Goal: Task Accomplishment & Management: Manage account settings

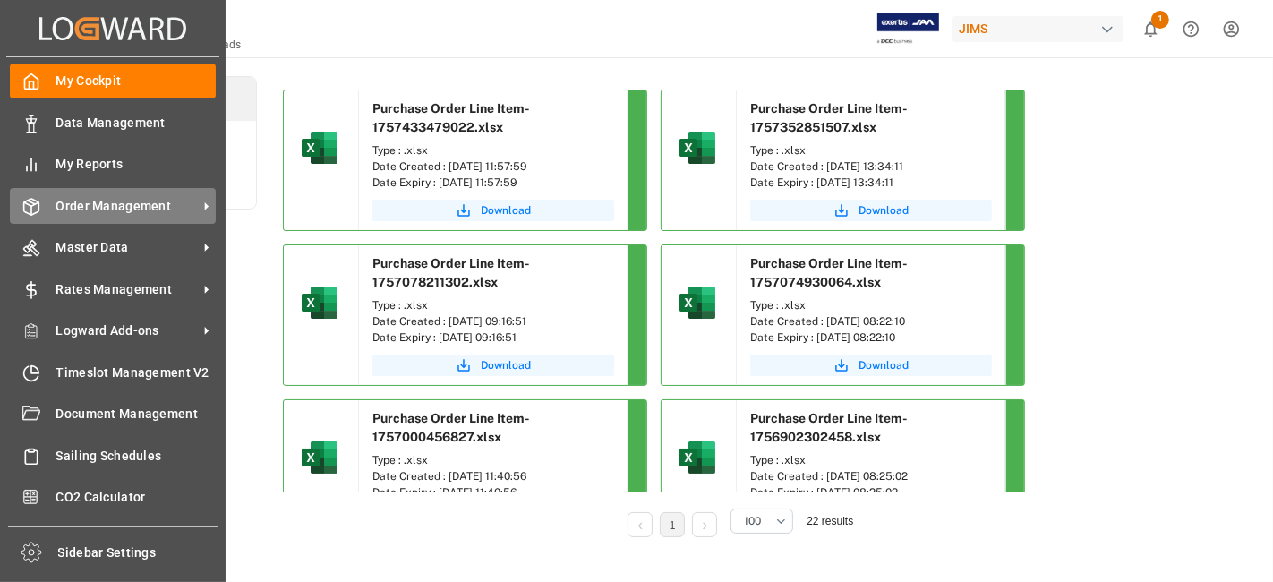
click at [94, 200] on span "Order Management" at bounding box center [126, 206] width 141 height 19
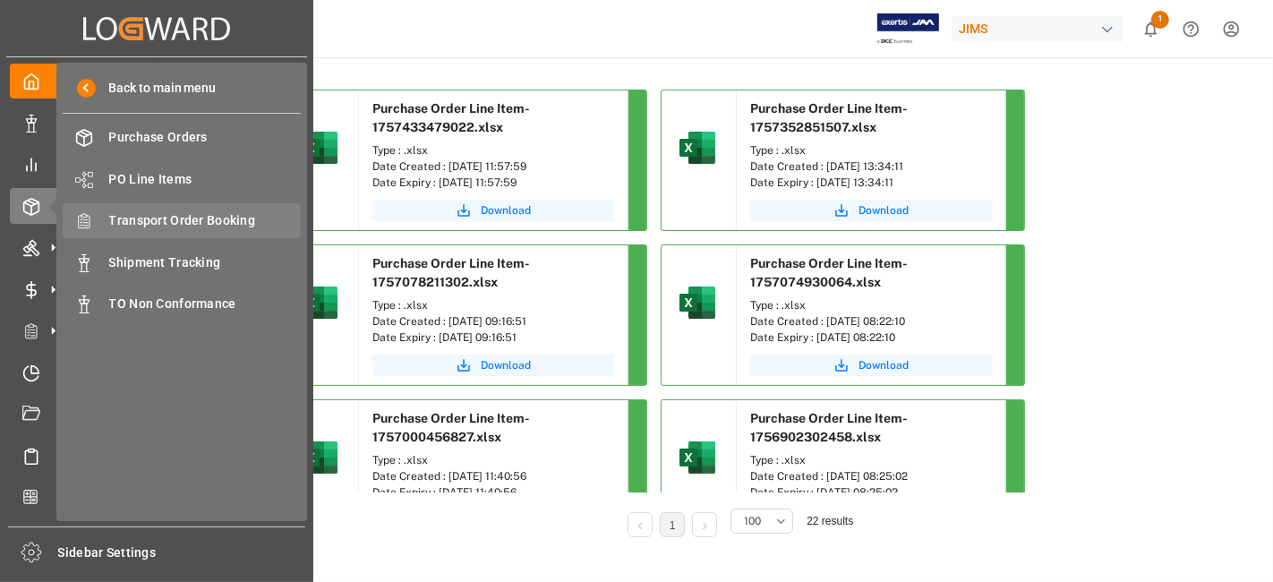
click at [217, 218] on span "Transport Order Booking" at bounding box center [205, 220] width 192 height 19
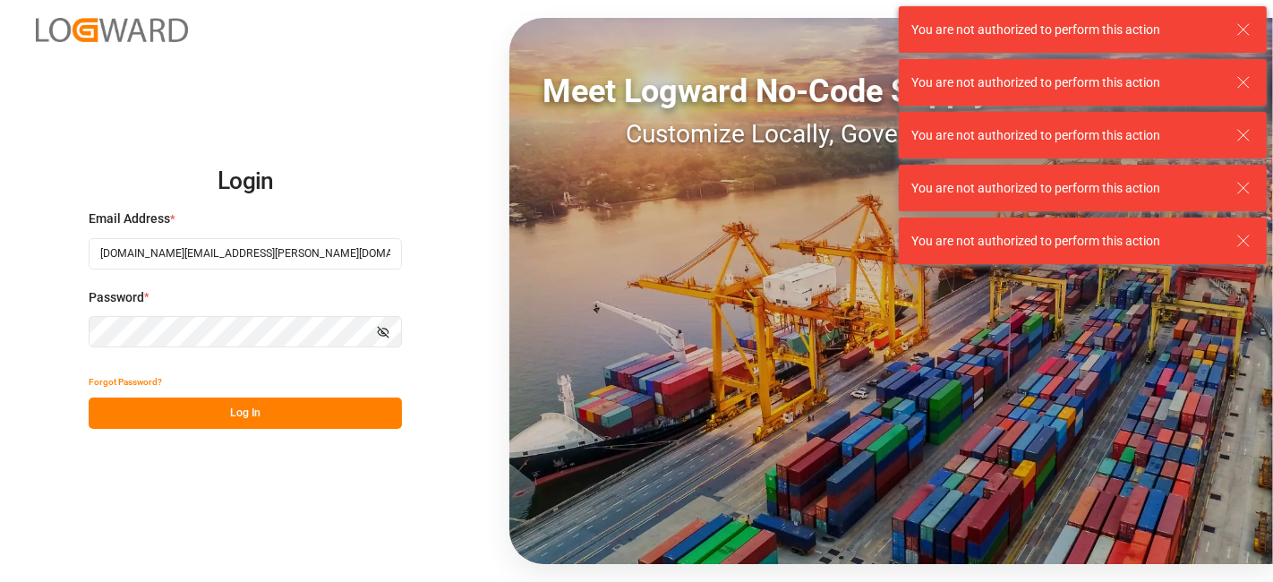
click at [175, 414] on button "Log In" at bounding box center [245, 412] width 313 height 31
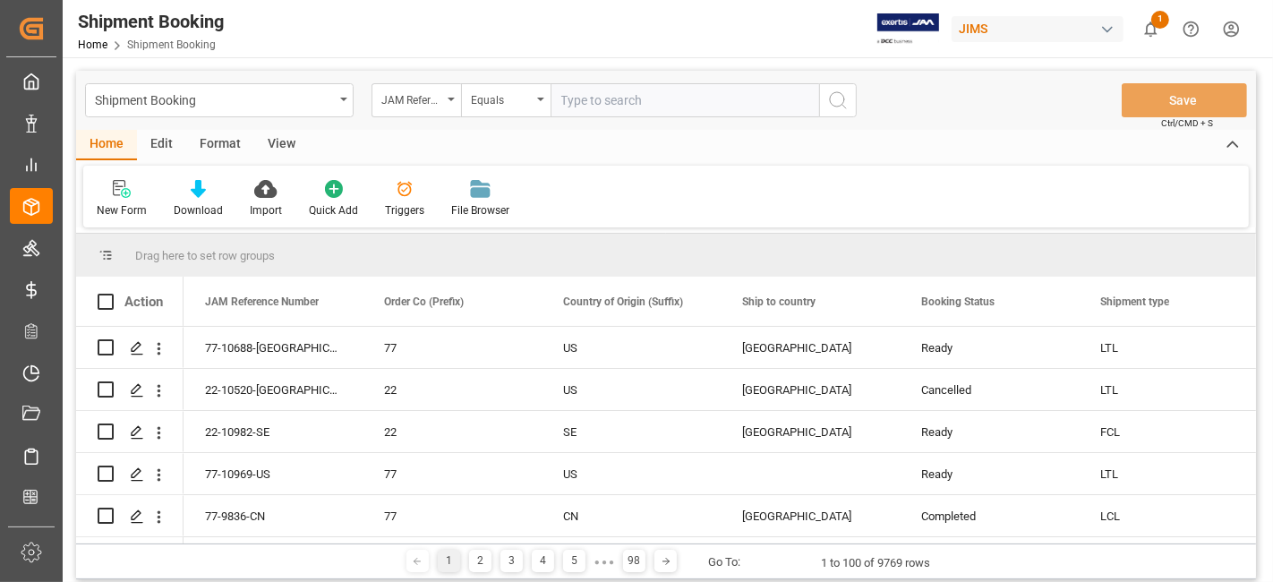
click at [580, 97] on input "text" at bounding box center [684, 100] width 268 height 34
paste input "77-10754-US"
type input "77-10754-US"
click at [843, 102] on circle "search button" at bounding box center [837, 99] width 14 height 14
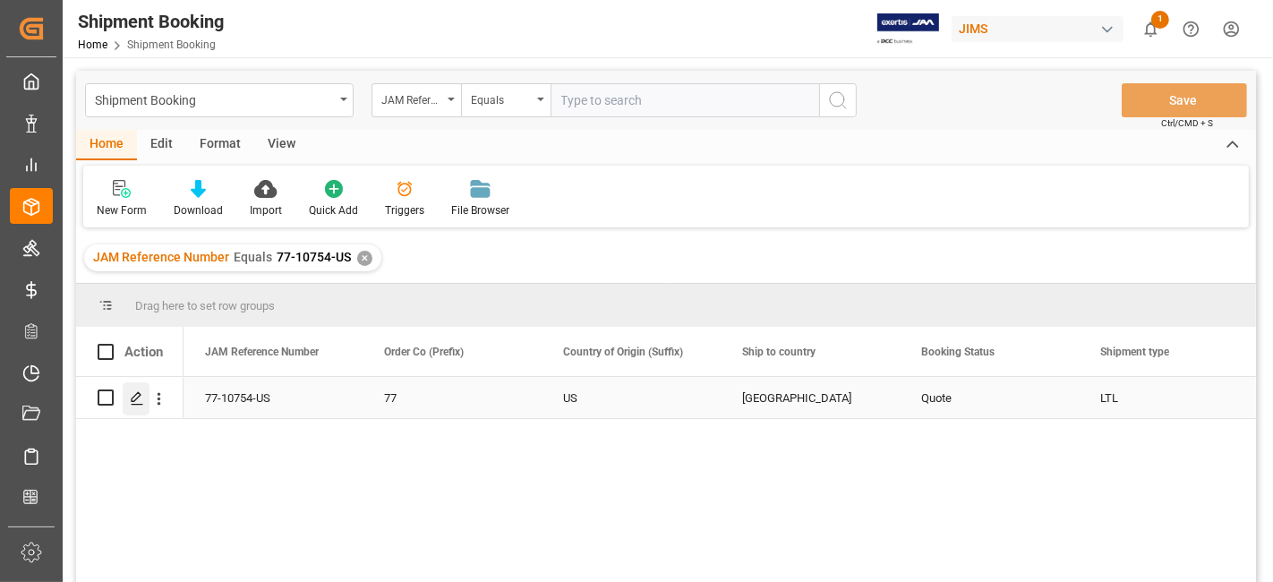
click at [141, 391] on icon "Press SPACE to select this row." at bounding box center [137, 398] width 14 height 14
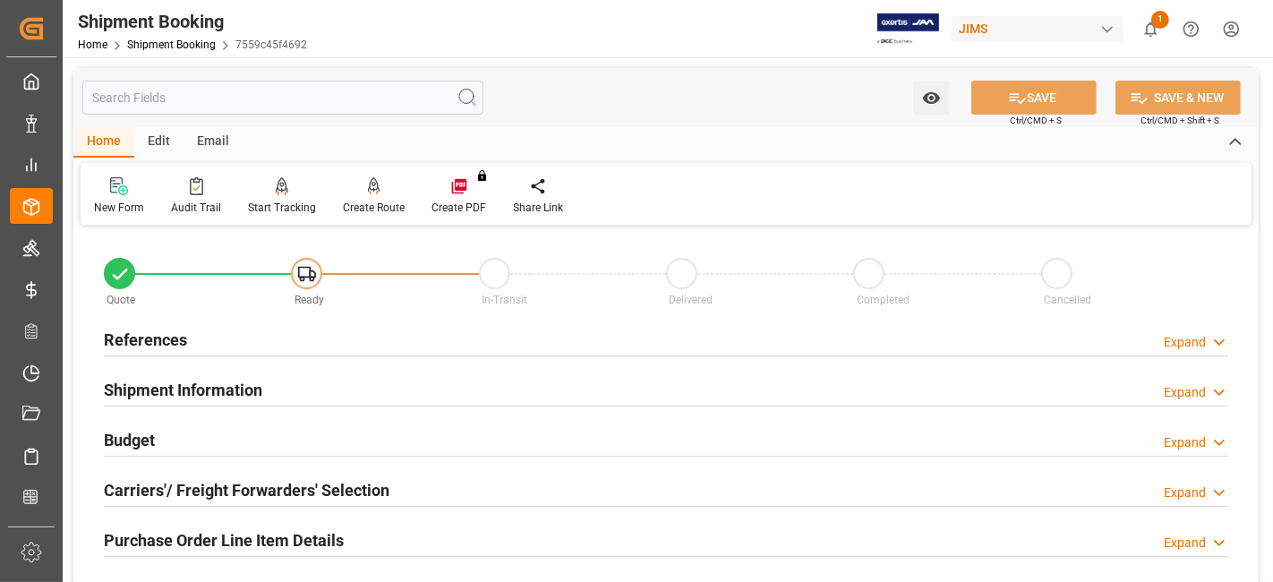
click at [192, 336] on div "References Expand" at bounding box center [666, 338] width 1124 height 34
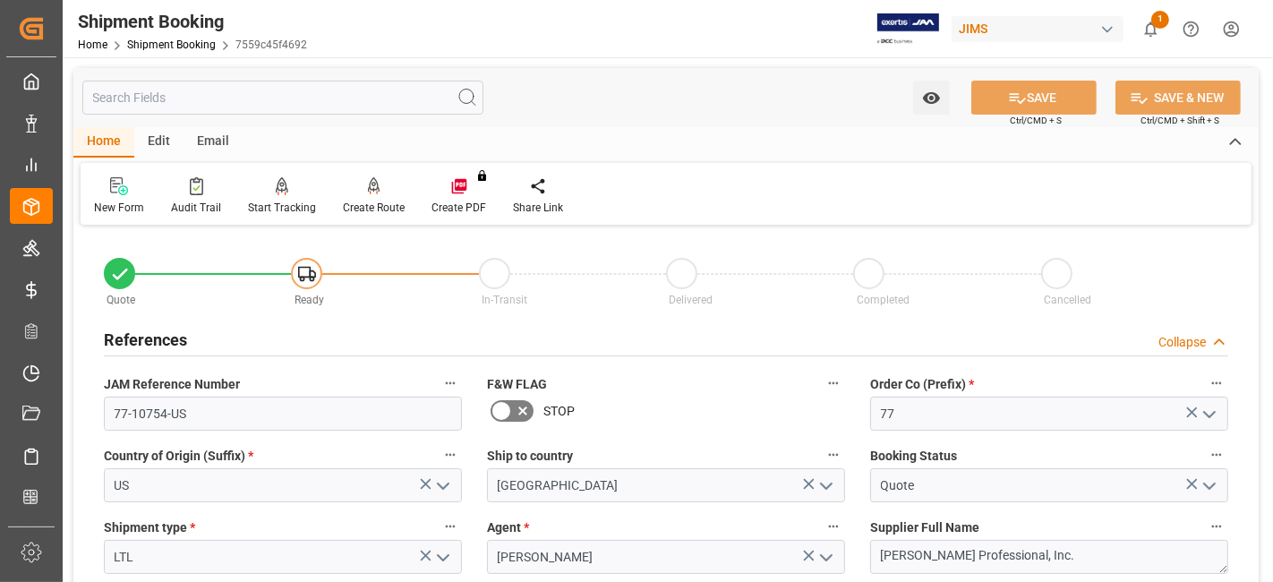
click at [192, 336] on div "References Collapse" at bounding box center [666, 338] width 1124 height 34
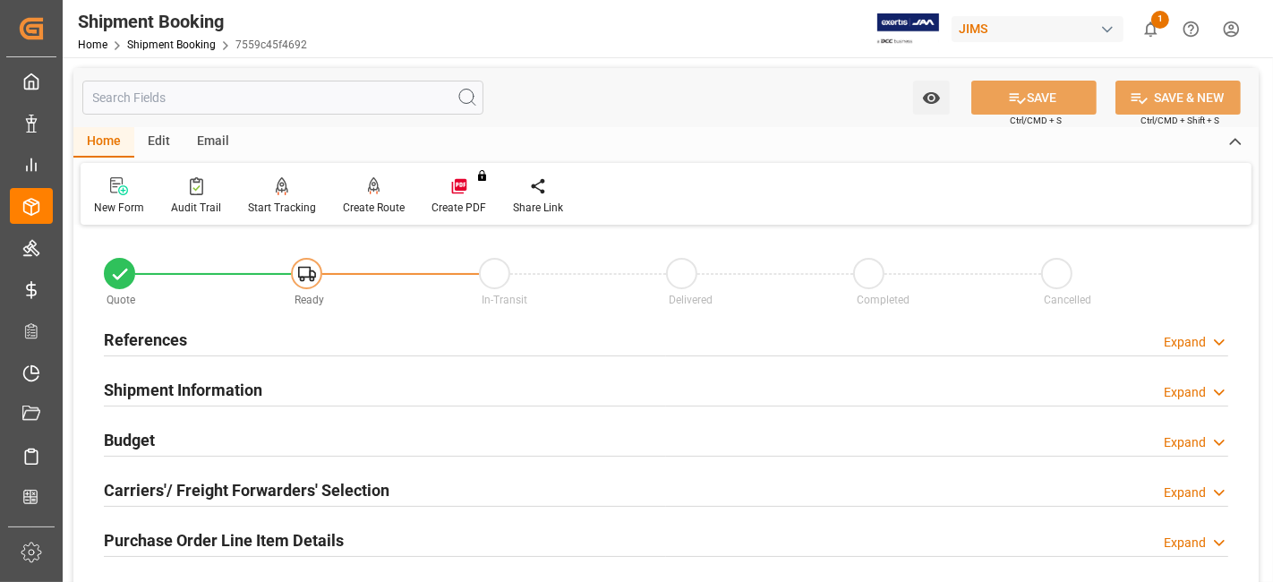
click at [239, 486] on h2 "Carriers'/ Freight Forwarders' Selection" at bounding box center [246, 490] width 285 height 24
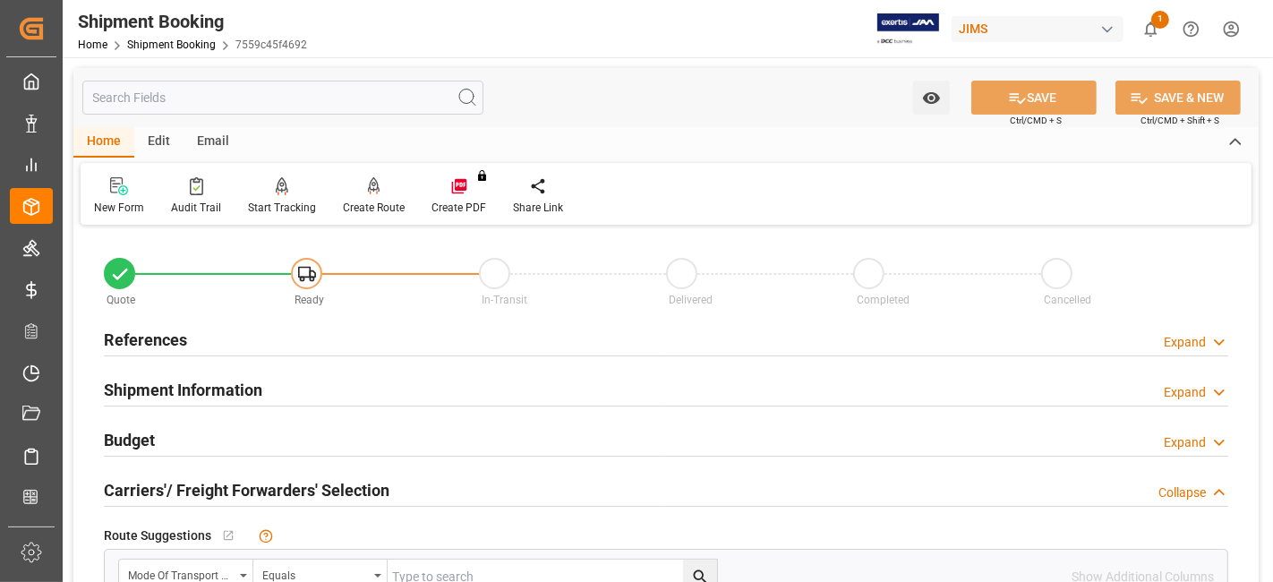
click at [239, 486] on h2 "Carriers'/ Freight Forwarders' Selection" at bounding box center [246, 490] width 285 height 24
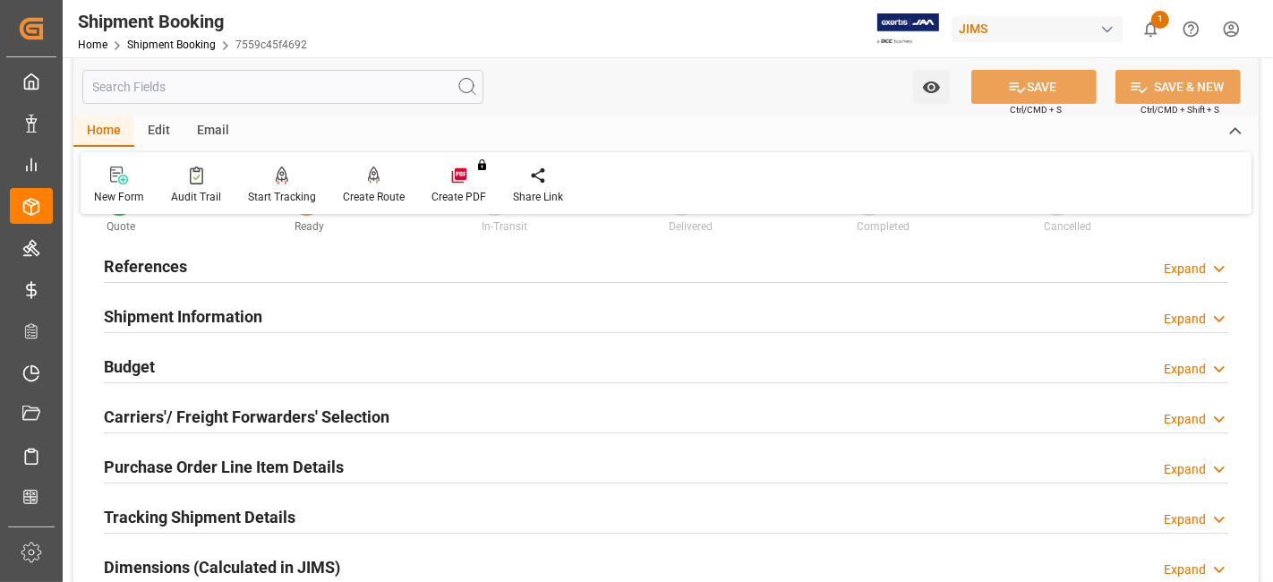
scroll to position [99, 0]
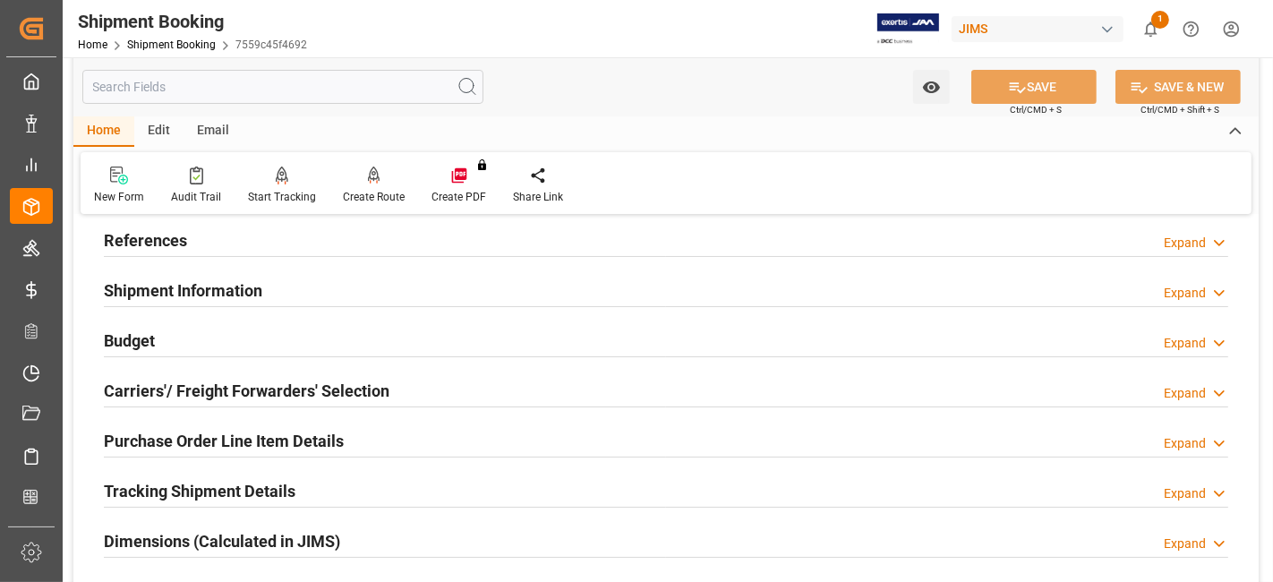
click at [168, 239] on h2 "References" at bounding box center [145, 240] width 83 height 24
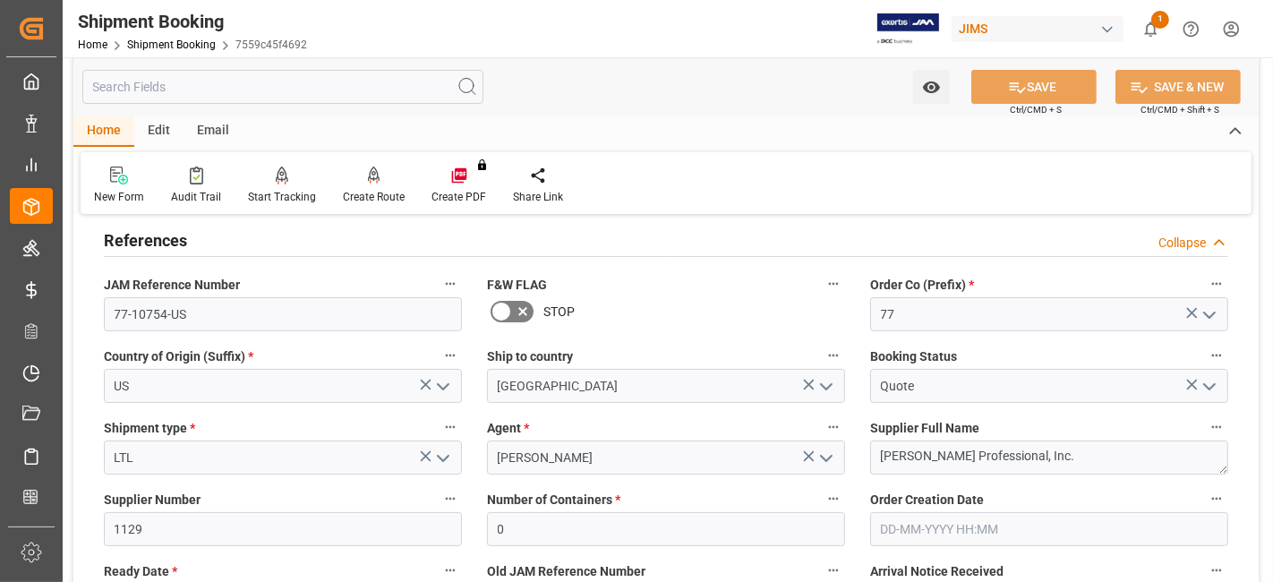
click at [168, 239] on h2 "References" at bounding box center [145, 240] width 83 height 24
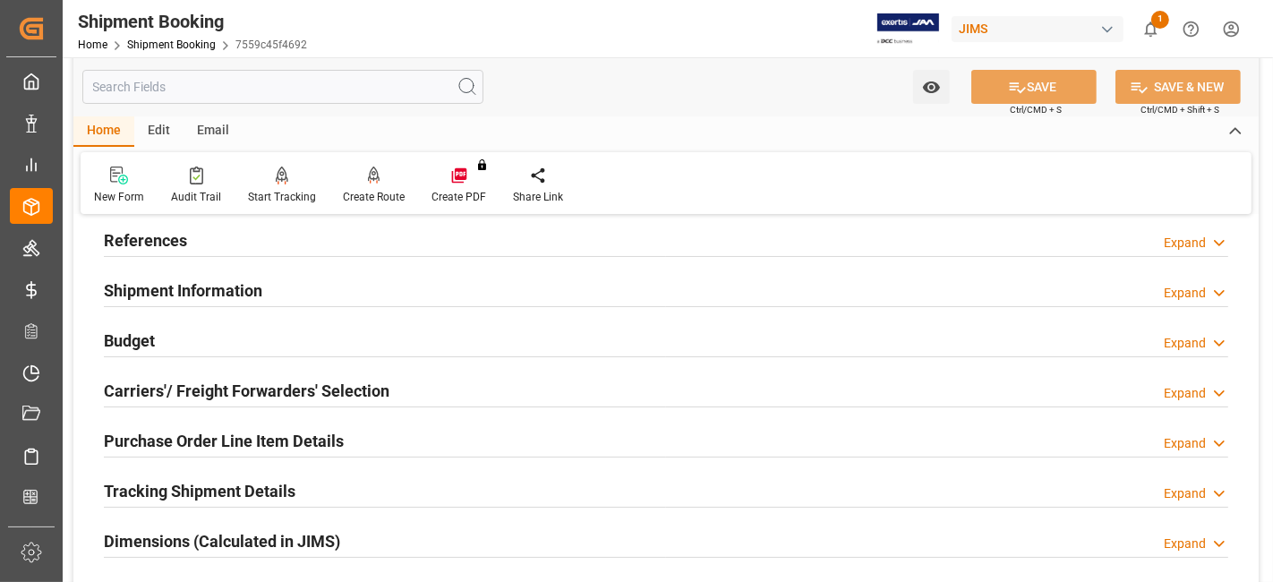
click at [165, 338] on div "Budget Expand" at bounding box center [666, 339] width 1124 height 34
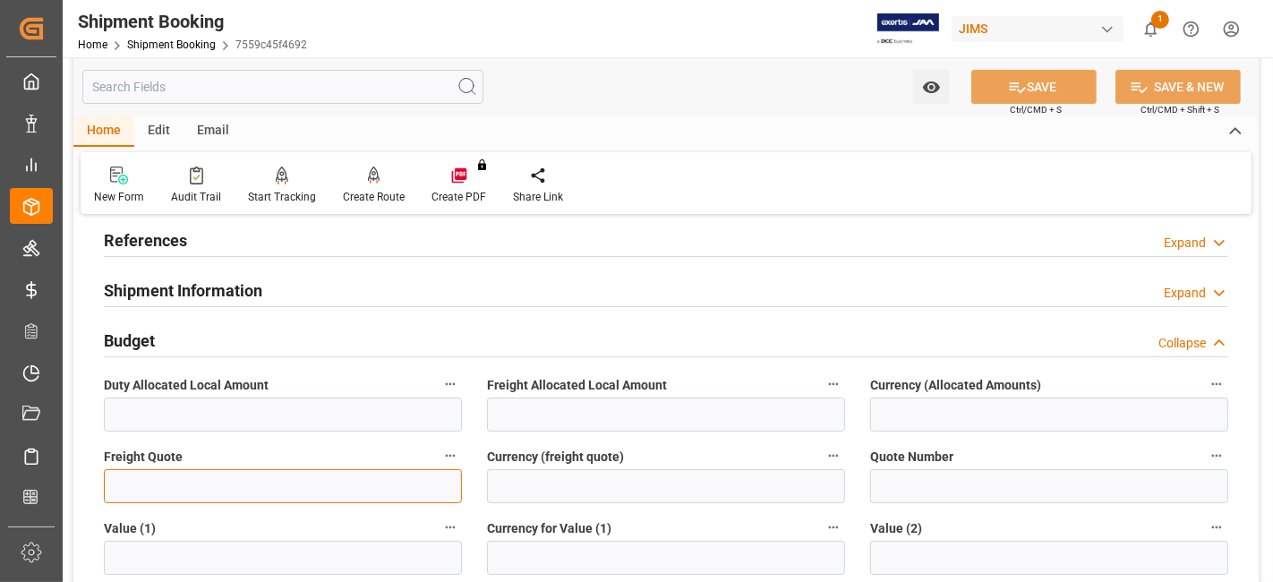
click at [132, 484] on input "text" at bounding box center [283, 486] width 358 height 34
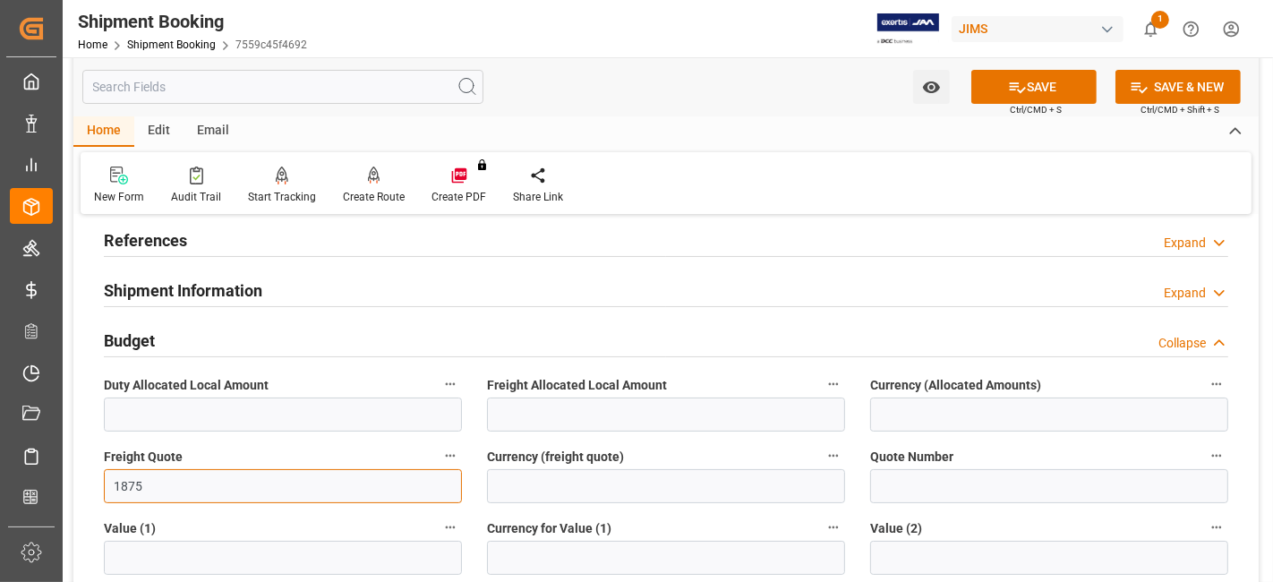
type input "1875"
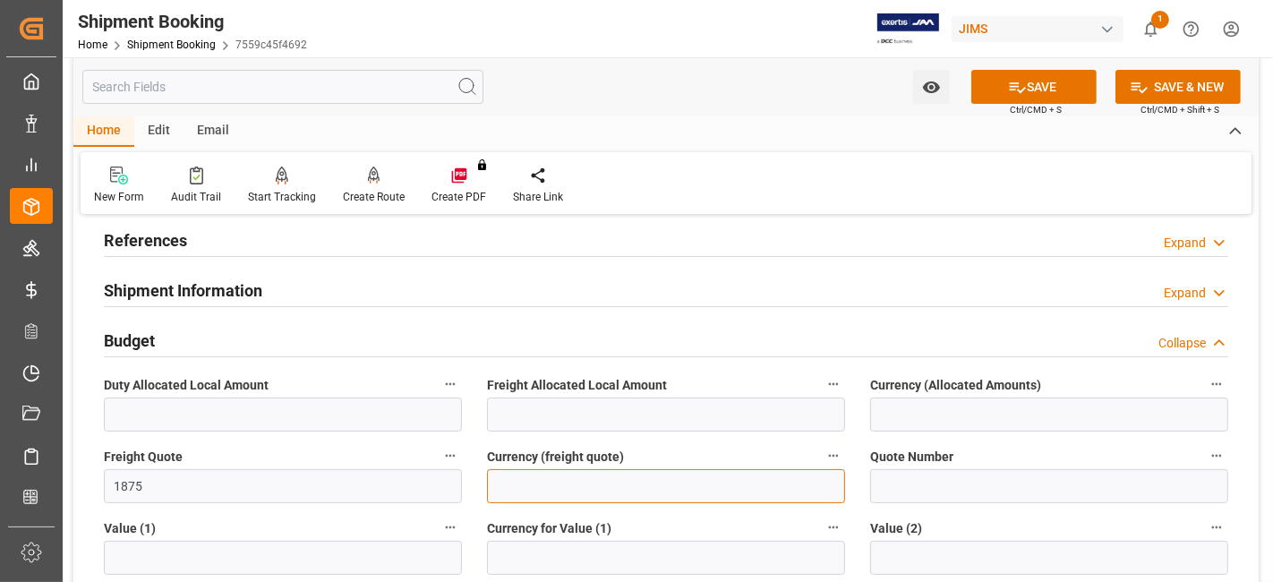
click at [580, 494] on input at bounding box center [666, 486] width 358 height 34
type input "CAD"
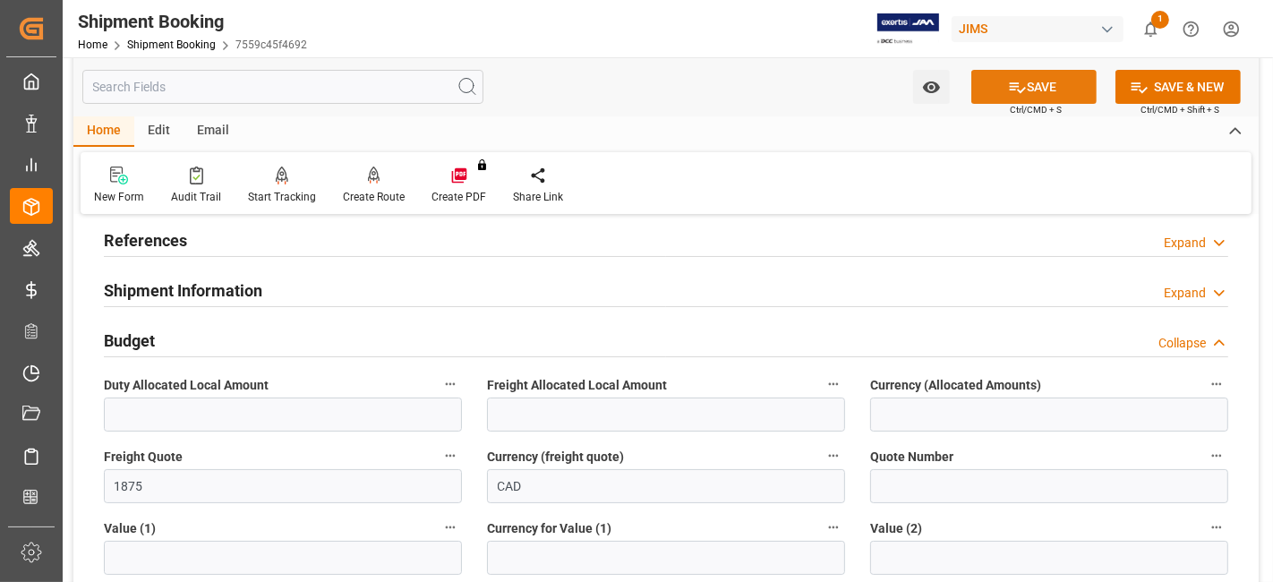
click at [1000, 103] on button "SAVE" at bounding box center [1033, 87] width 125 height 34
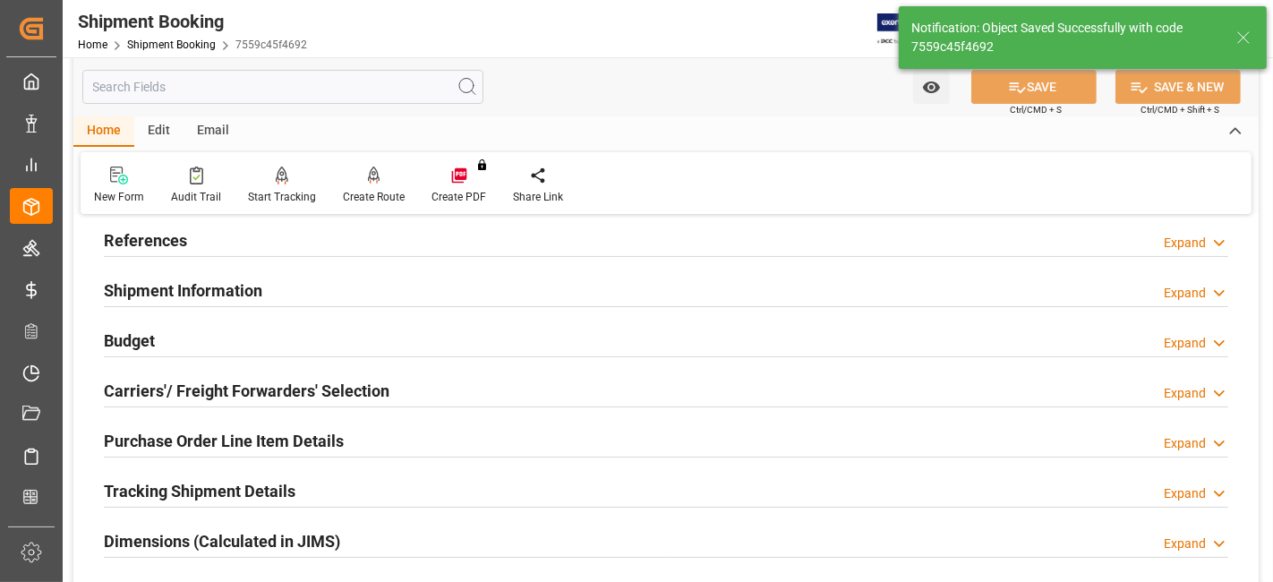
type input "Ready"
click at [151, 234] on h2 "References" at bounding box center [145, 240] width 83 height 24
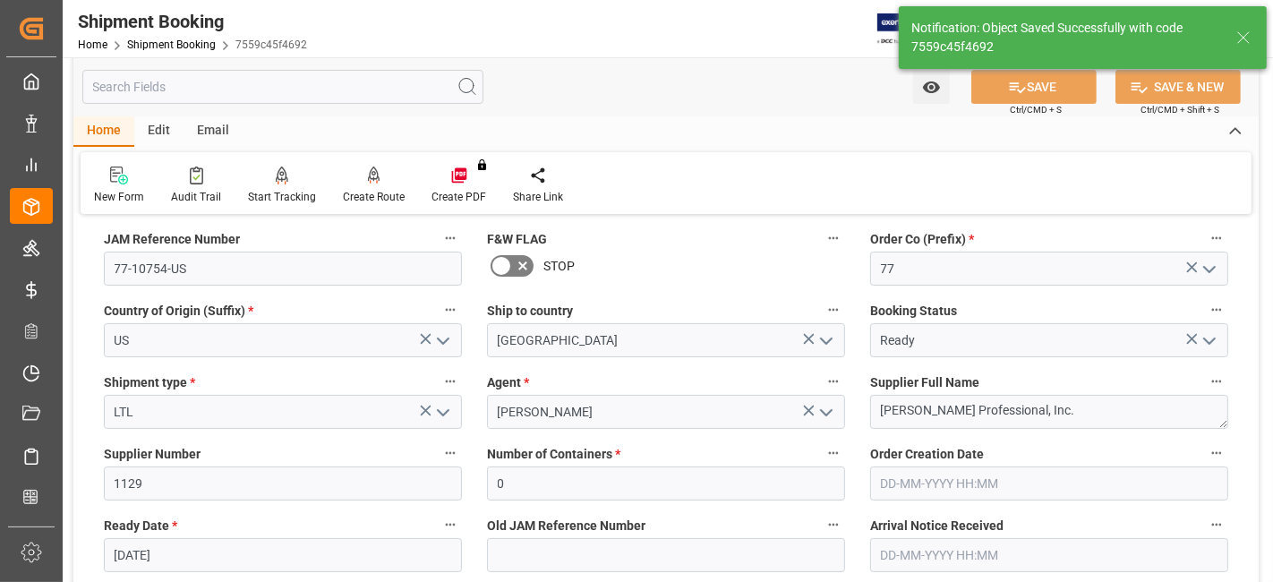
scroll to position [179, 0]
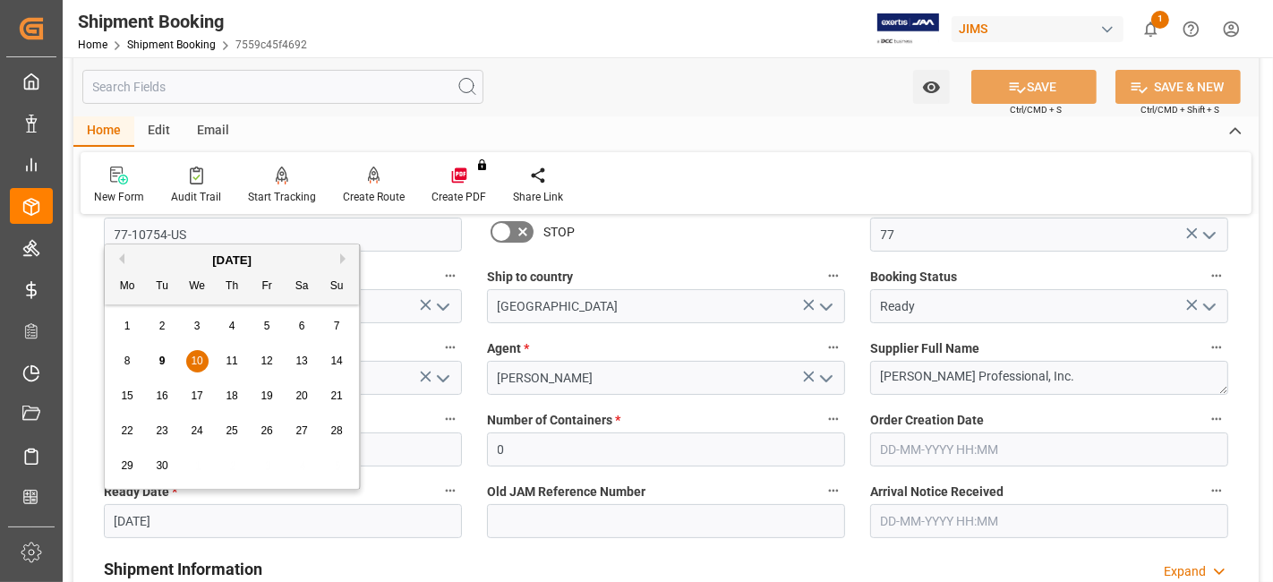
click at [189, 511] on input "10-09-2025" at bounding box center [283, 521] width 358 height 34
click at [159, 359] on span "9" at bounding box center [162, 360] width 6 height 13
type input "[DATE]"
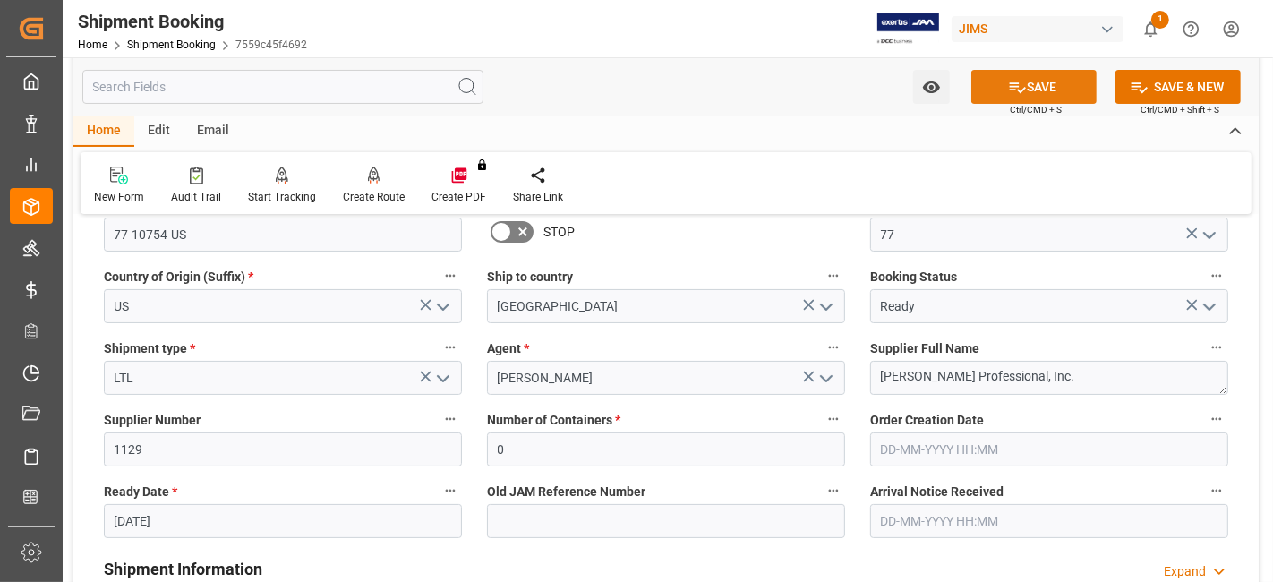
click at [1009, 89] on icon at bounding box center [1017, 87] width 19 height 19
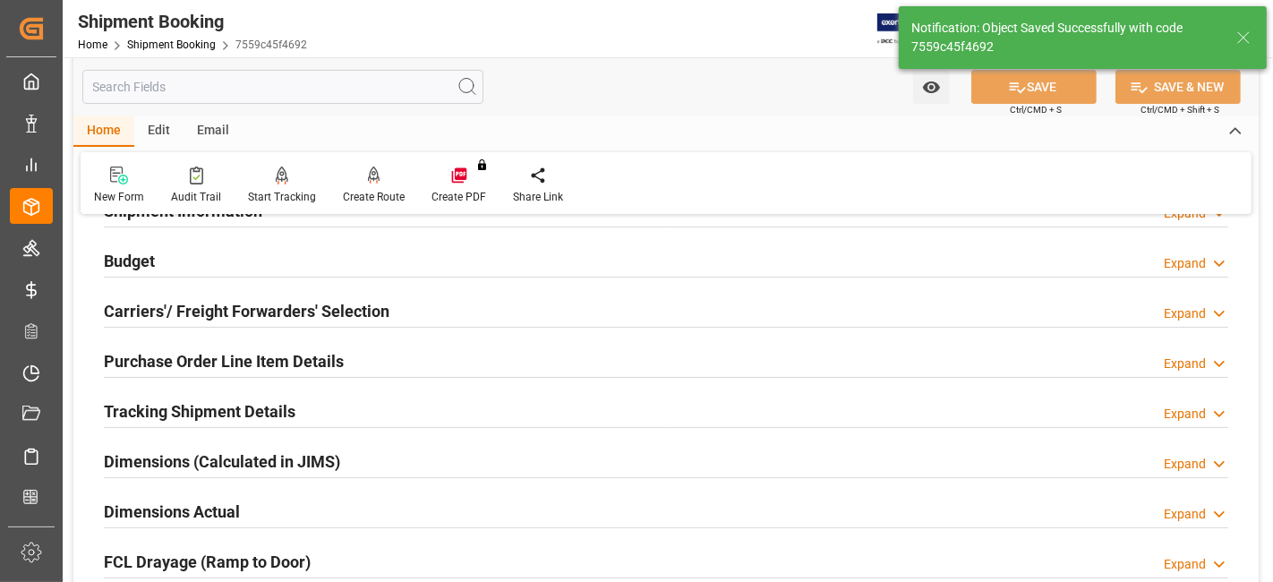
click at [219, 318] on h2 "Carriers'/ Freight Forwarders' Selection" at bounding box center [246, 311] width 285 height 24
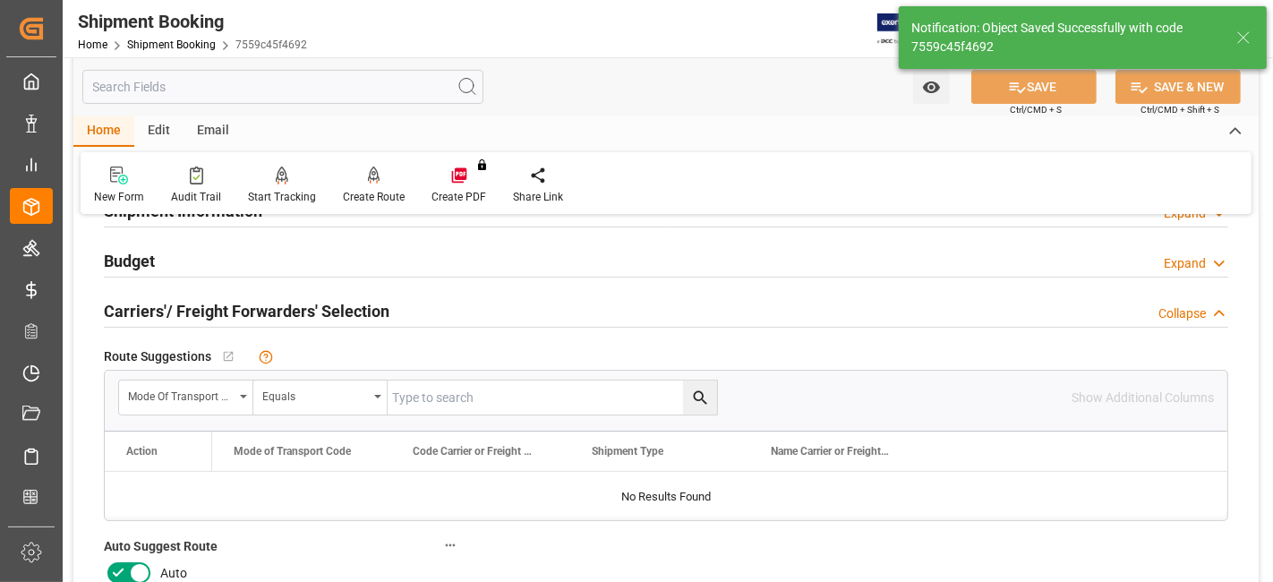
click at [123, 562] on icon at bounding box center [117, 572] width 21 height 21
click at [0, 0] on input "checkbox" at bounding box center [0, 0] width 0 height 0
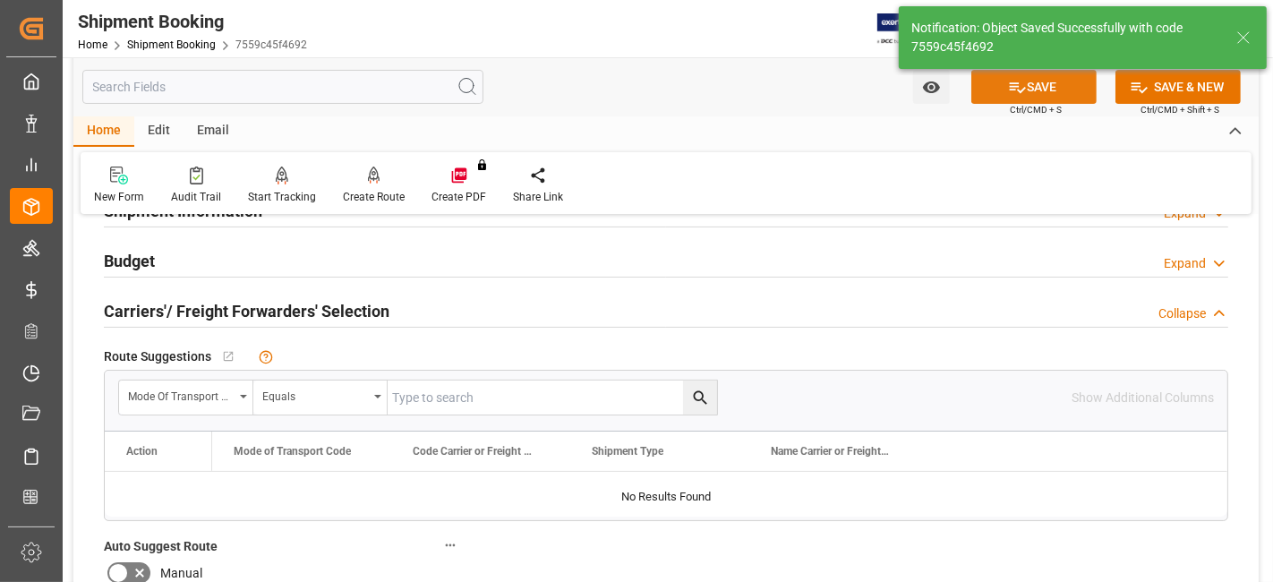
click at [1021, 78] on icon at bounding box center [1017, 87] width 19 height 19
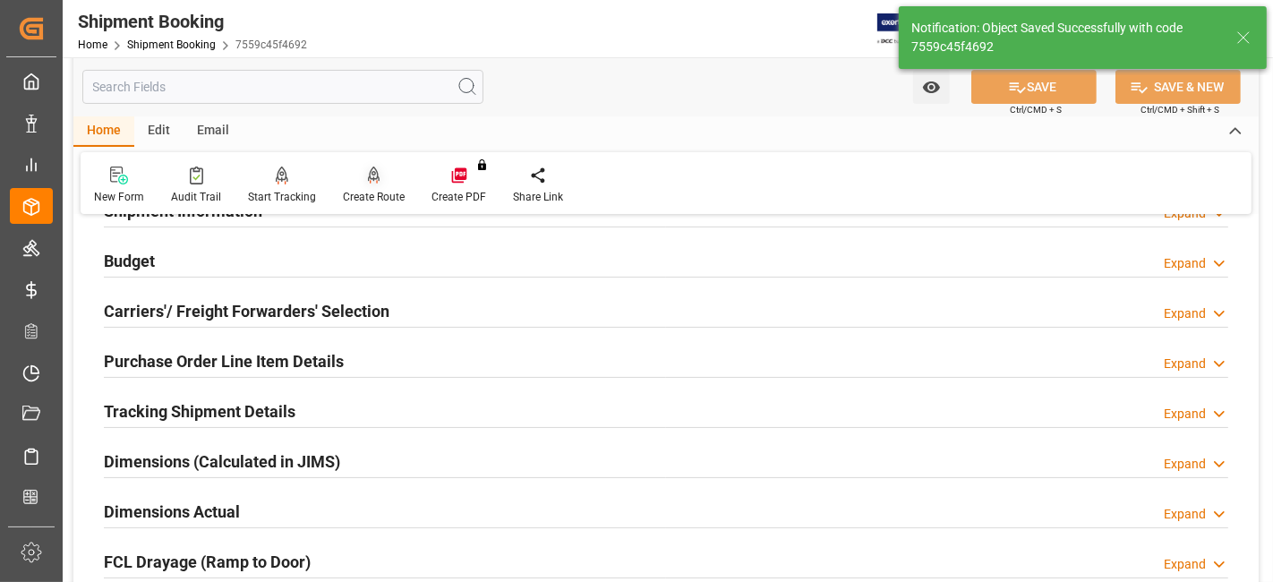
click at [360, 177] on div at bounding box center [374, 175] width 62 height 19
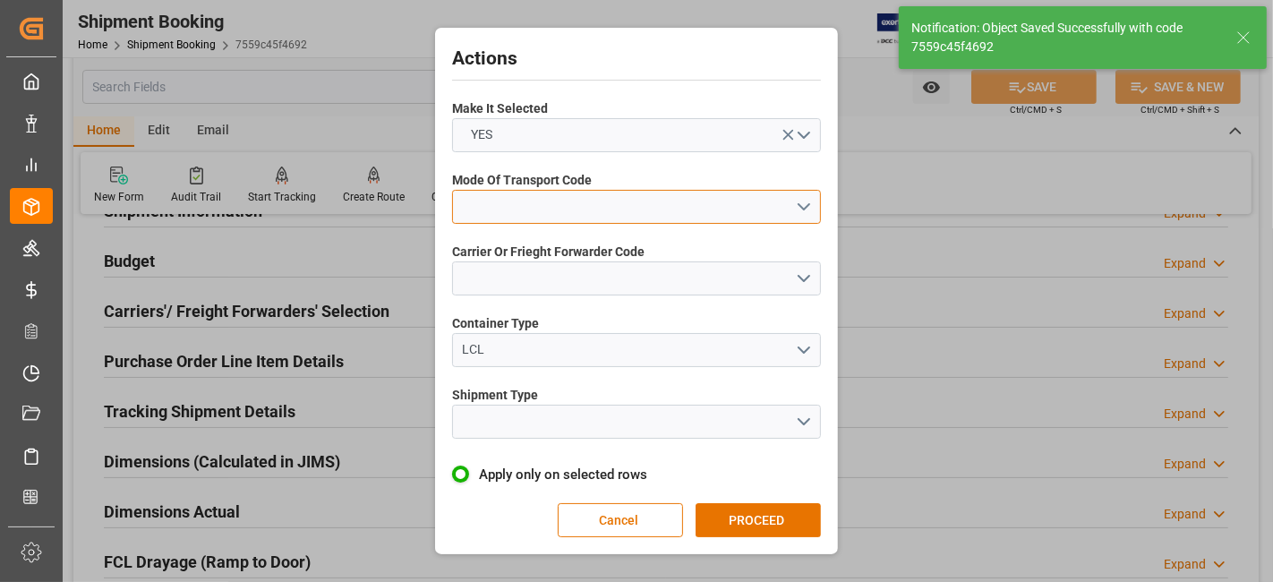
click at [794, 204] on button "open menu" at bounding box center [636, 207] width 369 height 34
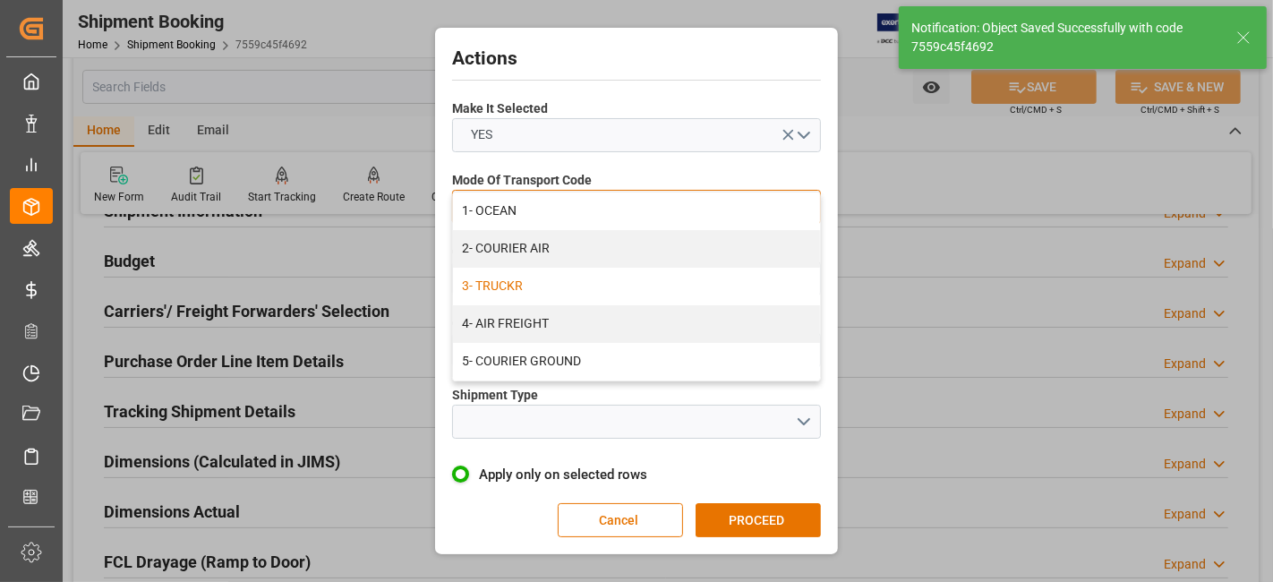
click at [669, 286] on div "3- TRUCKR" at bounding box center [636, 287] width 367 height 38
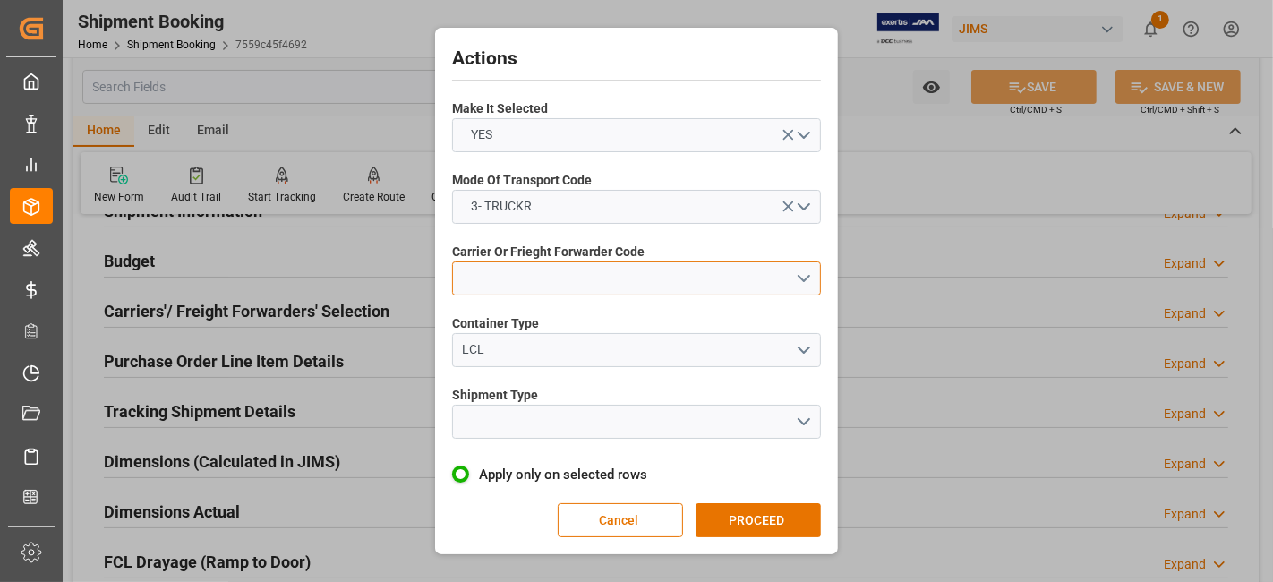
click at [795, 278] on button "open menu" at bounding box center [636, 278] width 369 height 34
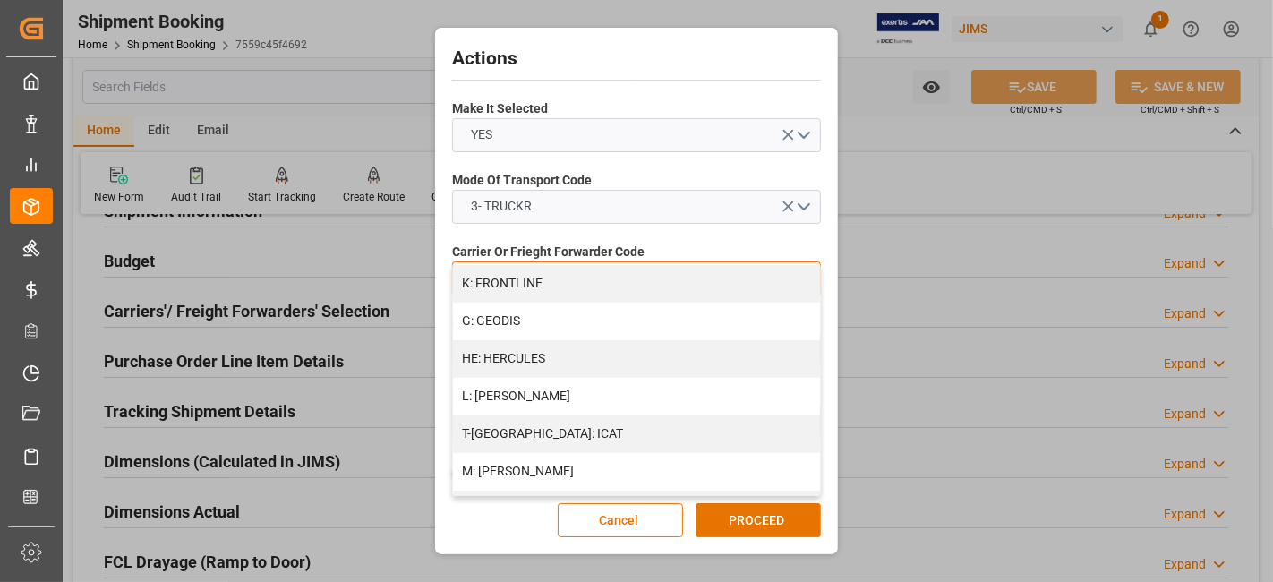
scroll to position [591, 0]
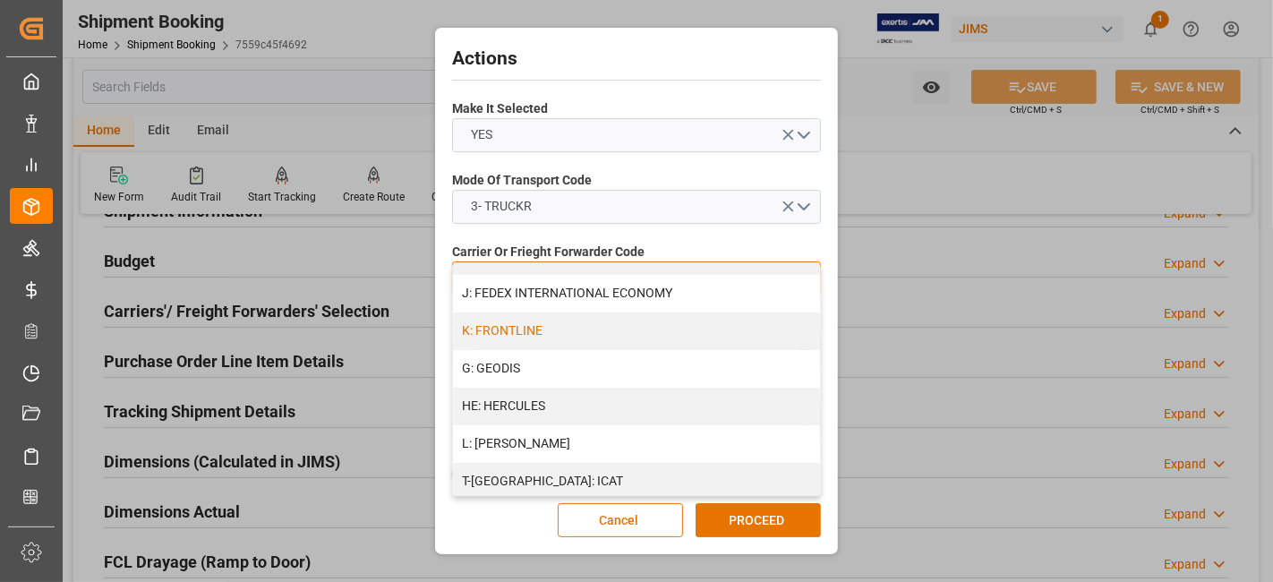
click at [626, 336] on div "K: FRONTLINE" at bounding box center [636, 331] width 367 height 38
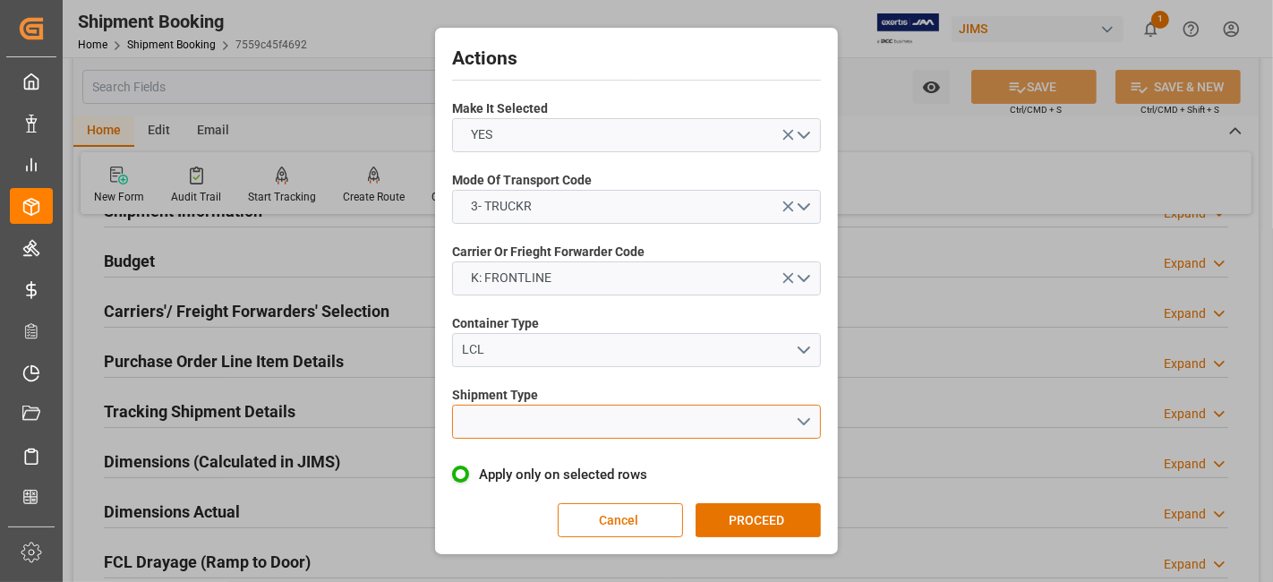
click at [801, 421] on button "open menu" at bounding box center [636, 421] width 369 height 34
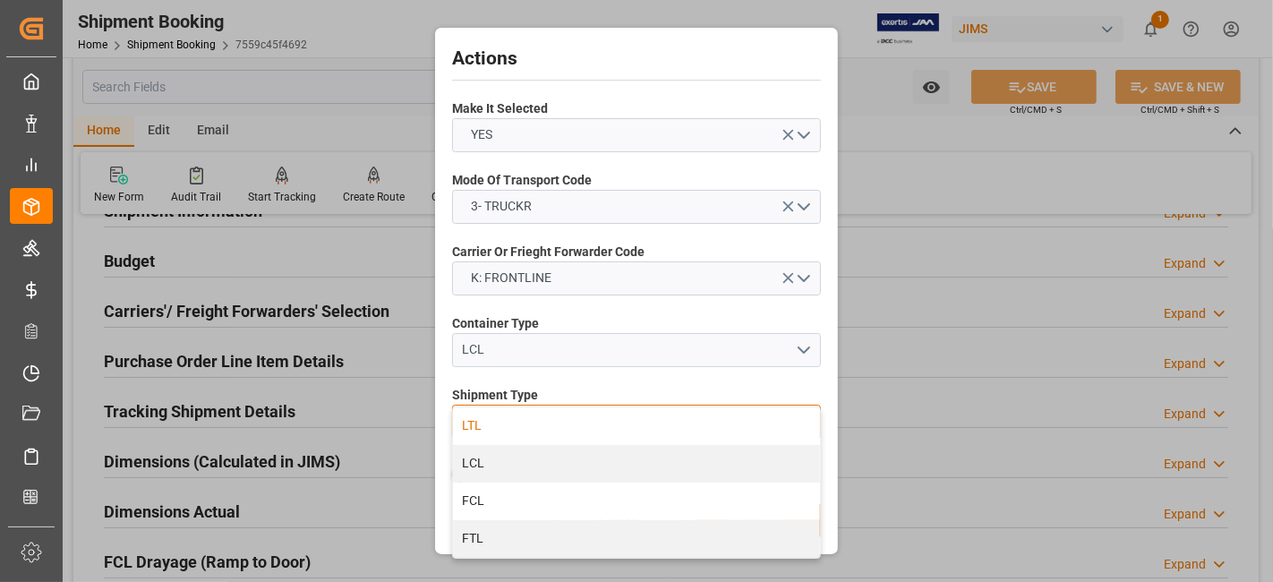
click at [513, 424] on div "LTL" at bounding box center [636, 426] width 367 height 38
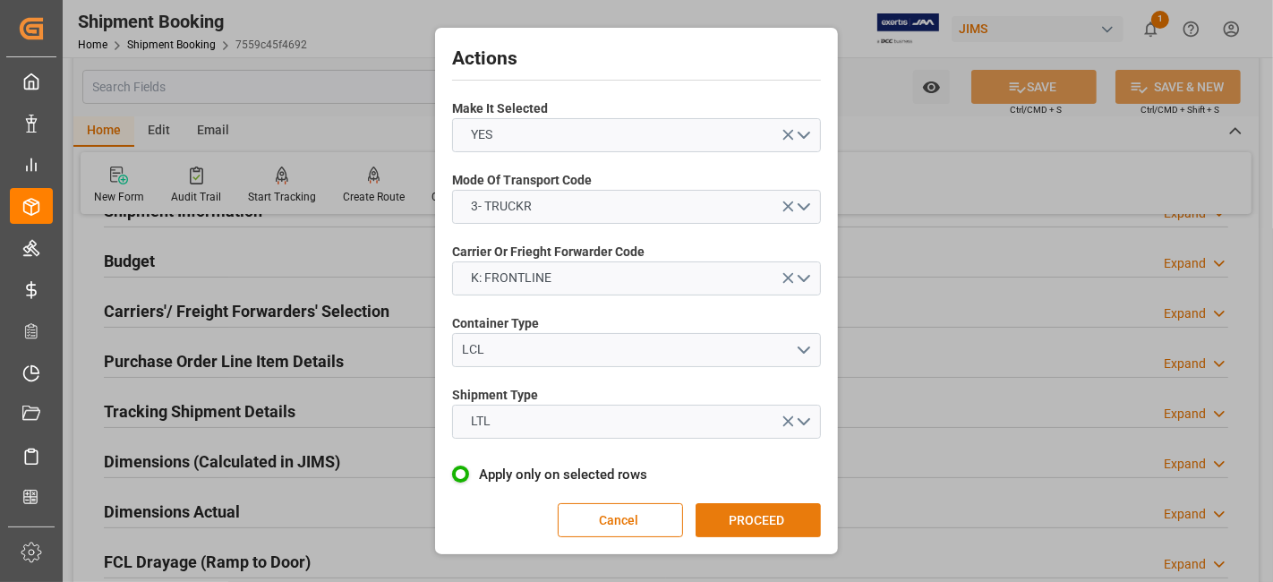
click at [765, 512] on button "PROCEED" at bounding box center [757, 520] width 125 height 34
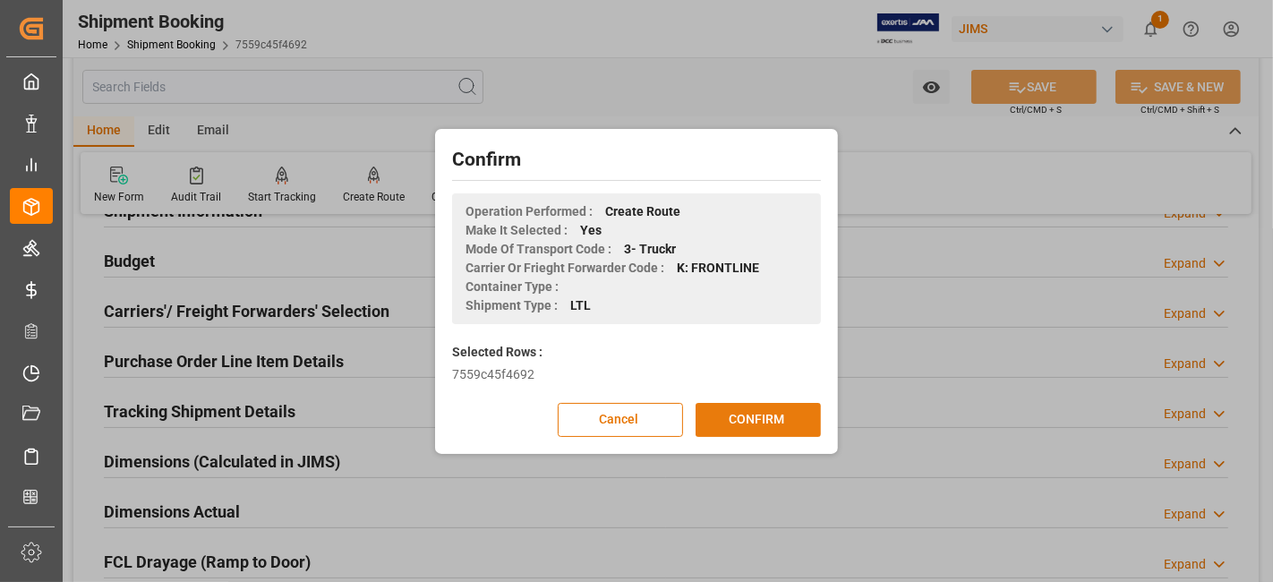
click at [754, 411] on button "CONFIRM" at bounding box center [757, 420] width 125 height 34
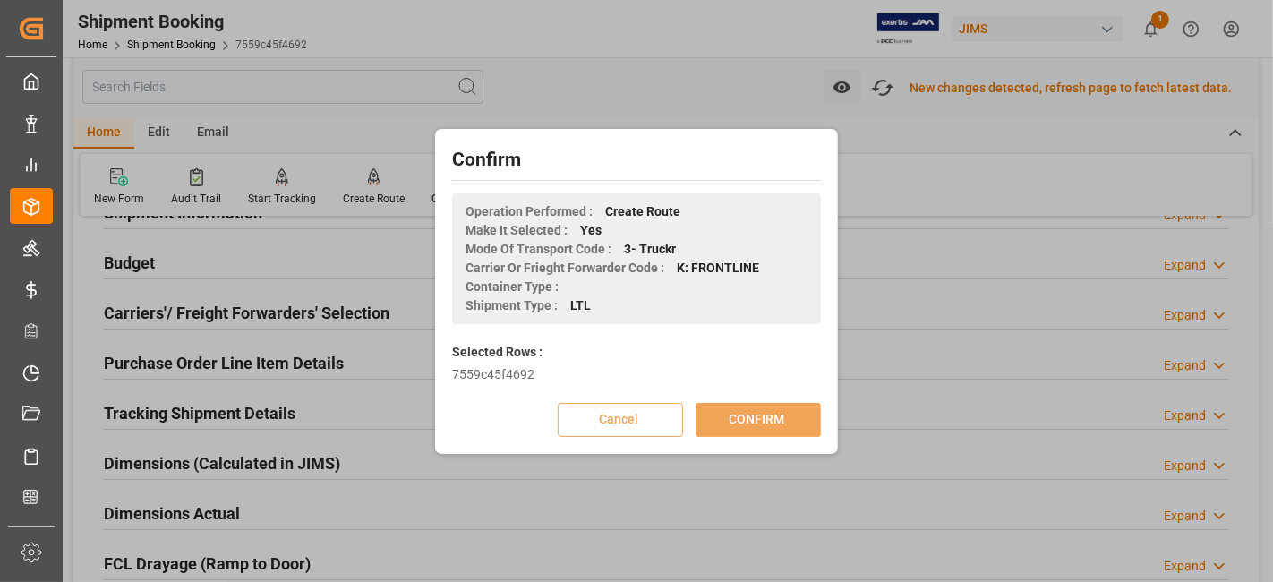
scroll to position [181, 0]
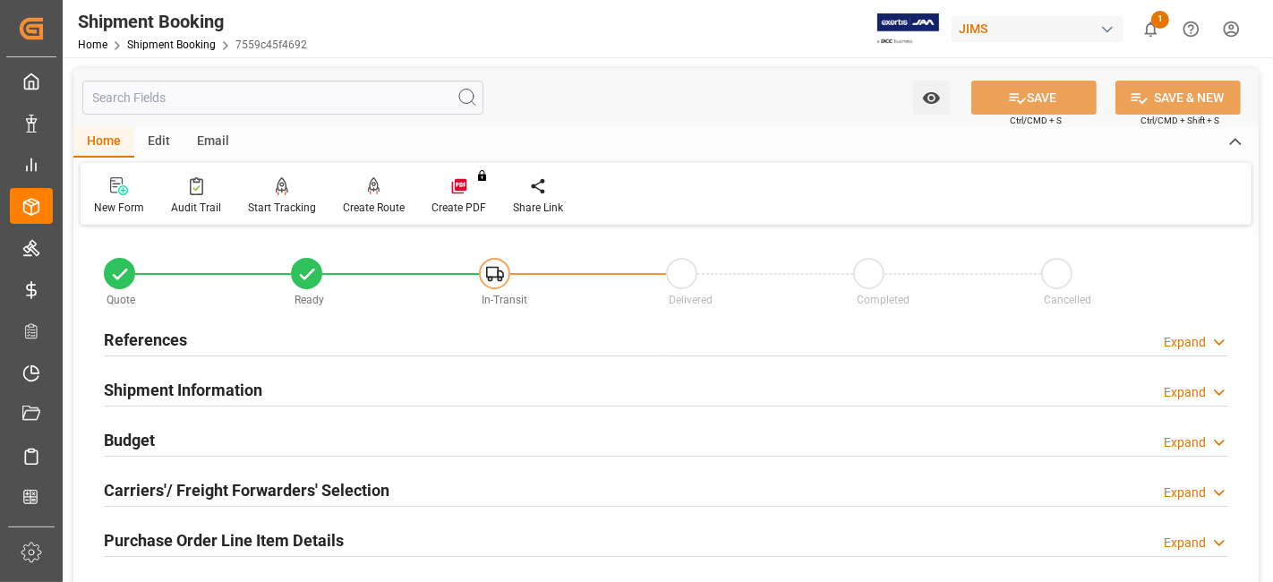
click at [184, 481] on h2 "Carriers'/ Freight Forwarders' Selection" at bounding box center [246, 490] width 285 height 24
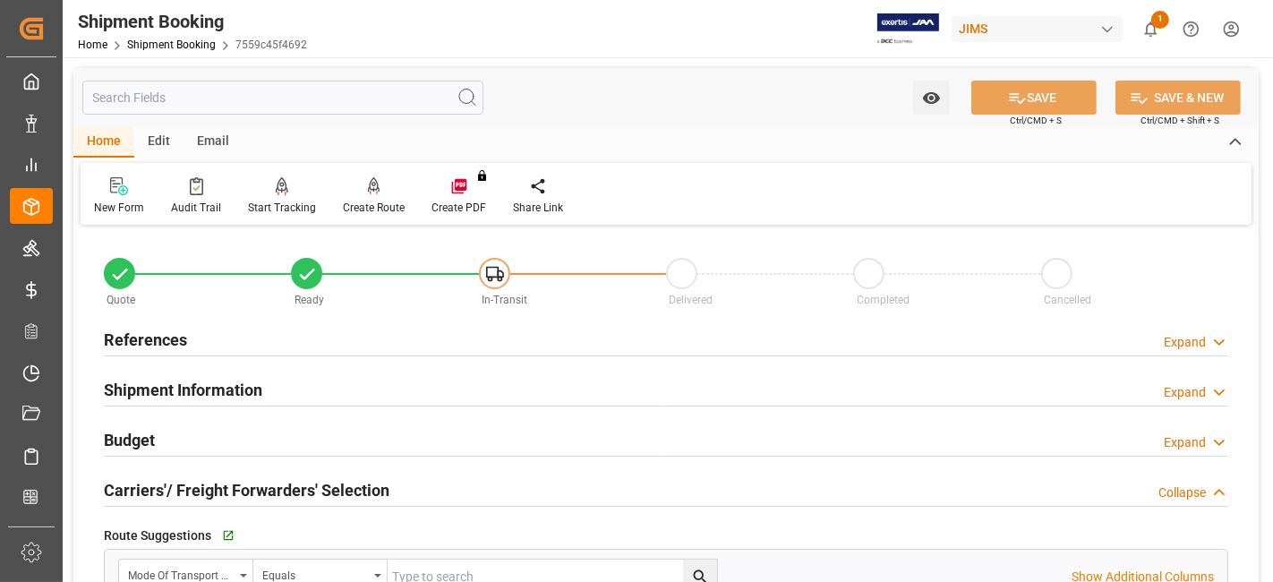
click at [184, 481] on h2 "Carriers'/ Freight Forwarders' Selection" at bounding box center [246, 490] width 285 height 24
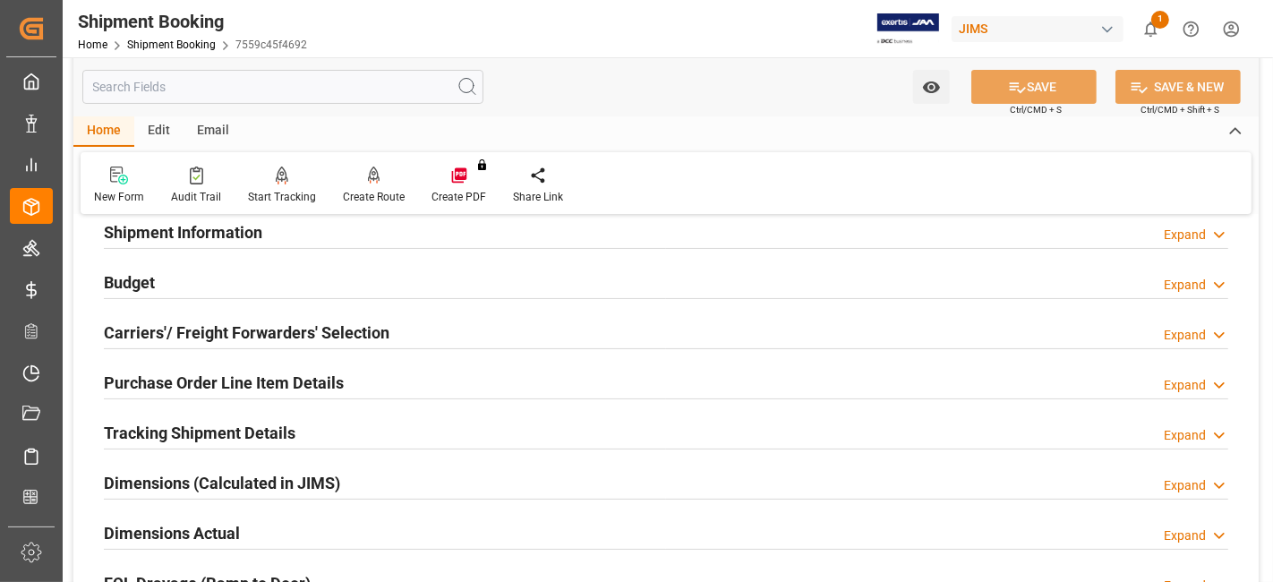
scroll to position [158, 0]
click at [161, 420] on h2 "Tracking Shipment Details" at bounding box center [200, 432] width 192 height 24
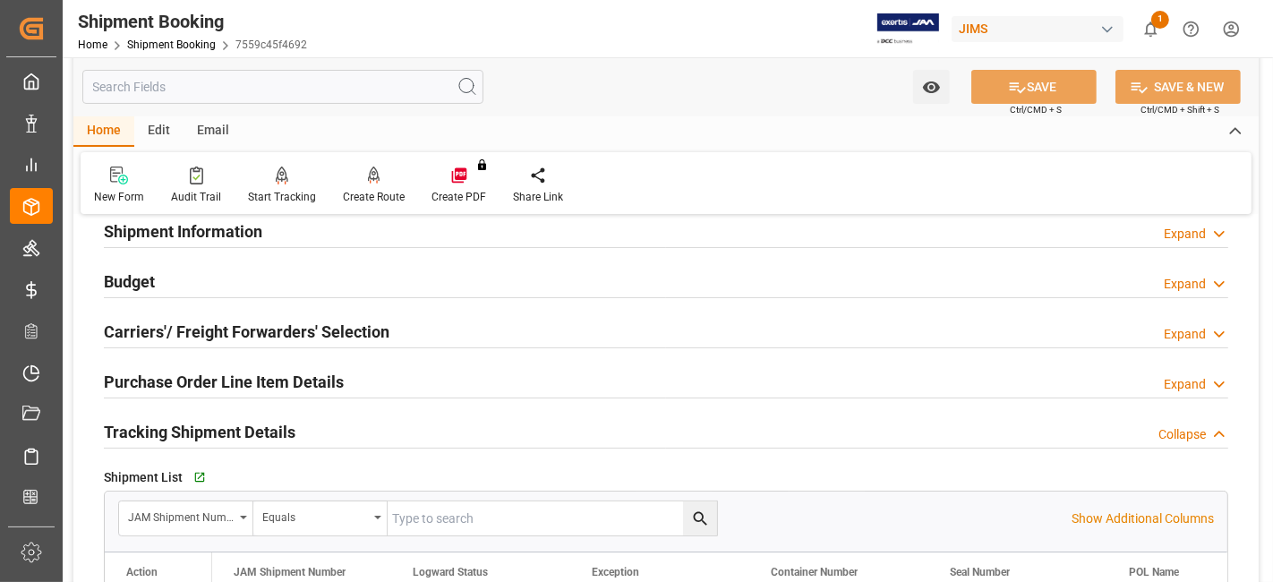
click at [161, 420] on h2 "Tracking Shipment Details" at bounding box center [200, 432] width 192 height 24
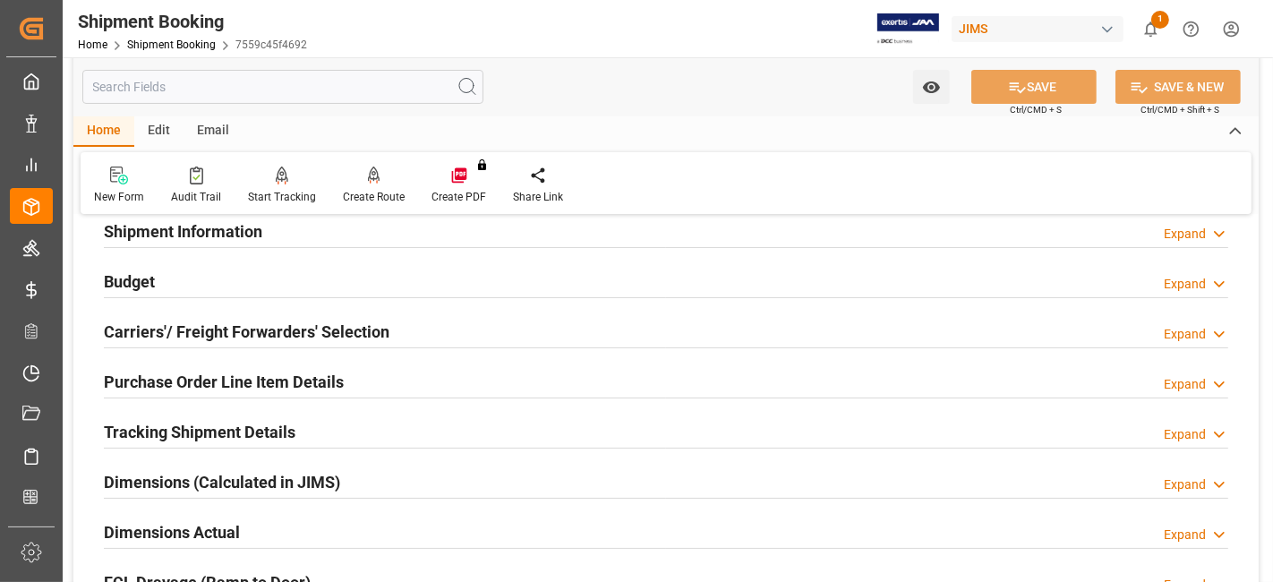
click at [156, 320] on h2 "Carriers'/ Freight Forwarders' Selection" at bounding box center [246, 331] width 285 height 24
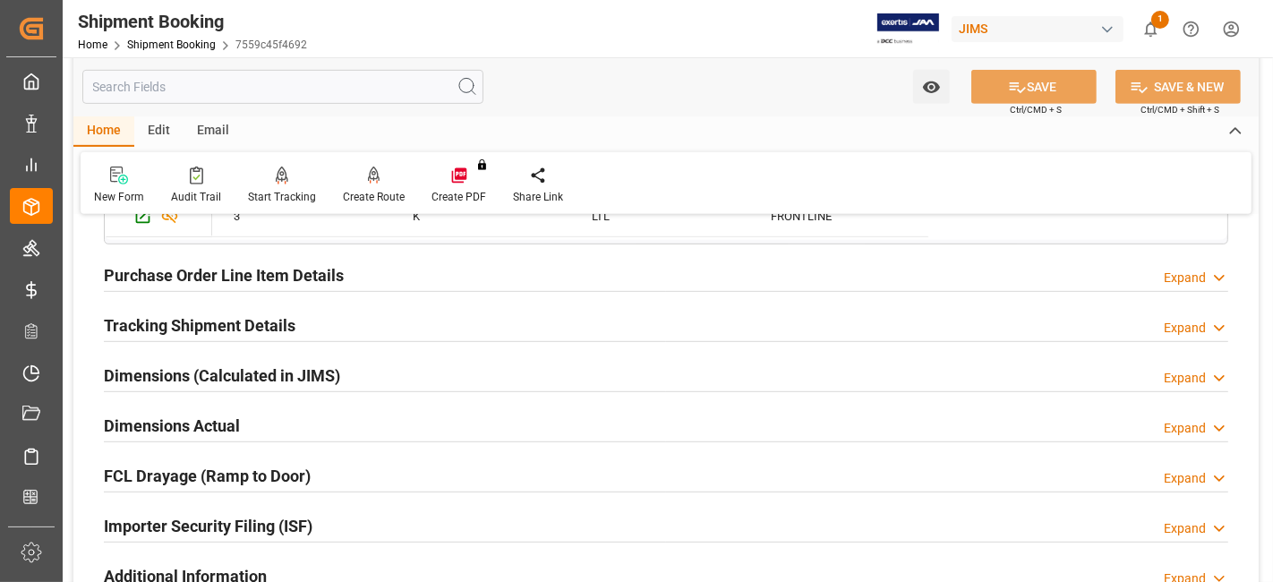
scroll to position [716, 0]
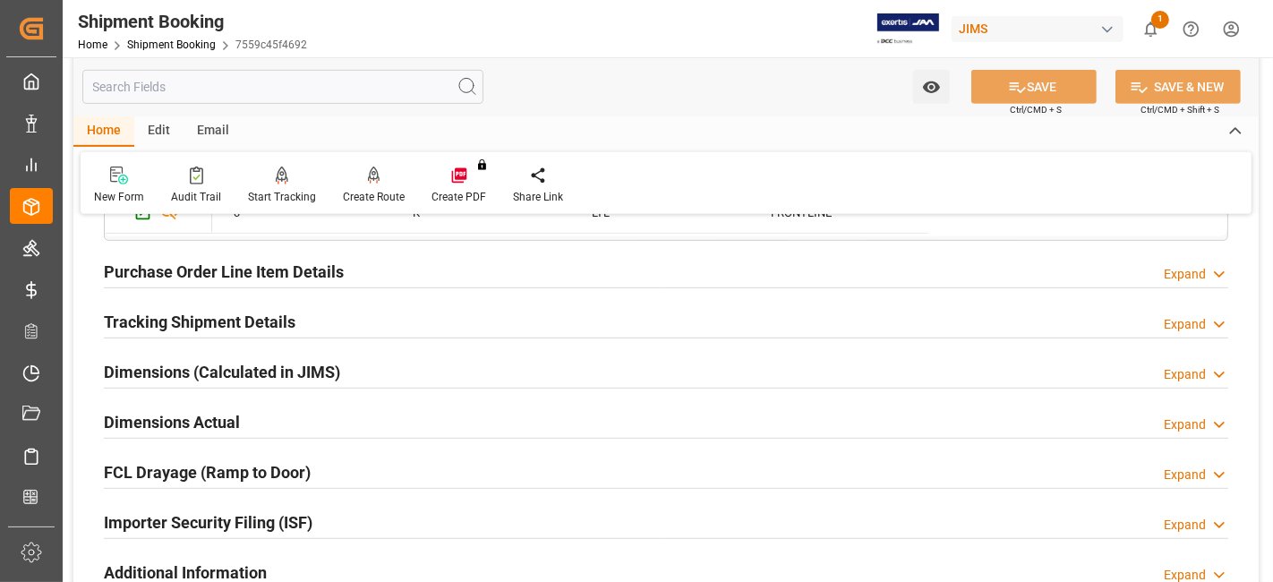
click at [156, 320] on h2 "Tracking Shipment Details" at bounding box center [200, 322] width 192 height 24
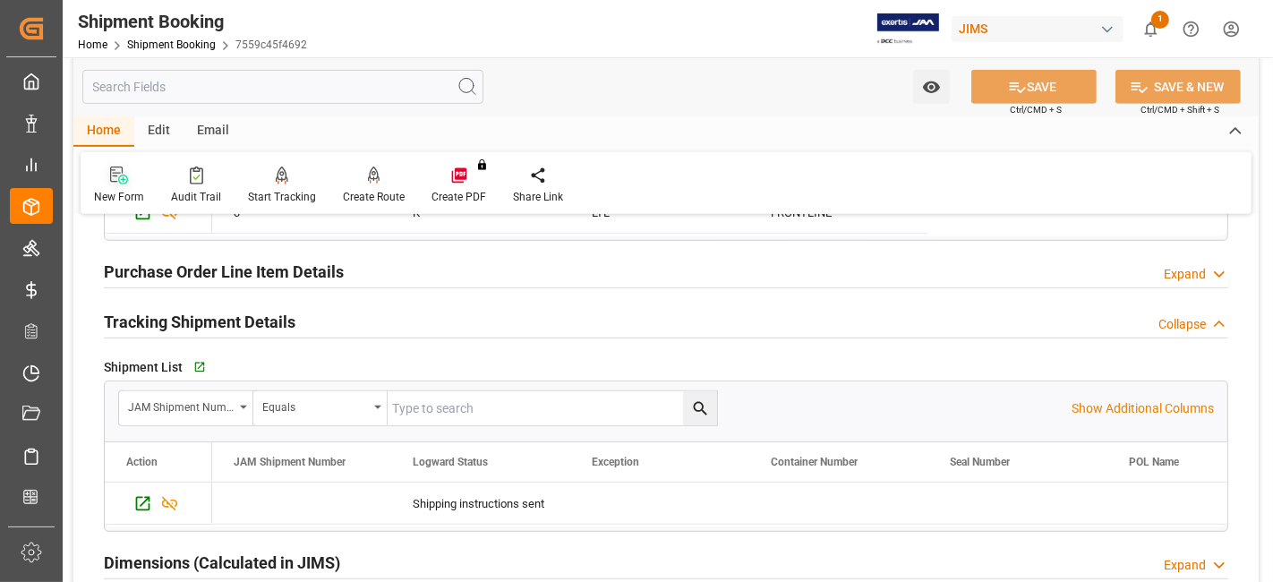
click at [123, 181] on icon at bounding box center [123, 180] width 10 height 10
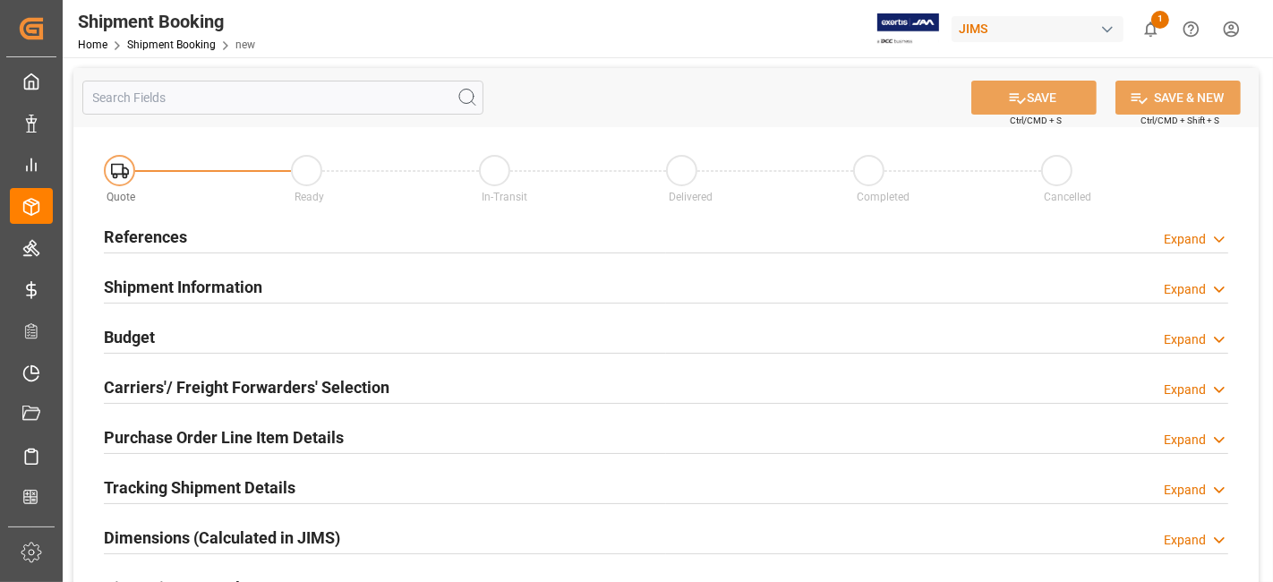
click at [191, 236] on div "References Expand" at bounding box center [666, 235] width 1124 height 34
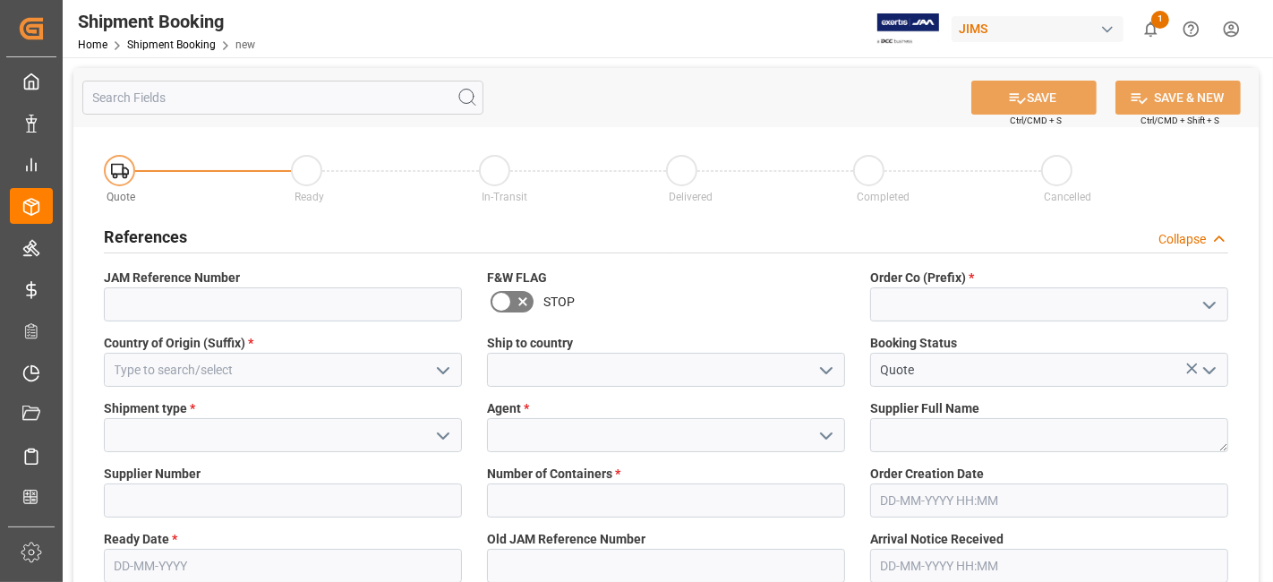
click at [1207, 314] on icon "open menu" at bounding box center [1208, 304] width 21 height 21
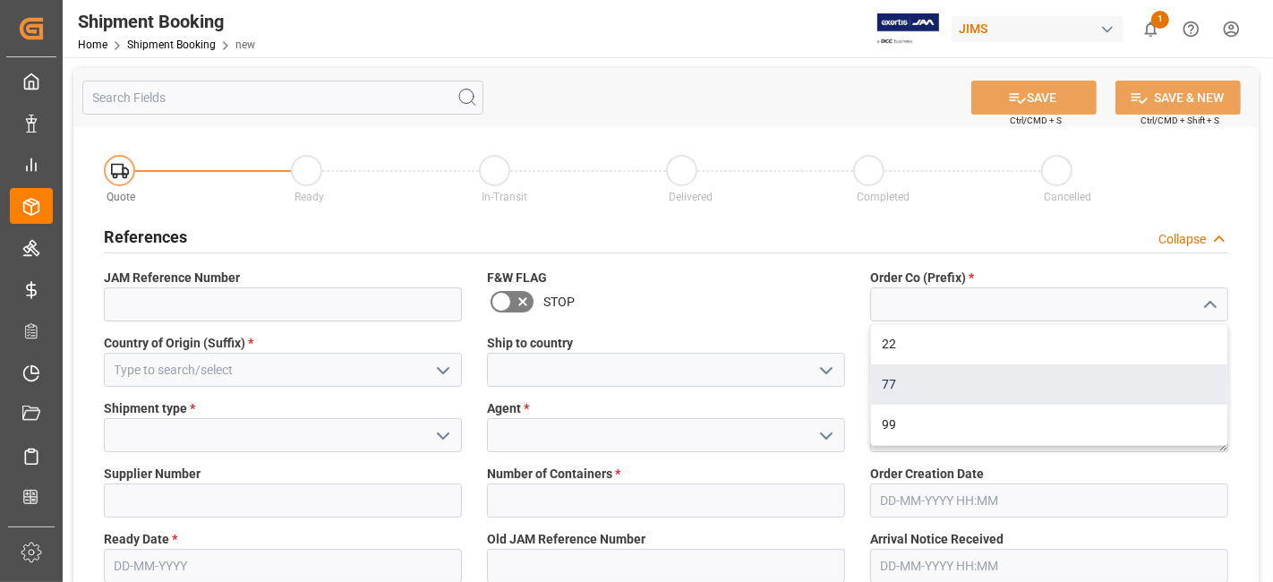
click at [1063, 370] on div "77" at bounding box center [1049, 384] width 356 height 40
type input "77"
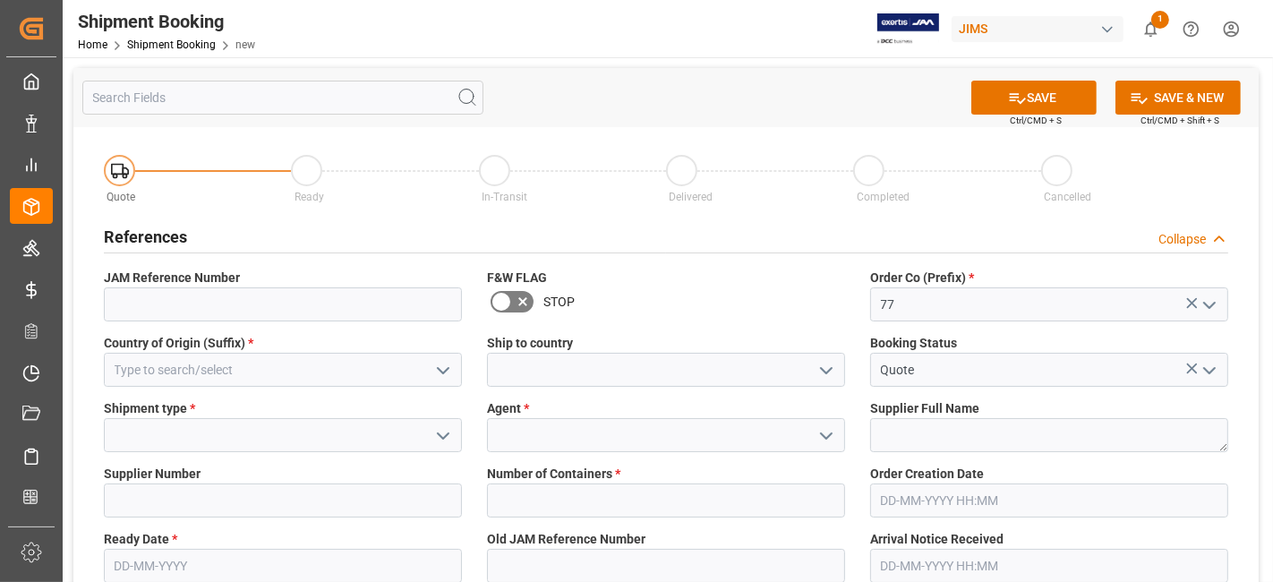
click at [436, 370] on icon "open menu" at bounding box center [442, 370] width 21 height 21
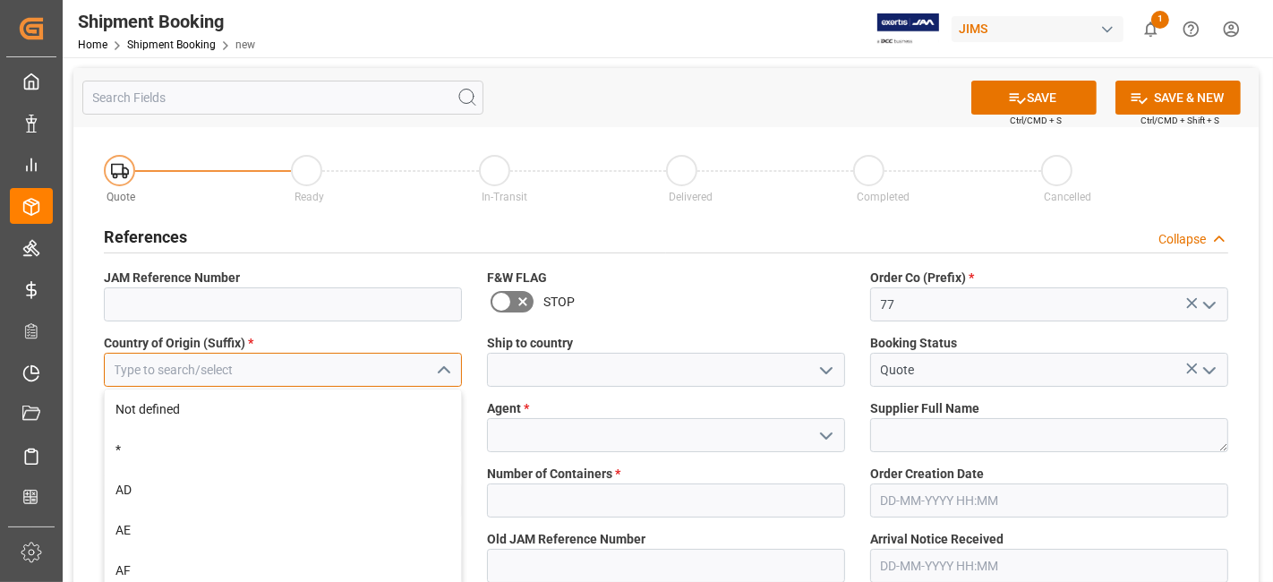
click at [326, 367] on input at bounding box center [283, 370] width 358 height 34
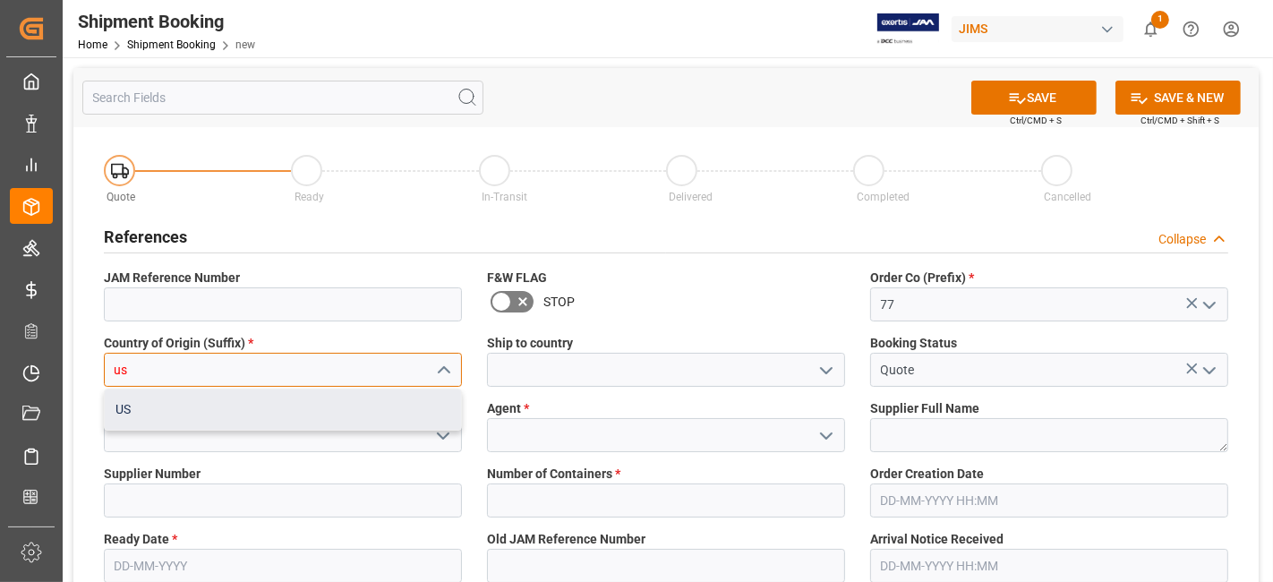
click at [157, 395] on div "US" at bounding box center [283, 409] width 356 height 40
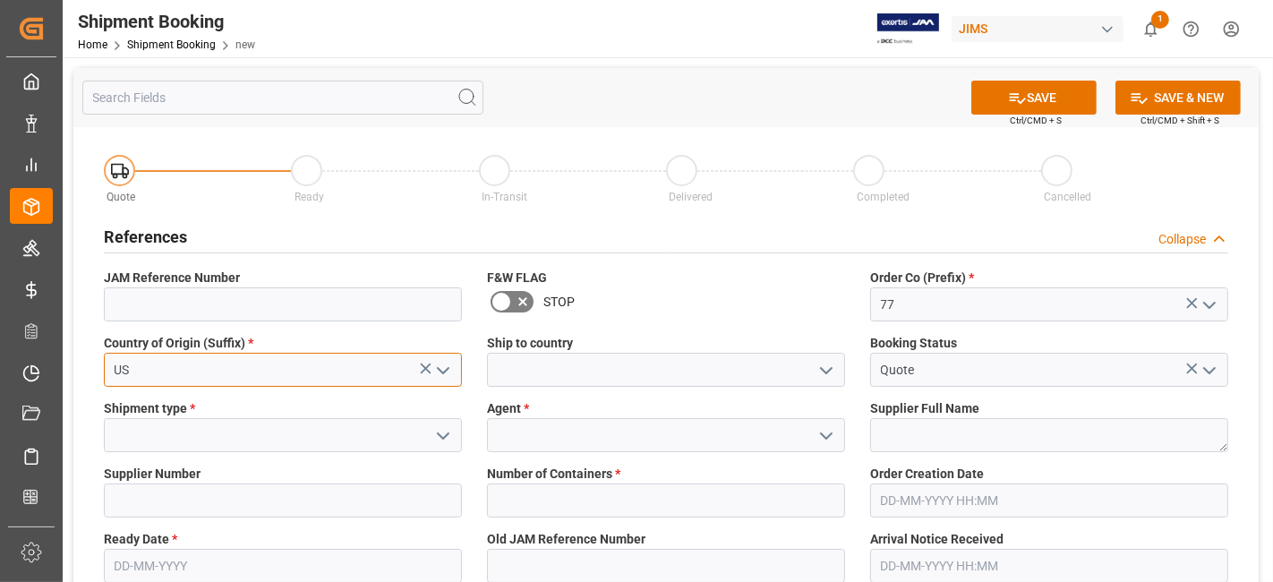
type input "US"
click at [817, 369] on icon "open menu" at bounding box center [825, 370] width 21 height 21
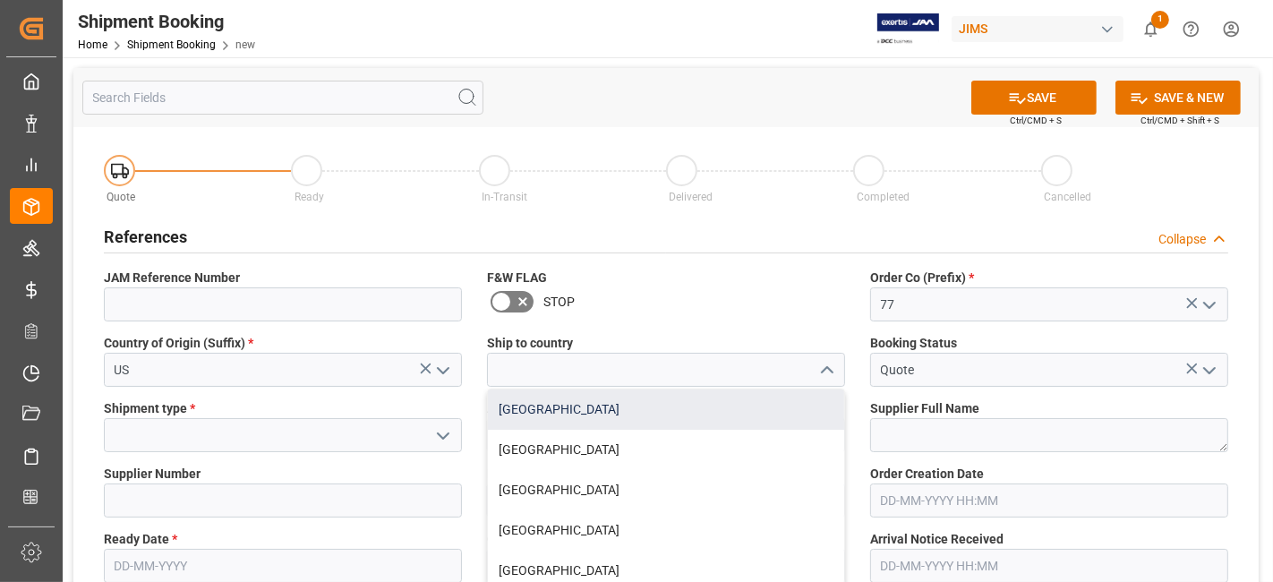
click at [756, 407] on div "[GEOGRAPHIC_DATA]" at bounding box center [666, 409] width 356 height 40
type input "[GEOGRAPHIC_DATA]"
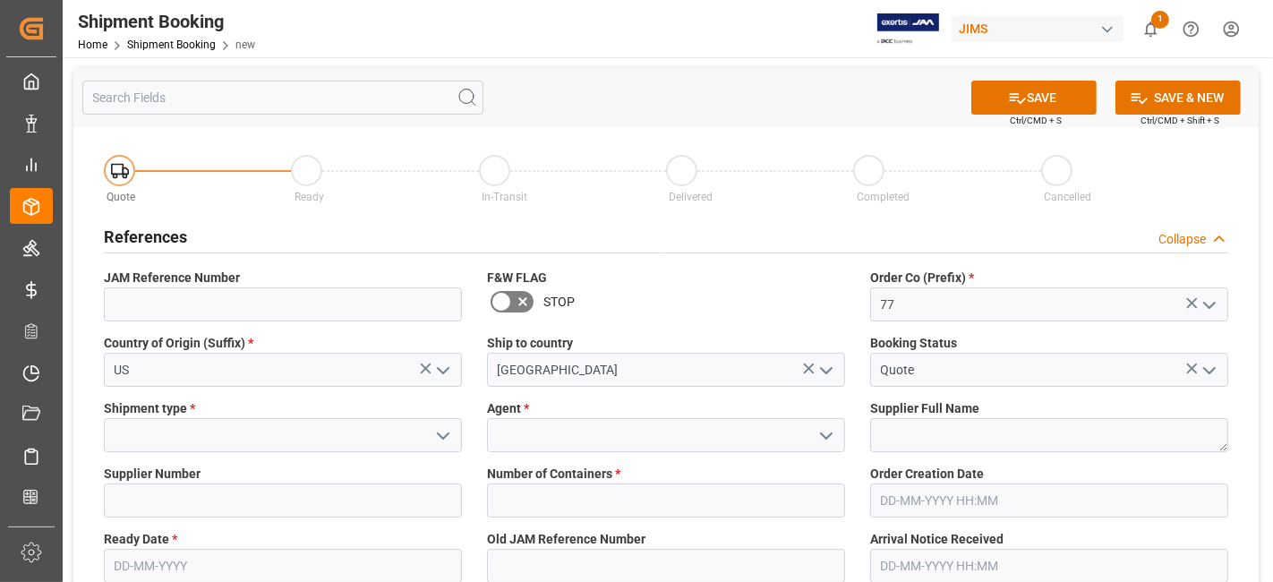
click at [430, 447] on button "open menu" at bounding box center [442, 436] width 27 height 28
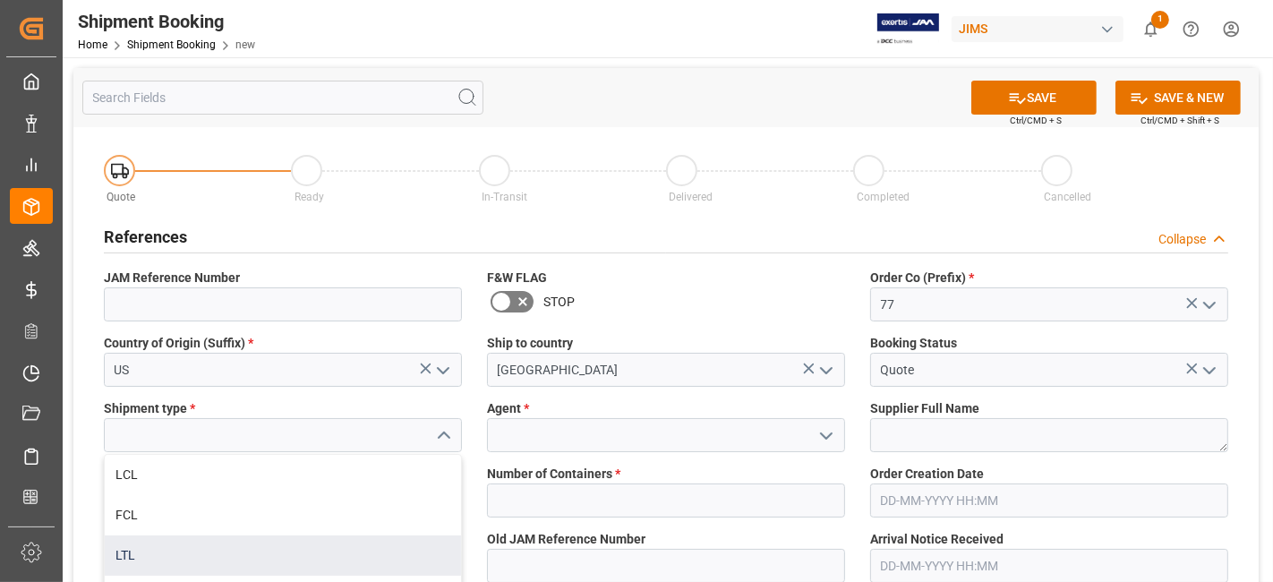
click at [308, 543] on div "LTL" at bounding box center [283, 555] width 356 height 40
type input "LTL"
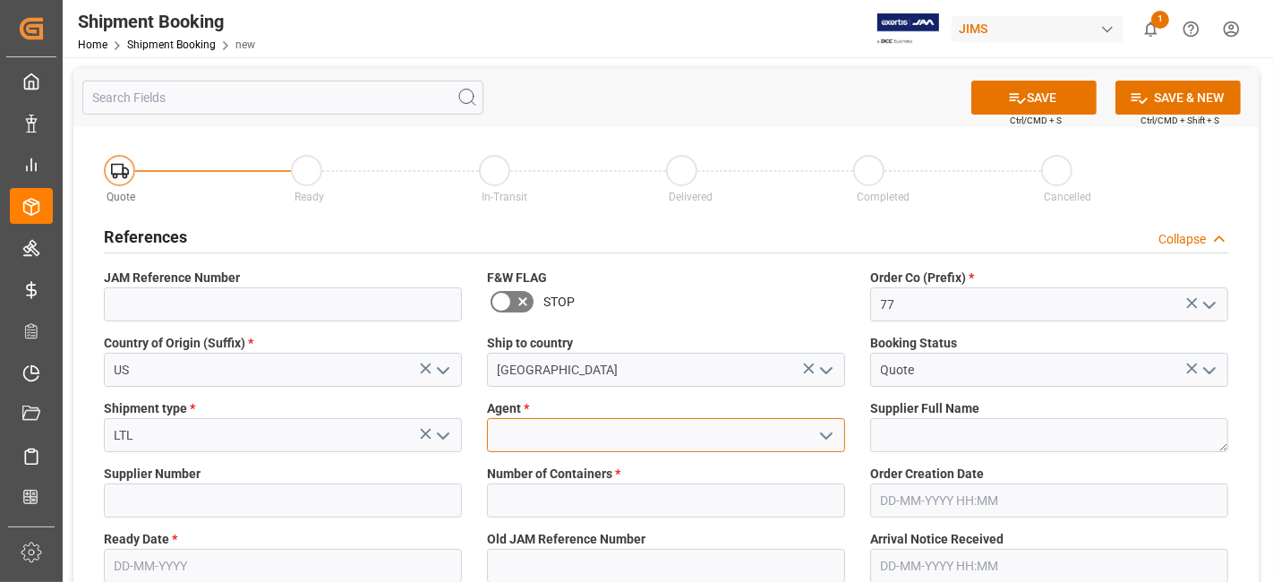
click at [680, 420] on input at bounding box center [666, 435] width 358 height 34
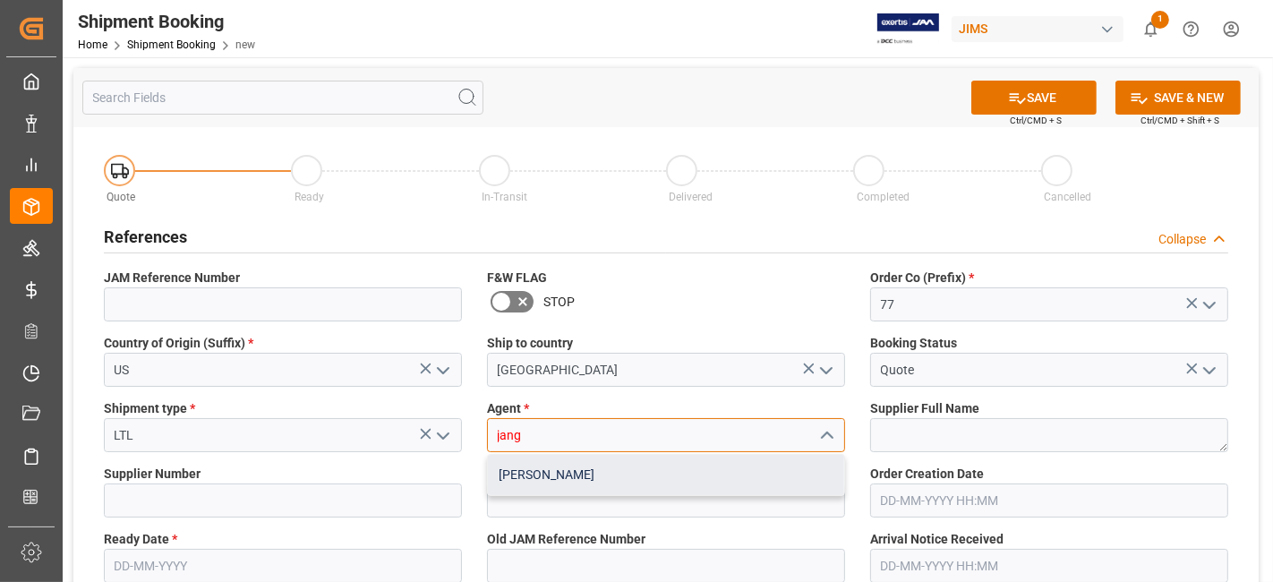
click at [677, 468] on div "[PERSON_NAME]" at bounding box center [666, 475] width 356 height 40
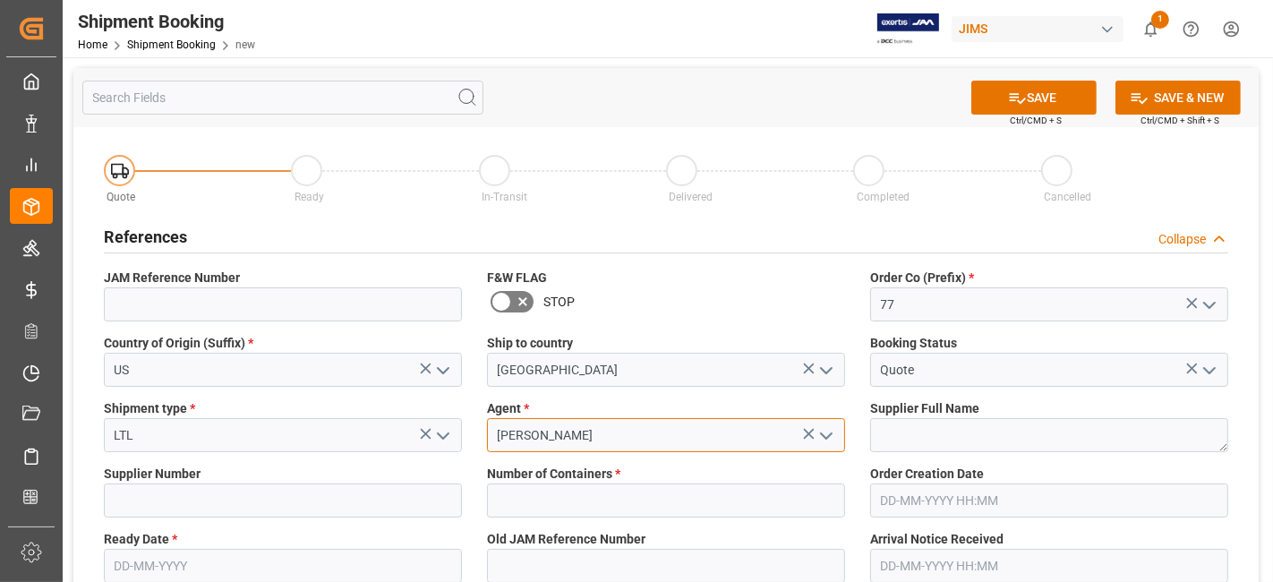
type input "[PERSON_NAME]"
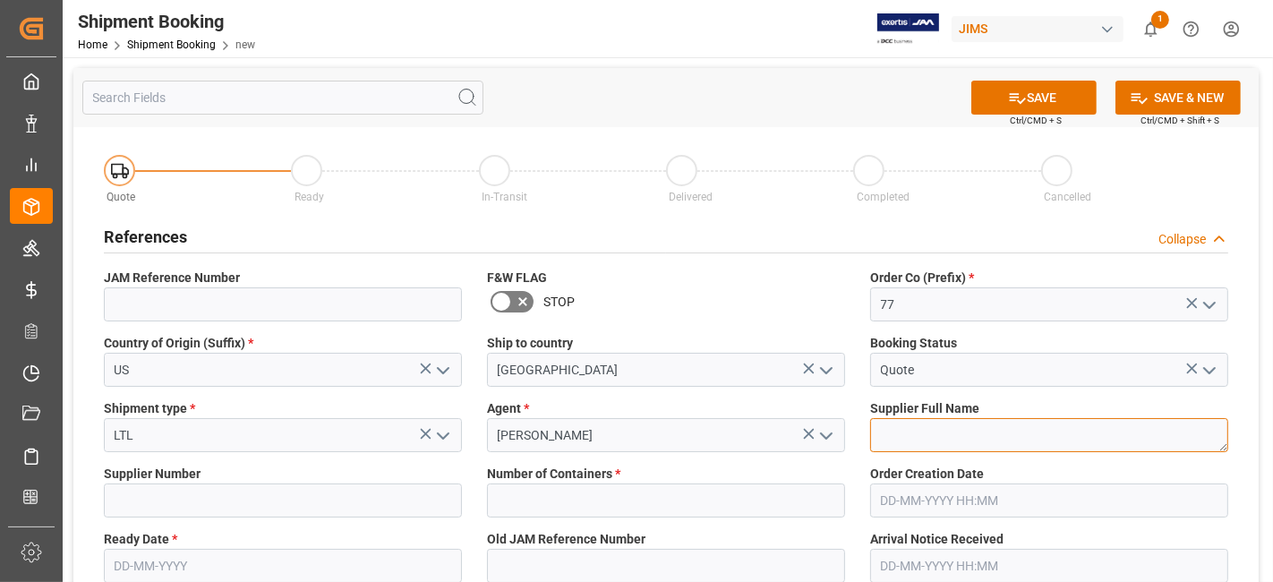
click at [930, 439] on textarea at bounding box center [1049, 435] width 358 height 34
paste textarea "Gator Cases Inc. ([GEOGRAPHIC_DATA])"
type textarea "Gator Cases Inc. ([GEOGRAPHIC_DATA])"
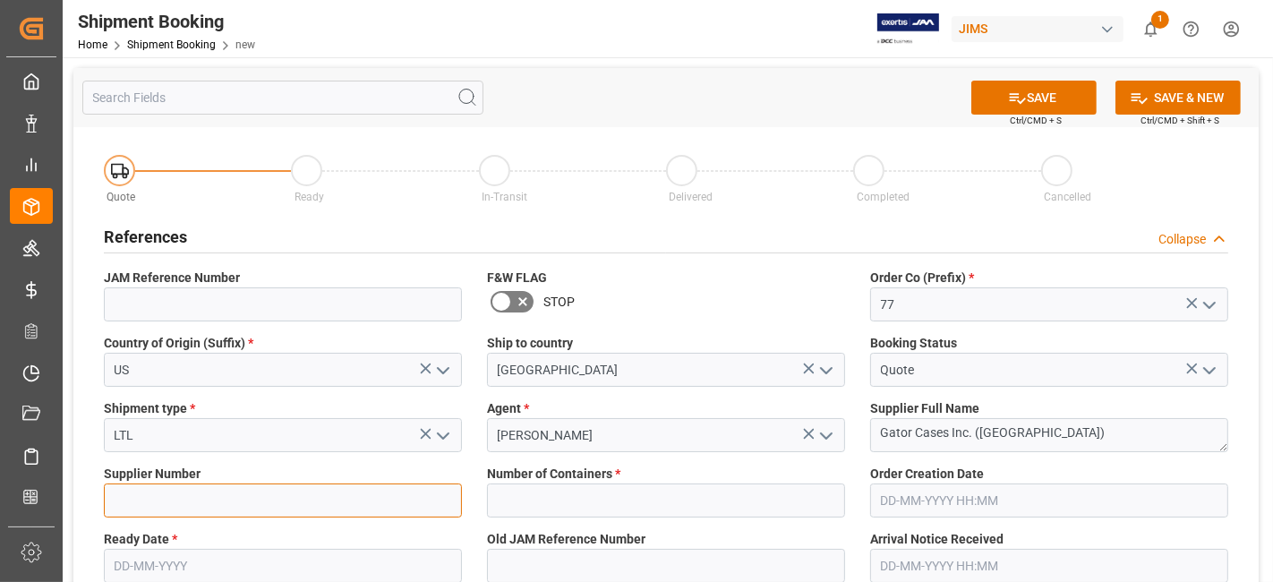
click at [218, 490] on input at bounding box center [283, 500] width 358 height 34
paste input "399268"
type input "399268"
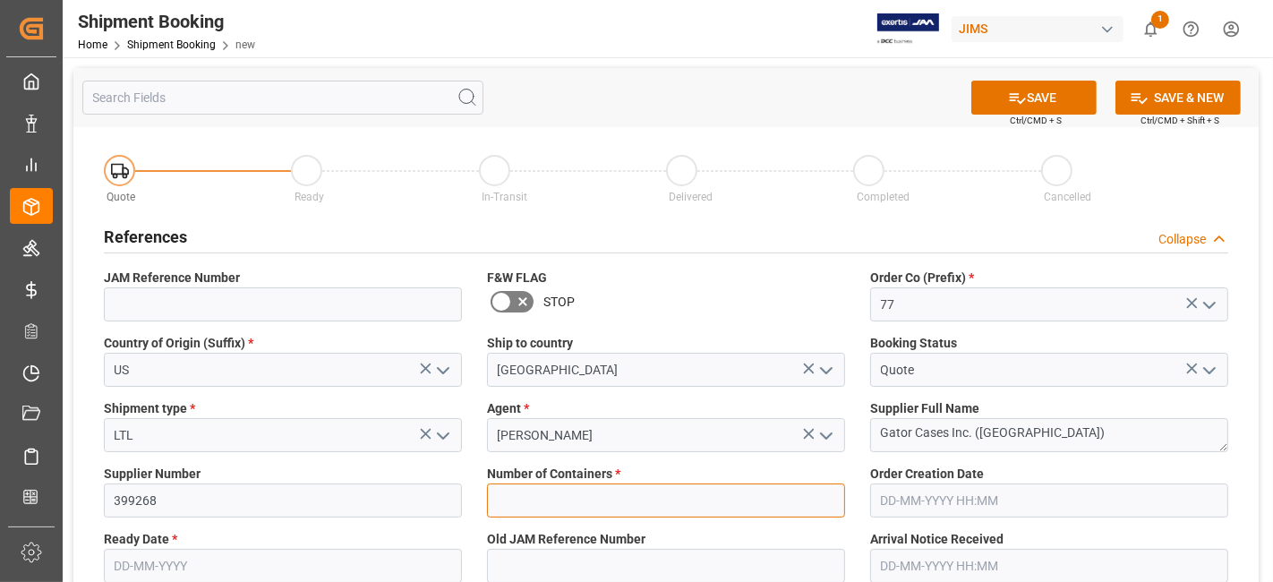
click at [600, 487] on input "text" at bounding box center [666, 500] width 358 height 34
type input "0"
click at [229, 558] on input "text" at bounding box center [283, 566] width 358 height 34
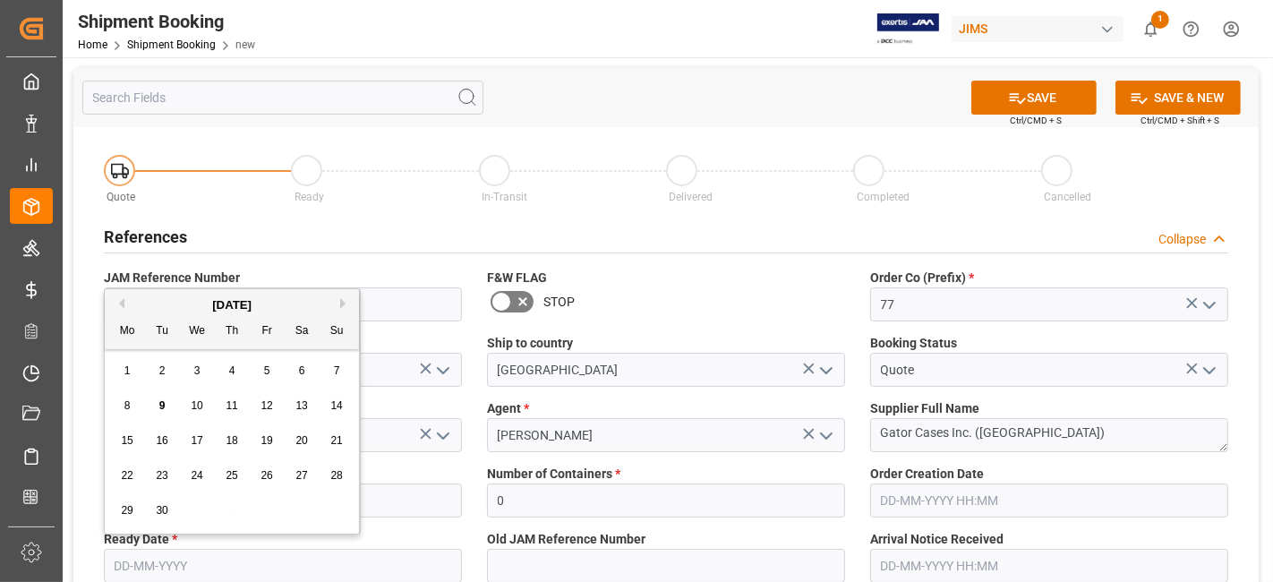
click at [156, 404] on div "9" at bounding box center [162, 406] width 22 height 21
type input "[DATE]"
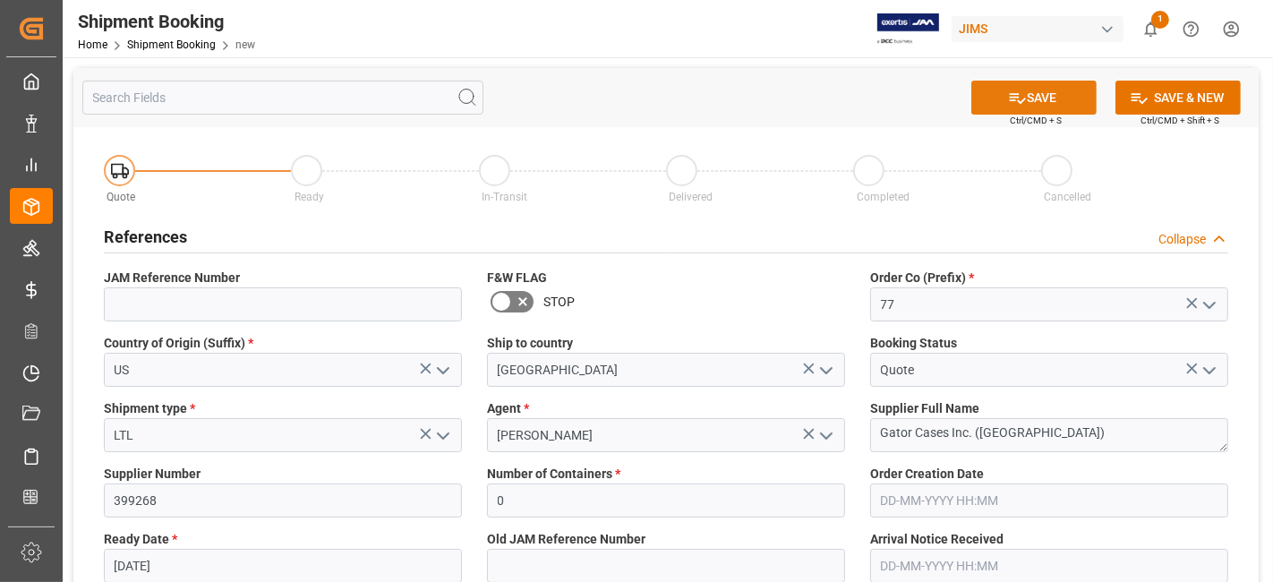
click at [1027, 94] on button "SAVE" at bounding box center [1033, 98] width 125 height 34
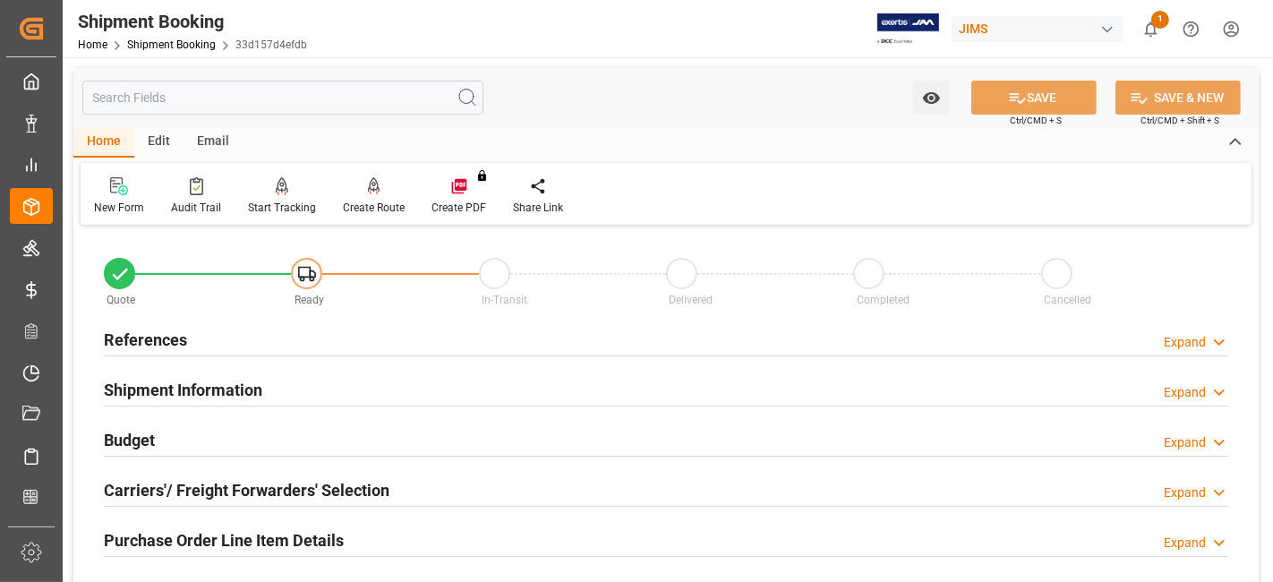
click at [171, 436] on div "Budget Expand" at bounding box center [666, 439] width 1124 height 34
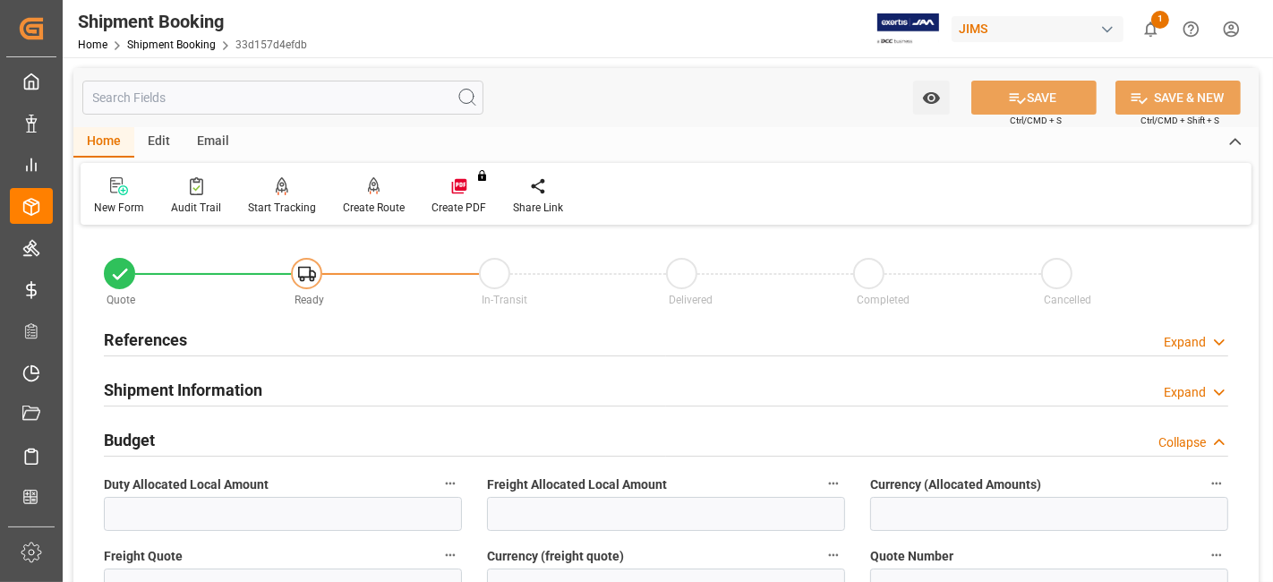
click at [171, 436] on div "Budget Collapse" at bounding box center [666, 439] width 1124 height 34
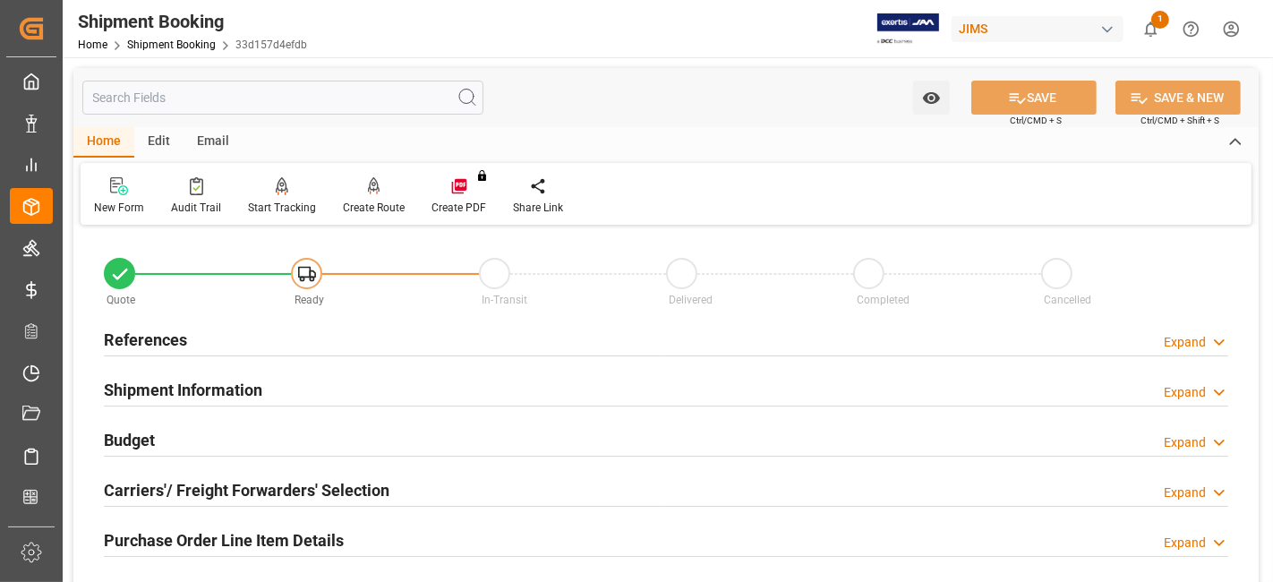
click at [174, 481] on h2 "Carriers'/ Freight Forwarders' Selection" at bounding box center [246, 490] width 285 height 24
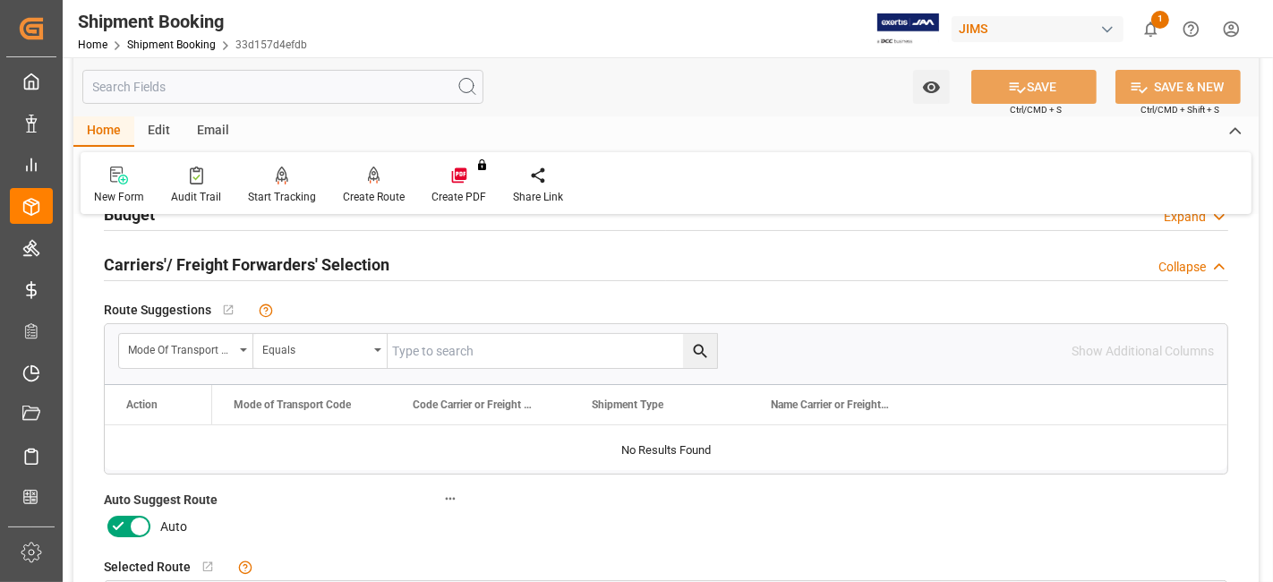
scroll to position [238, 0]
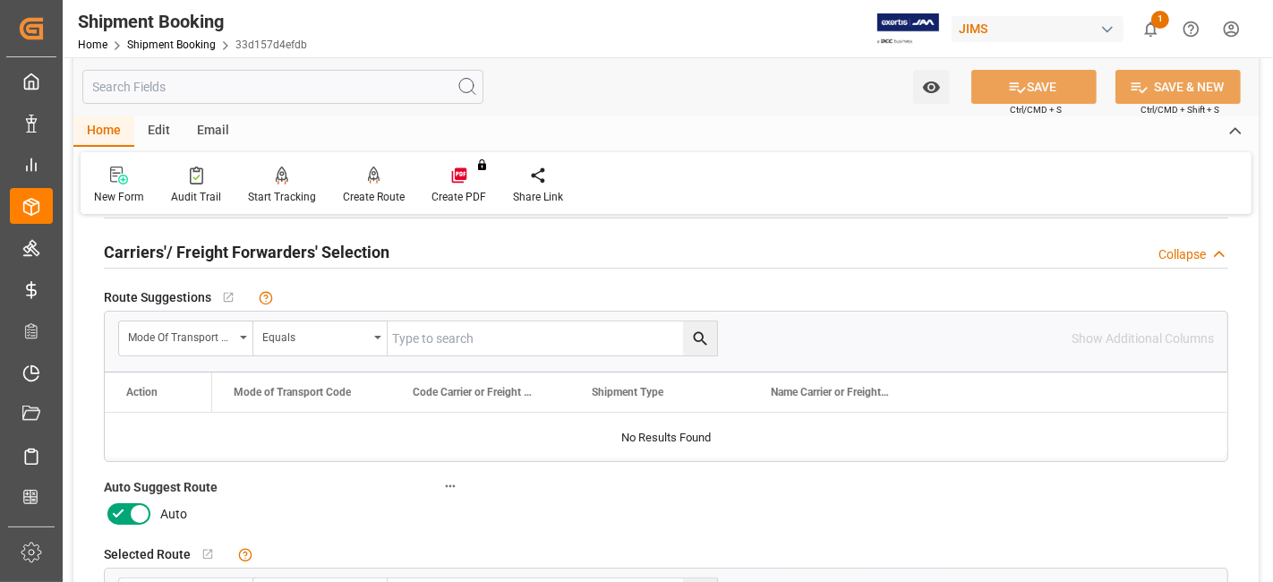
click at [125, 507] on icon at bounding box center [117, 513] width 21 height 21
click at [0, 0] on input "checkbox" at bounding box center [0, 0] width 0 height 0
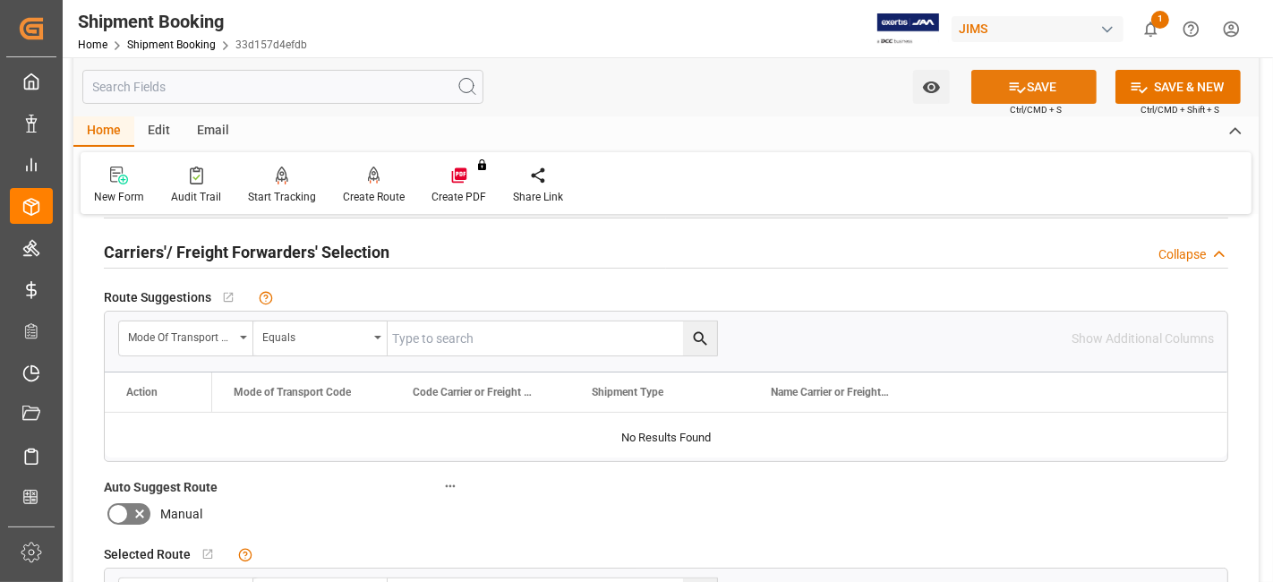
click at [1048, 85] on button "SAVE" at bounding box center [1033, 87] width 125 height 34
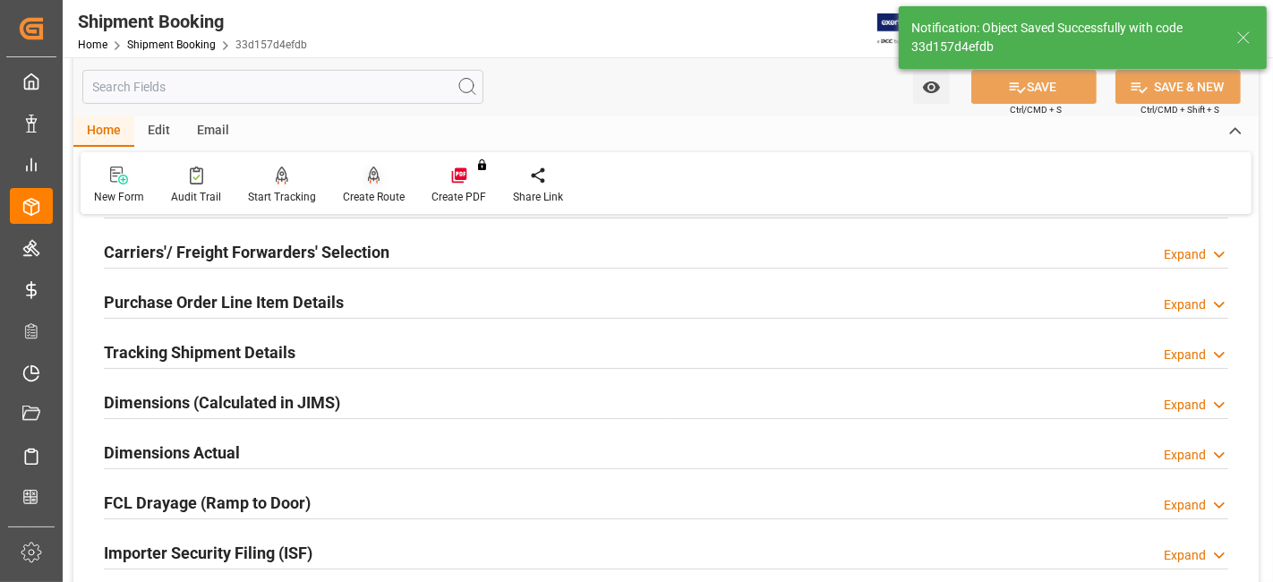
click at [369, 192] on div "Create Route" at bounding box center [374, 197] width 62 height 16
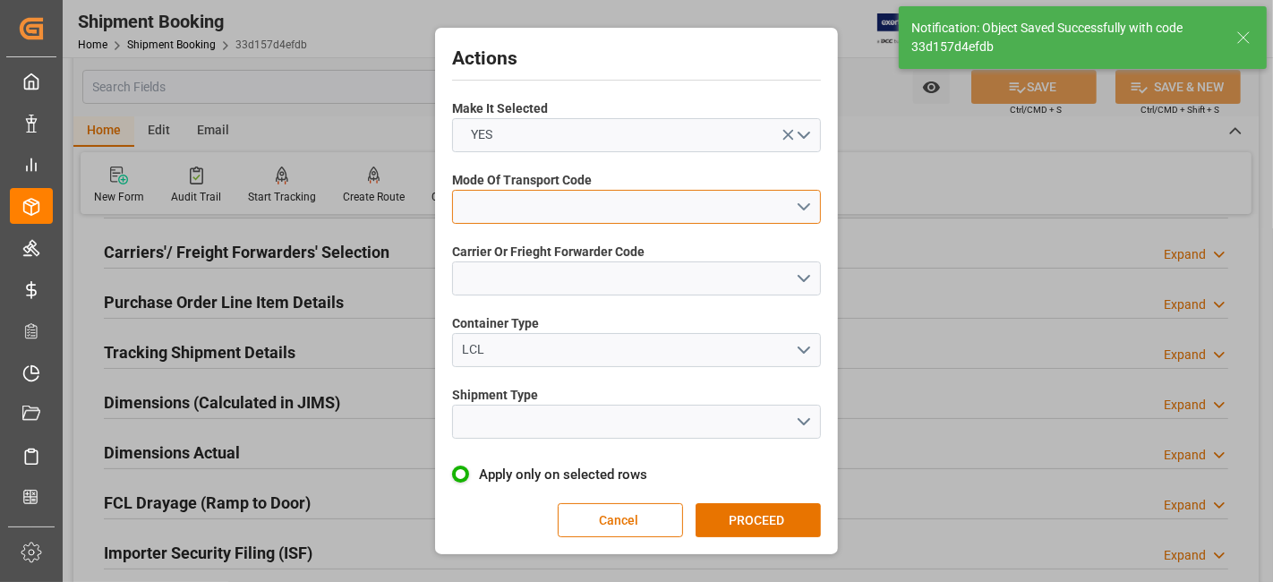
click at [807, 211] on button "open menu" at bounding box center [636, 207] width 369 height 34
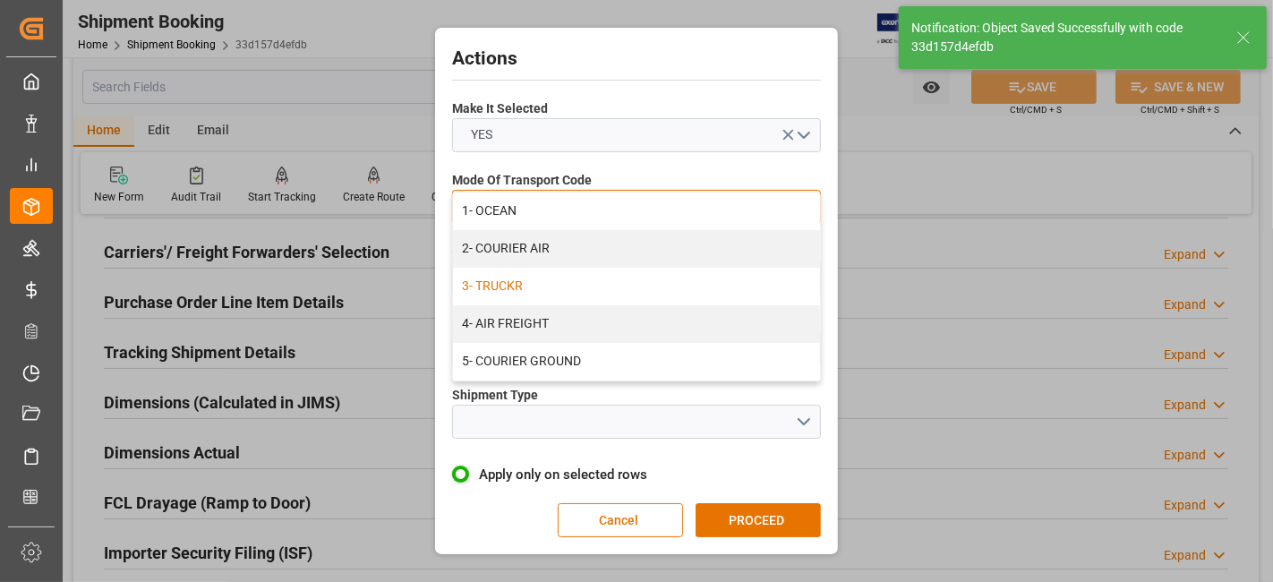
click at [567, 277] on div "3- TRUCKR" at bounding box center [636, 287] width 367 height 38
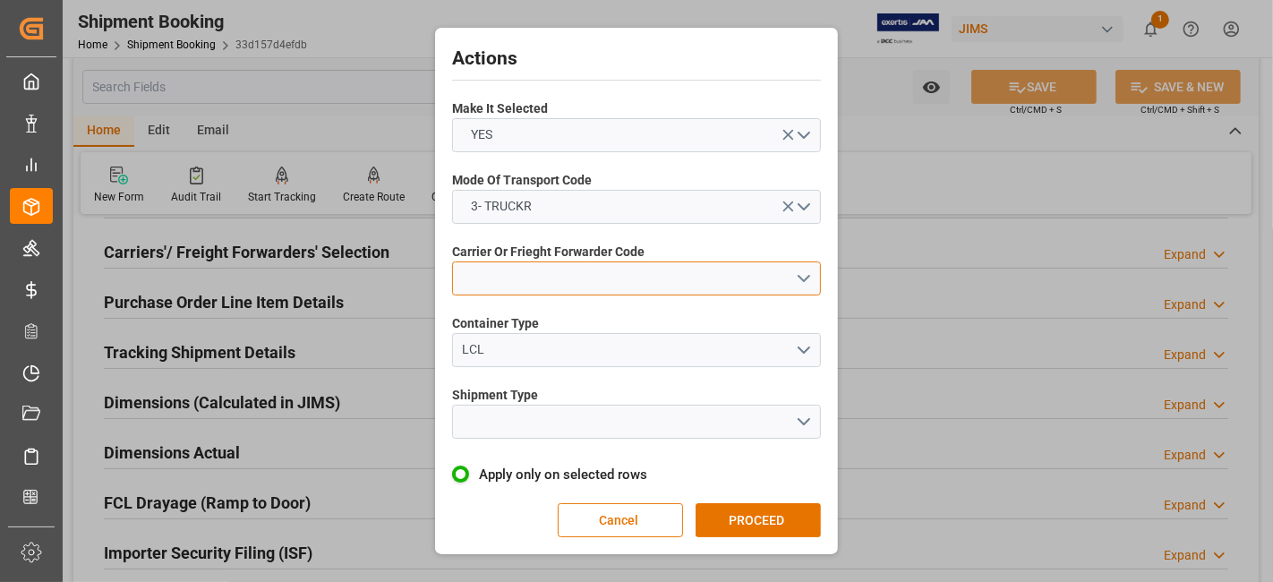
click at [813, 284] on button "open menu" at bounding box center [636, 278] width 369 height 34
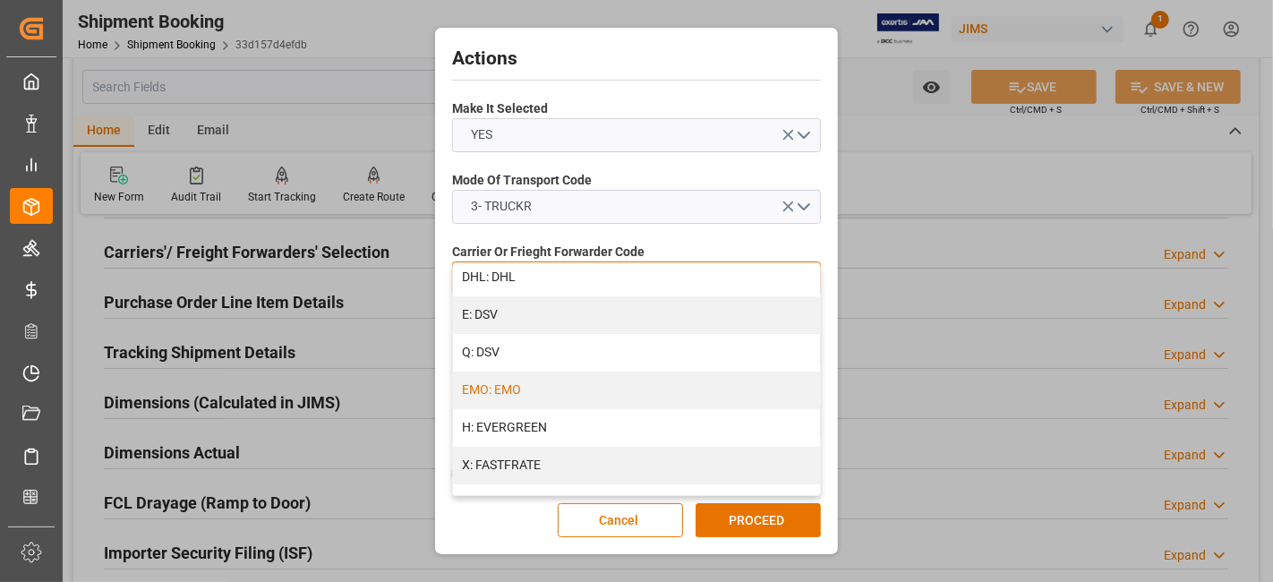
scroll to position [305, 0]
drag, startPoint x: 813, startPoint y: 346, endPoint x: 823, endPoint y: 317, distance: 31.4
click at [821, 311] on div "Actions Make It Selected YES Mode Of Transport Code 3- TRUCKR Carrier Or Friegh…" at bounding box center [636, 290] width 394 height 517
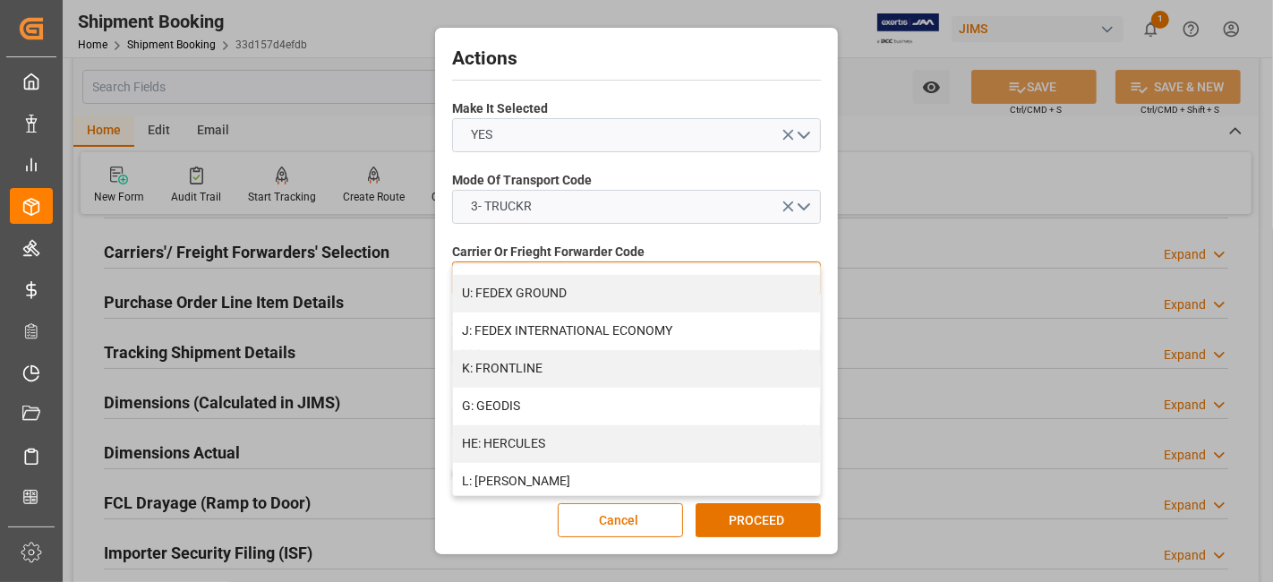
scroll to position [564, 0]
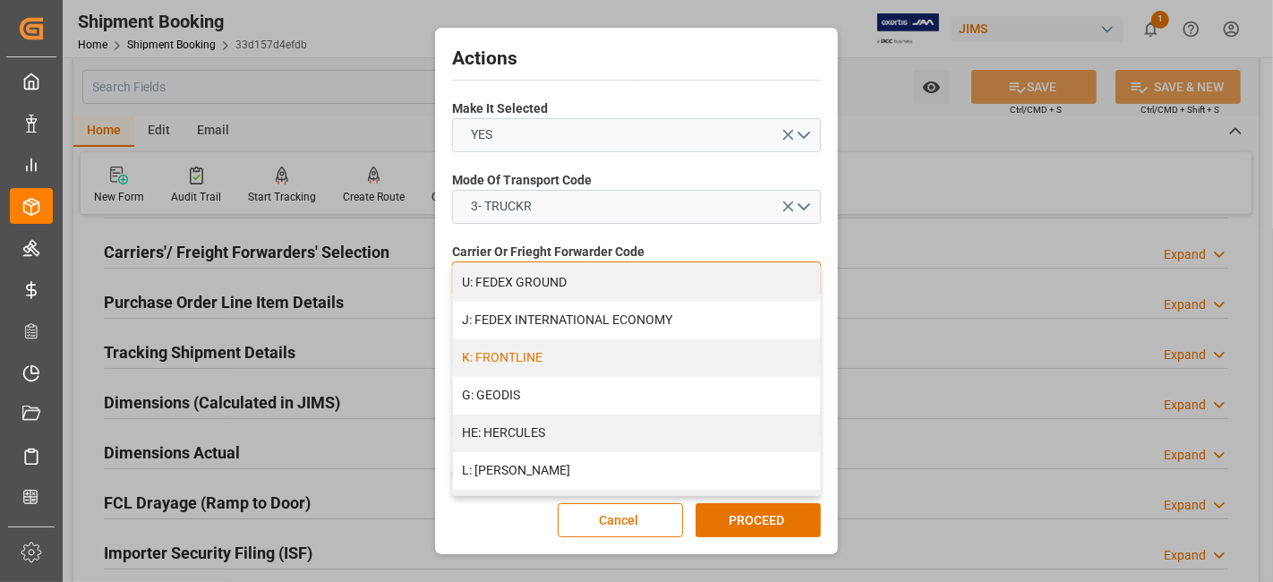
click at [639, 353] on div "K: FRONTLINE" at bounding box center [636, 358] width 367 height 38
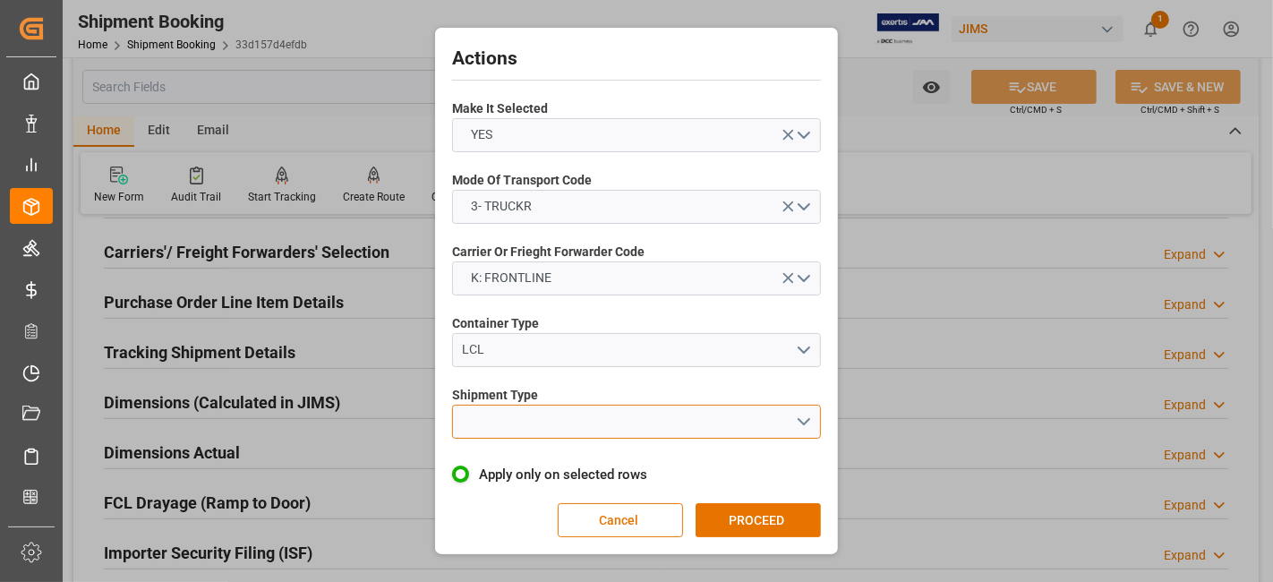
click at [815, 414] on button "open menu" at bounding box center [636, 421] width 369 height 34
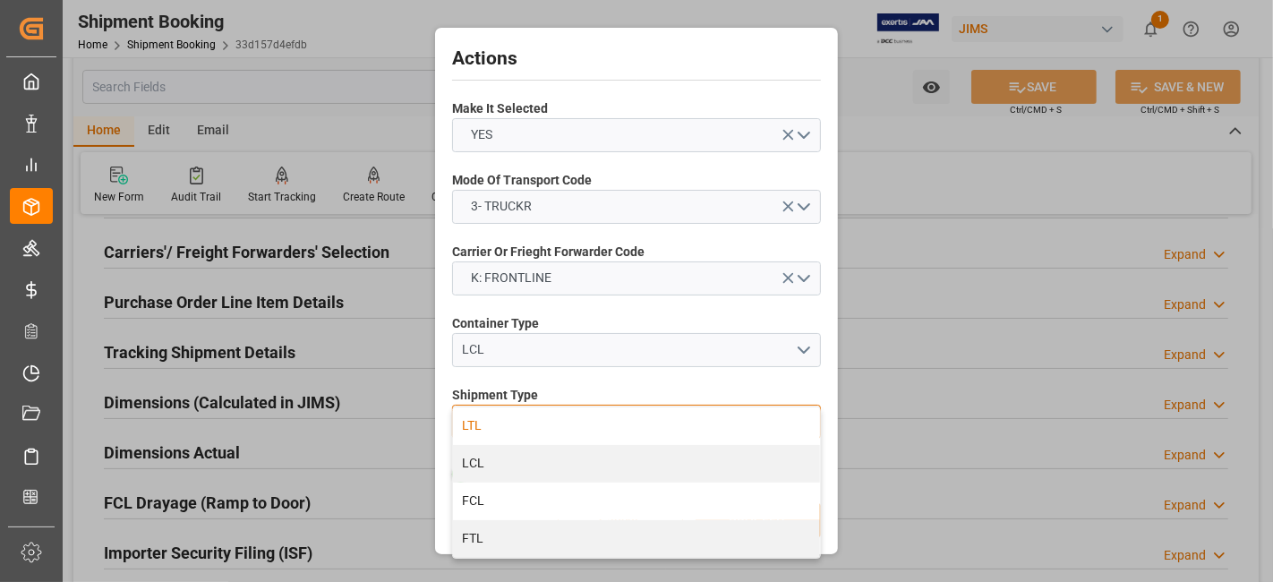
click at [570, 416] on div "LTL" at bounding box center [636, 426] width 367 height 38
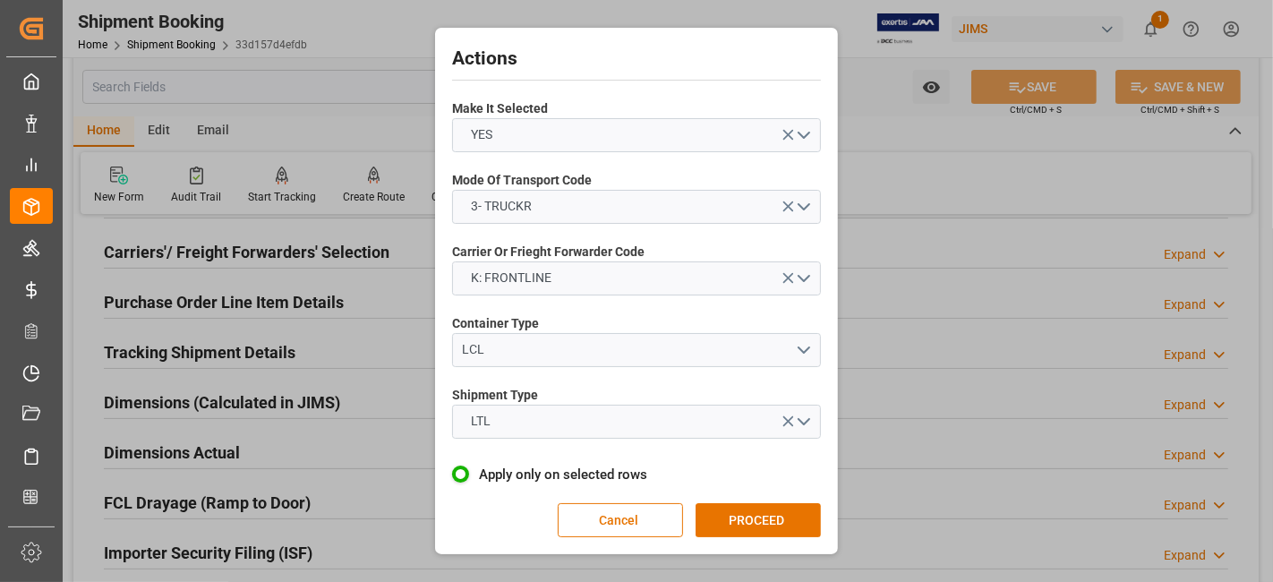
click at [767, 508] on button "PROCEED" at bounding box center [757, 520] width 125 height 34
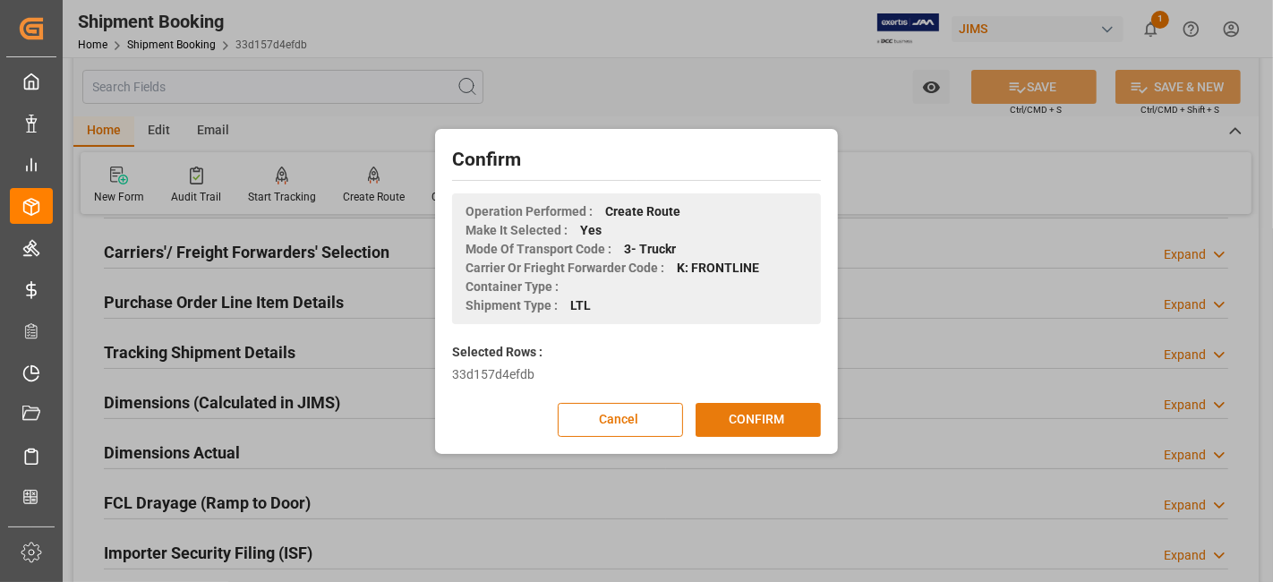
click at [744, 420] on button "CONFIRM" at bounding box center [757, 420] width 125 height 34
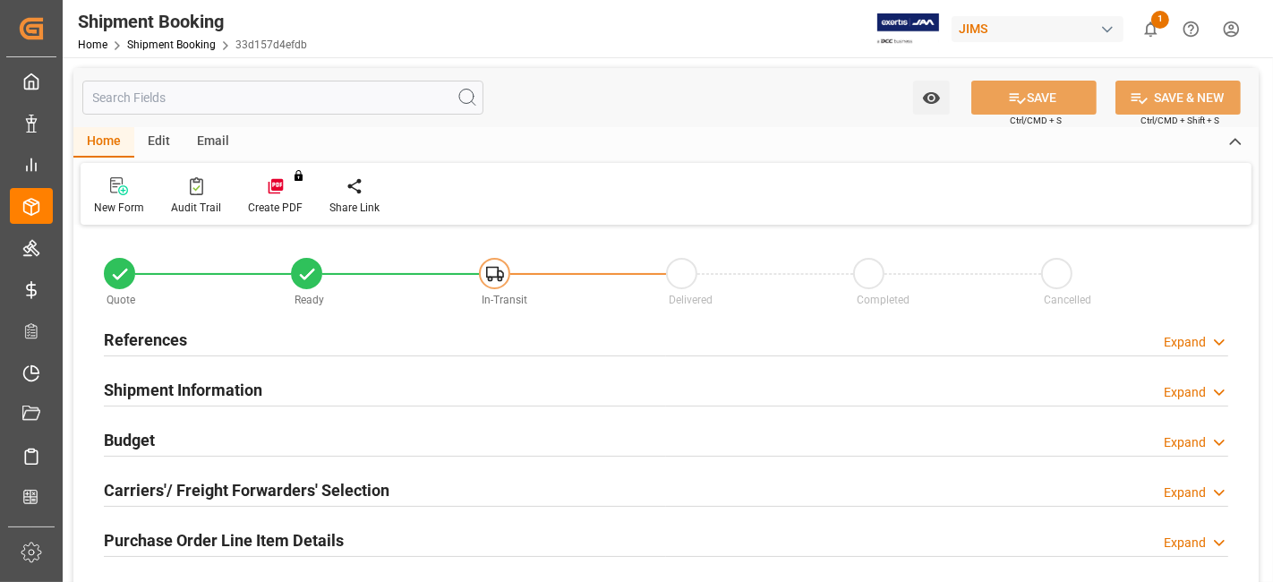
type input "0"
type input "[DATE]"
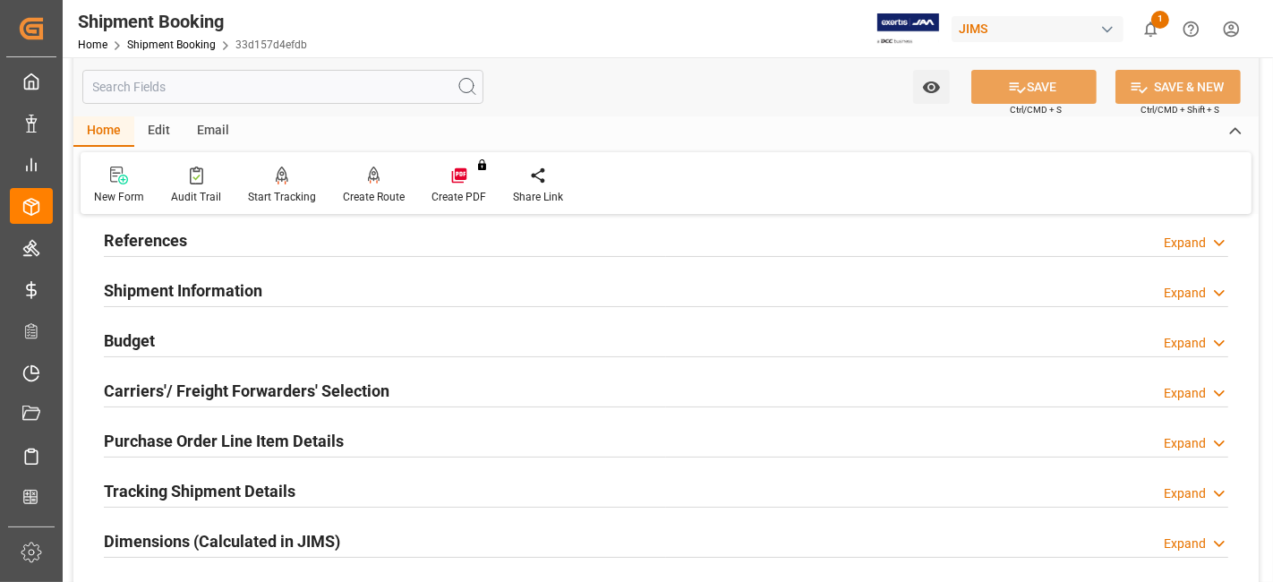
click at [179, 243] on h2 "References" at bounding box center [145, 240] width 83 height 24
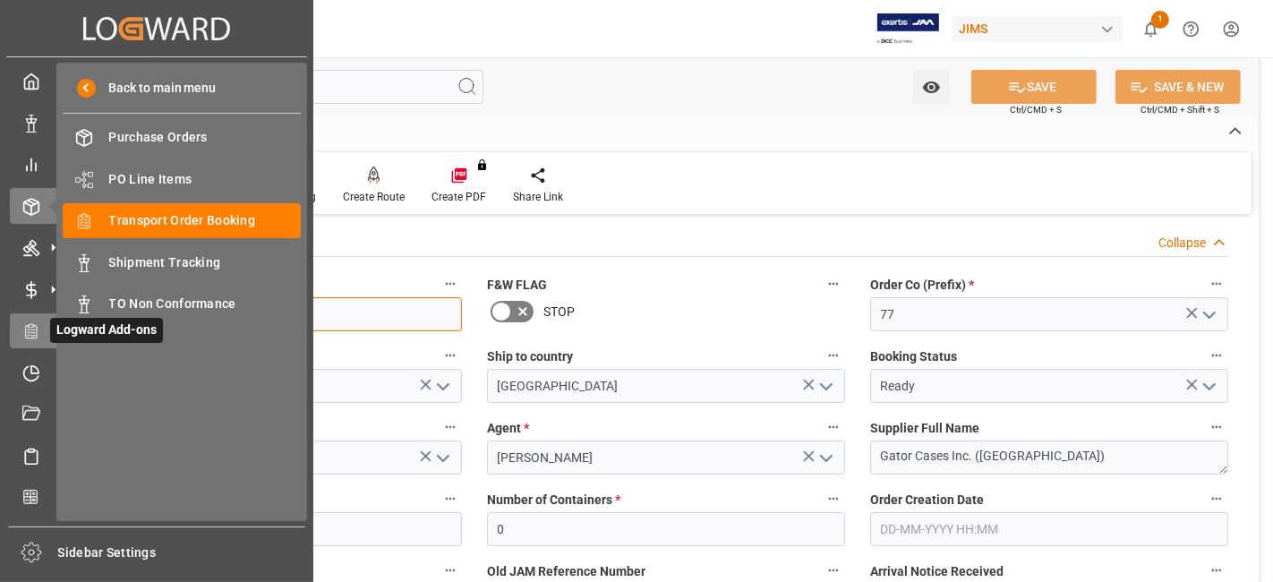
drag, startPoint x: 234, startPoint y: 317, endPoint x: 38, endPoint y: 330, distance: 196.4
click at [51, 313] on div "Created by potrace 1.15, written by [PERSON_NAME] [DATE]-[DATE] Created by potr…" at bounding box center [636, 291] width 1273 height 582
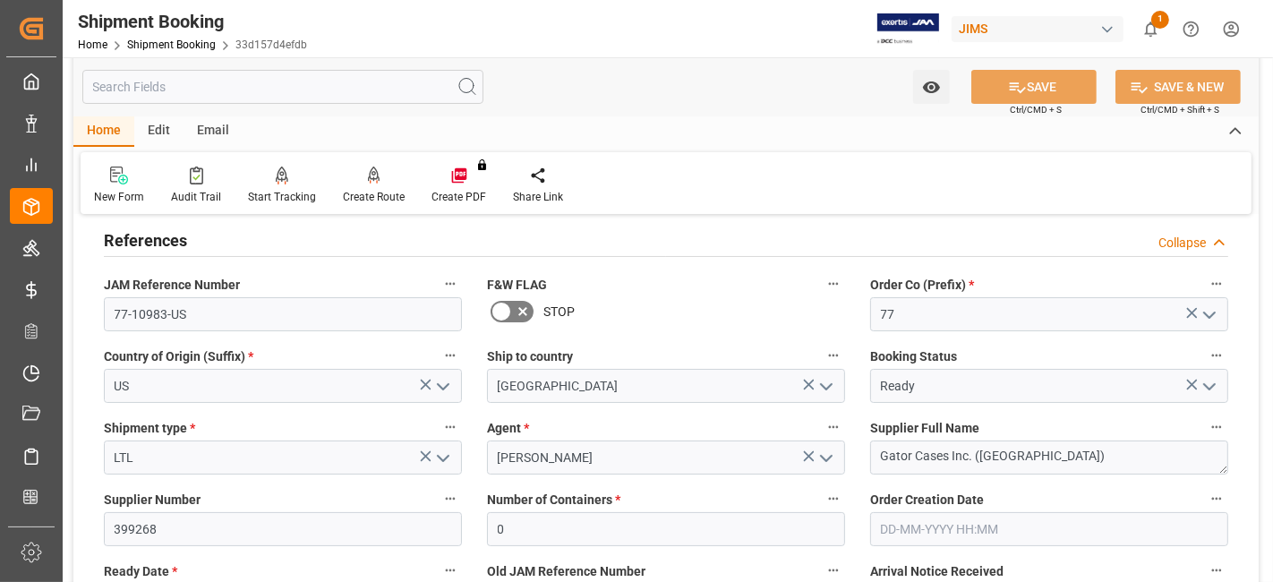
click at [171, 243] on h2 "References" at bounding box center [145, 240] width 83 height 24
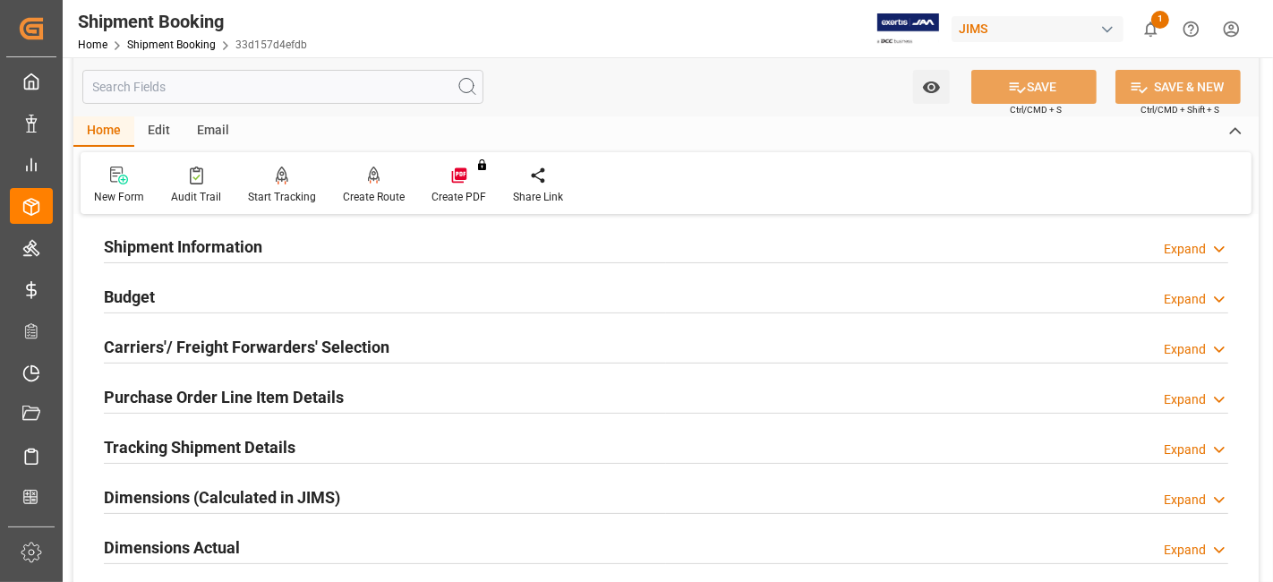
scroll to position [199, 0]
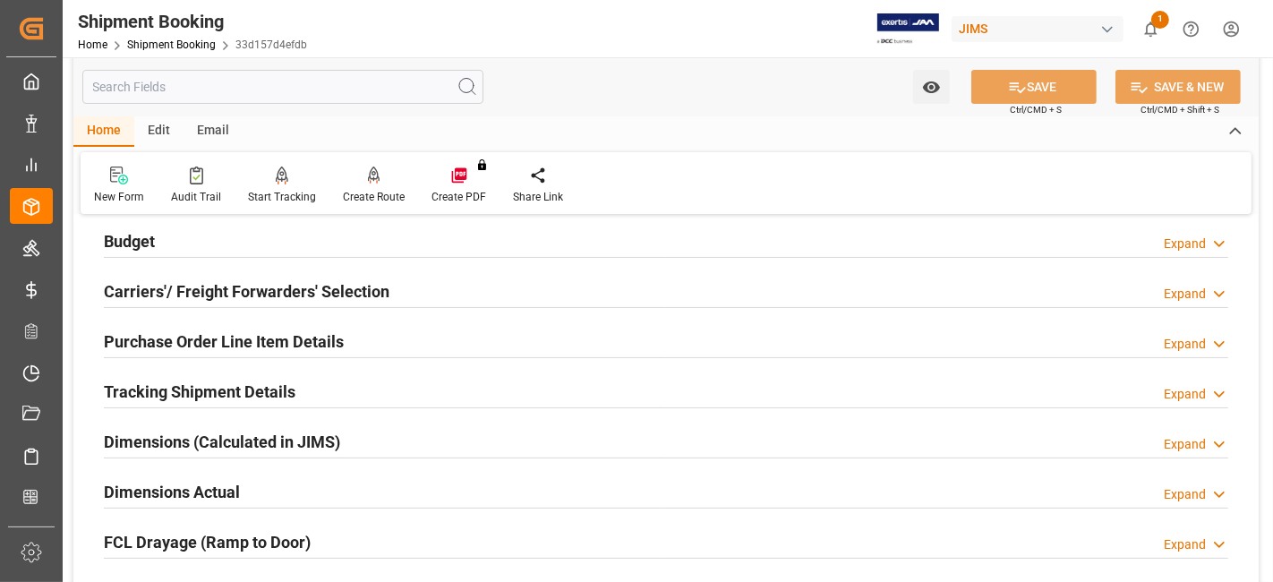
click at [165, 302] on h2 "Carriers'/ Freight Forwarders' Selection" at bounding box center [246, 291] width 285 height 24
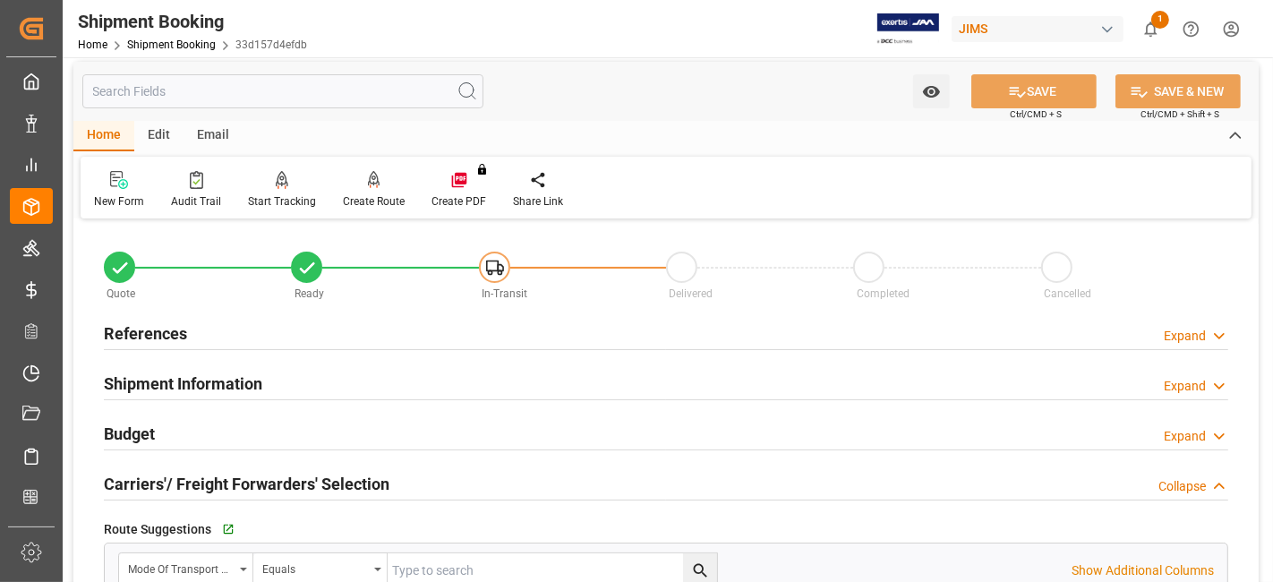
scroll to position [0, 0]
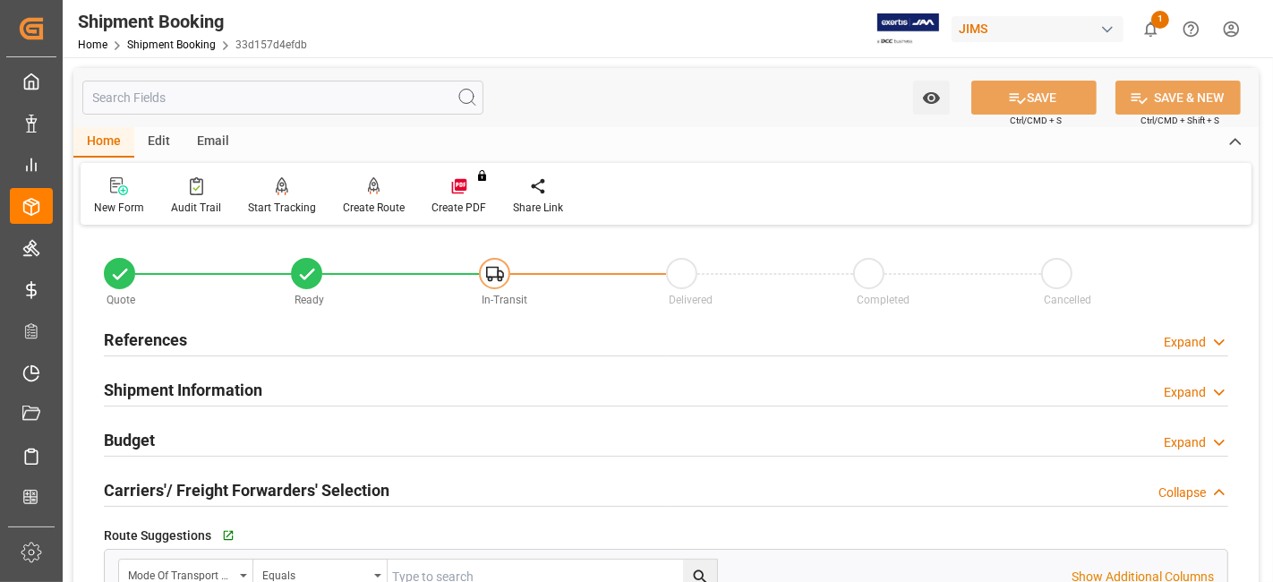
click at [164, 341] on h2 "References" at bounding box center [145, 340] width 83 height 24
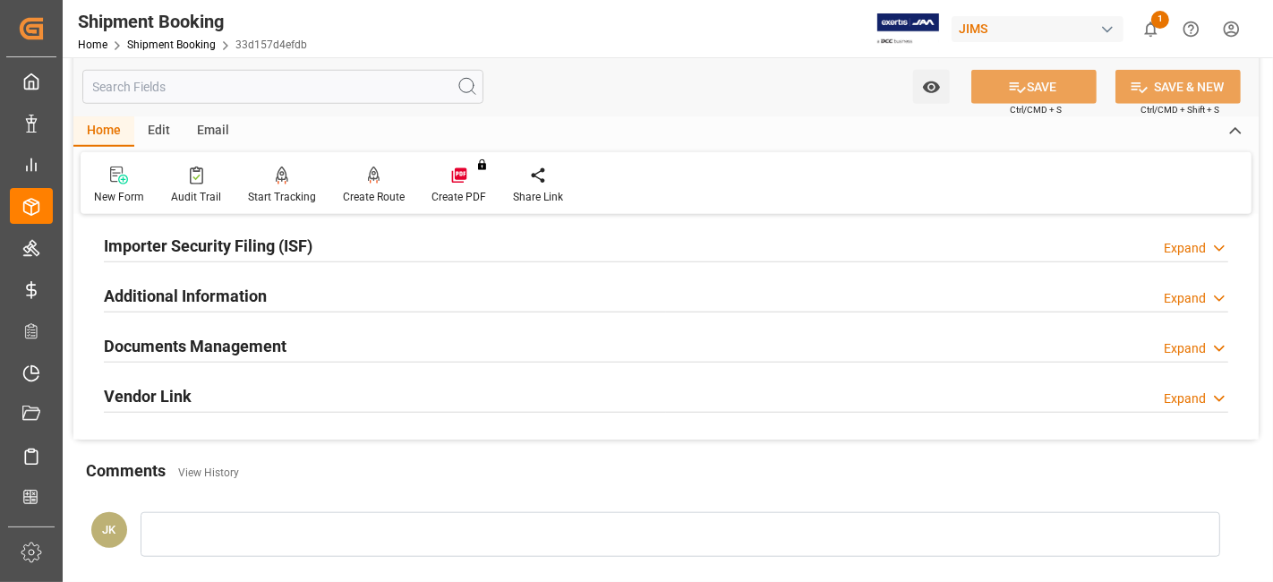
scroll to position [1392, 0]
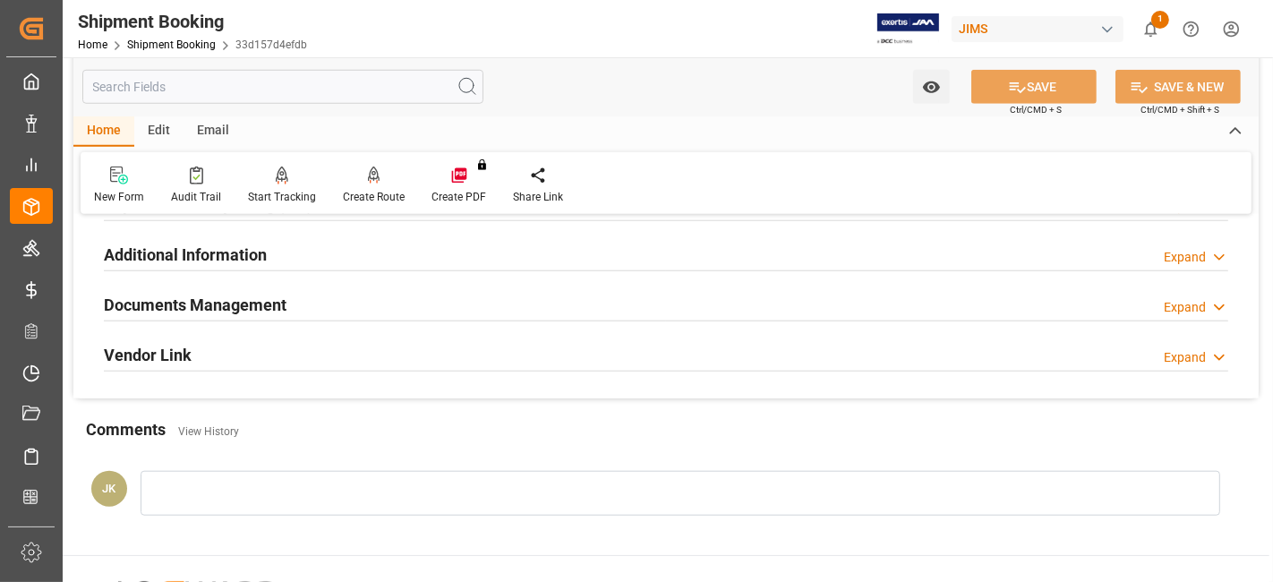
click at [217, 294] on h2 "Documents Management" at bounding box center [195, 305] width 183 height 24
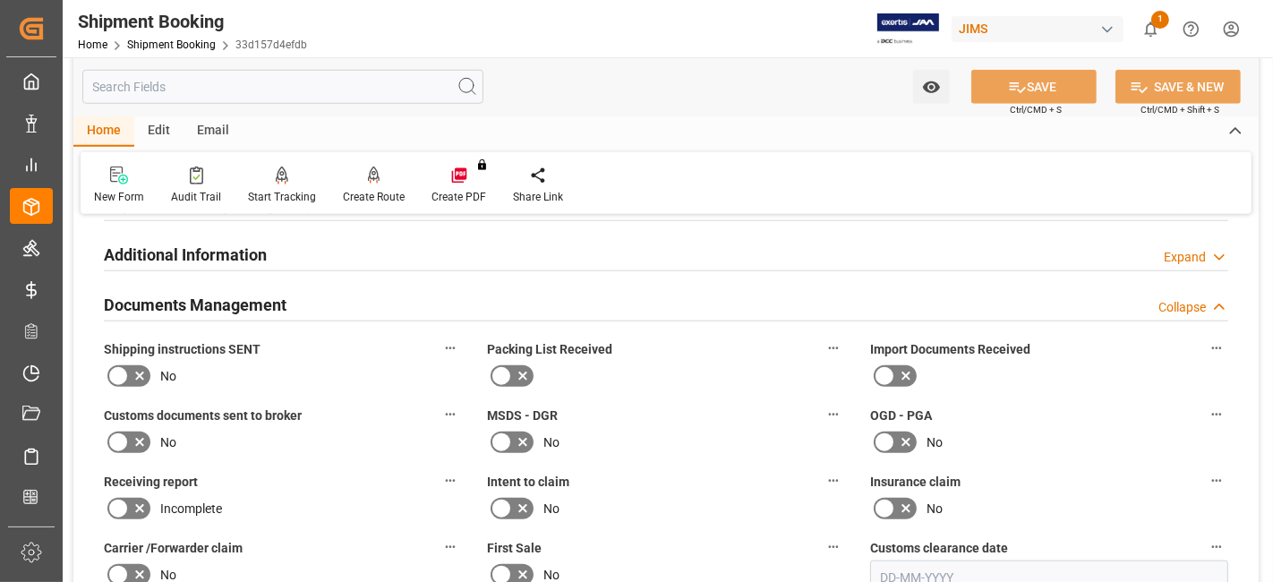
click at [365, 403] on label "Customs documents sent to broker" at bounding box center [283, 415] width 358 height 25
click at [439, 403] on button "Customs documents sent to broker" at bounding box center [450, 414] width 23 height 23
click at [364, 480] on div at bounding box center [636, 291] width 1273 height 582
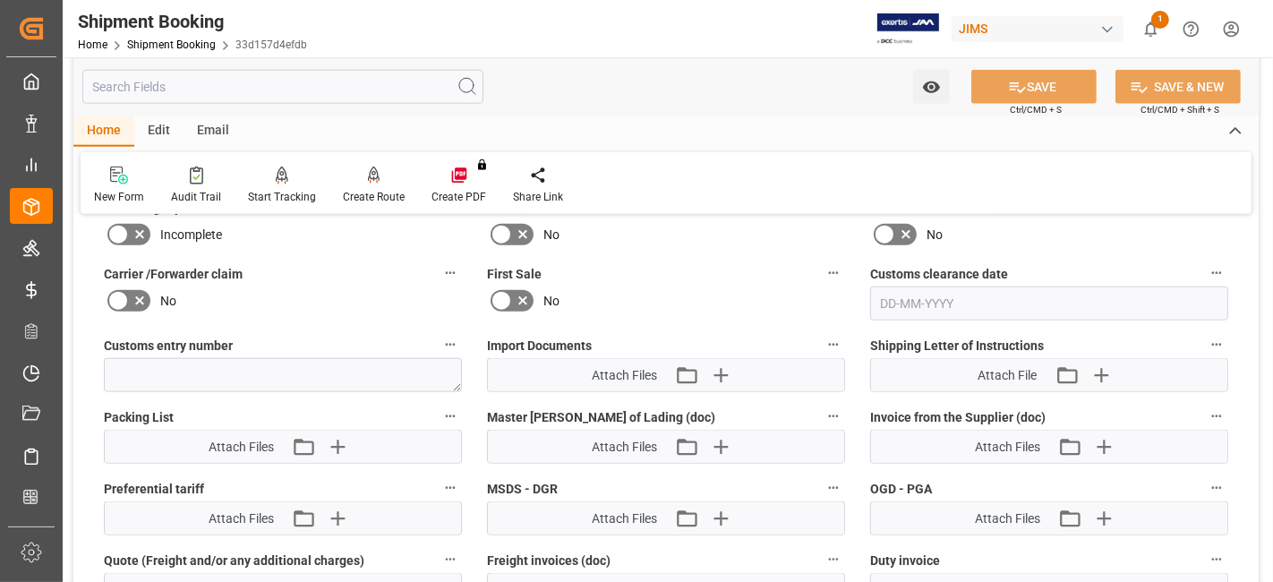
scroll to position [1670, 0]
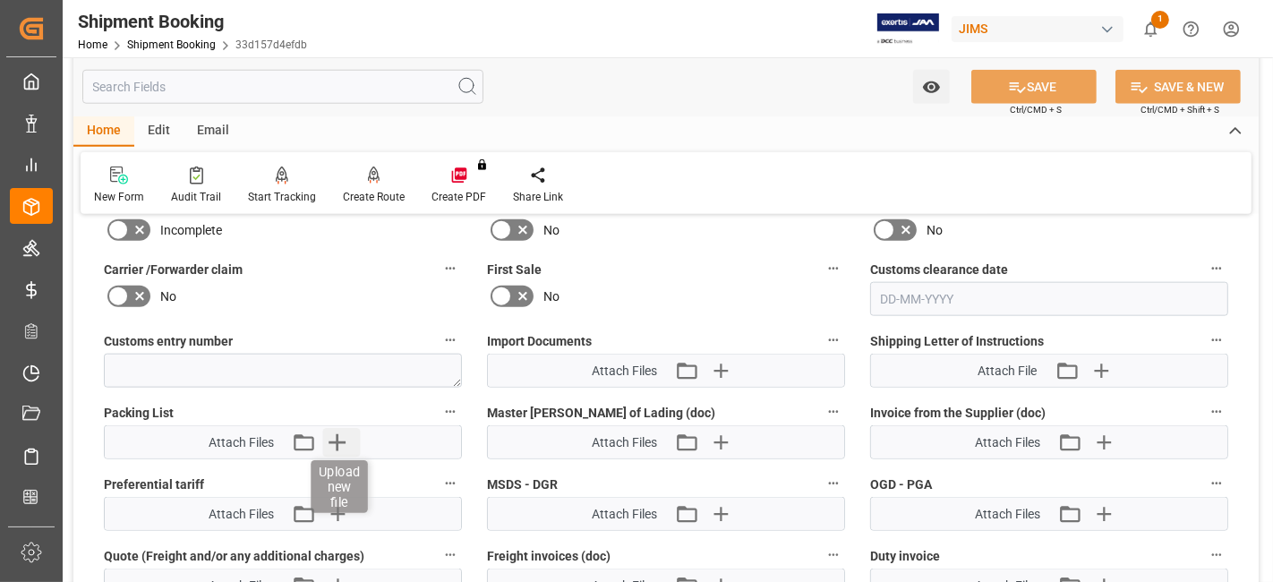
click at [345, 428] on icon "button" at bounding box center [337, 442] width 29 height 29
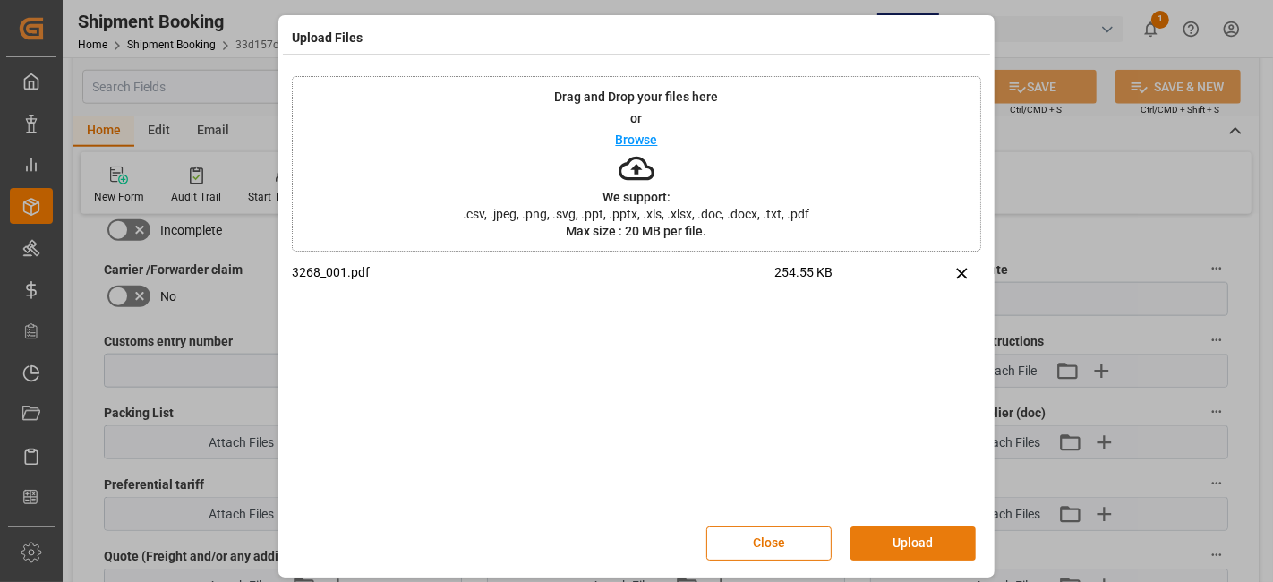
click at [884, 533] on button "Upload" at bounding box center [912, 543] width 125 height 34
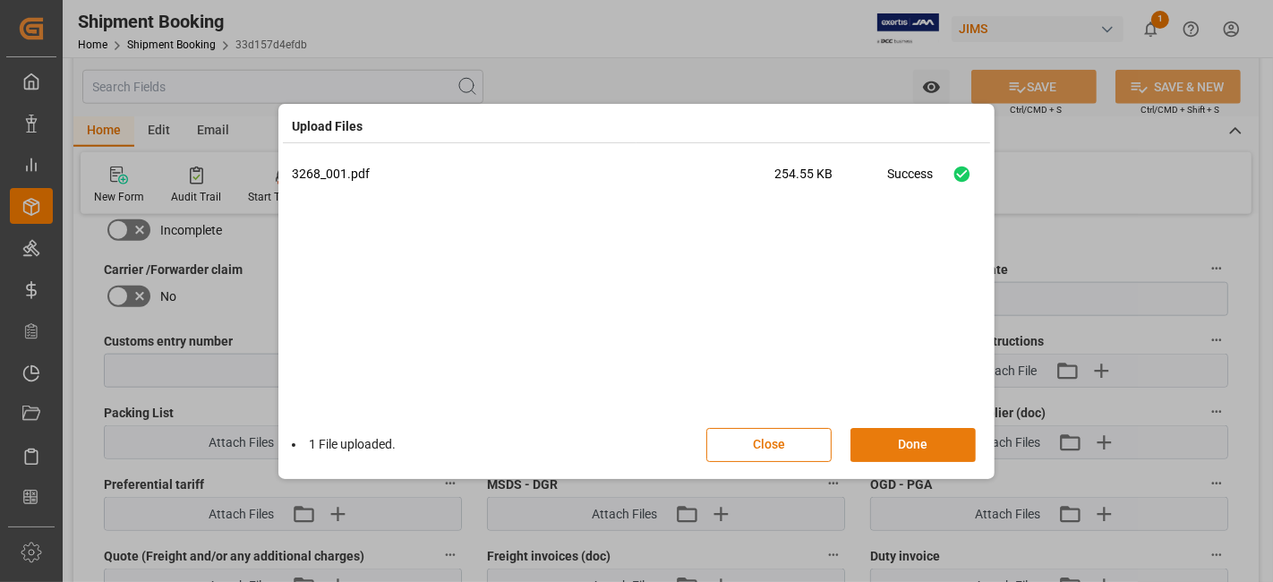
click at [905, 445] on button "Done" at bounding box center [912, 445] width 125 height 34
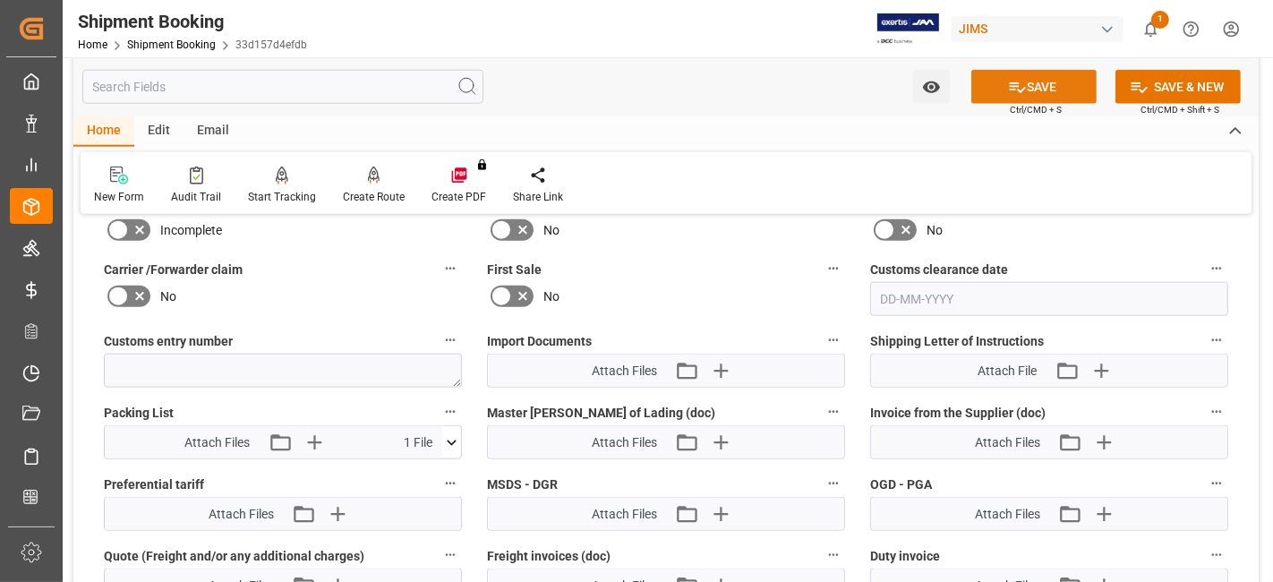
click at [1003, 90] on button "SAVE" at bounding box center [1033, 87] width 125 height 34
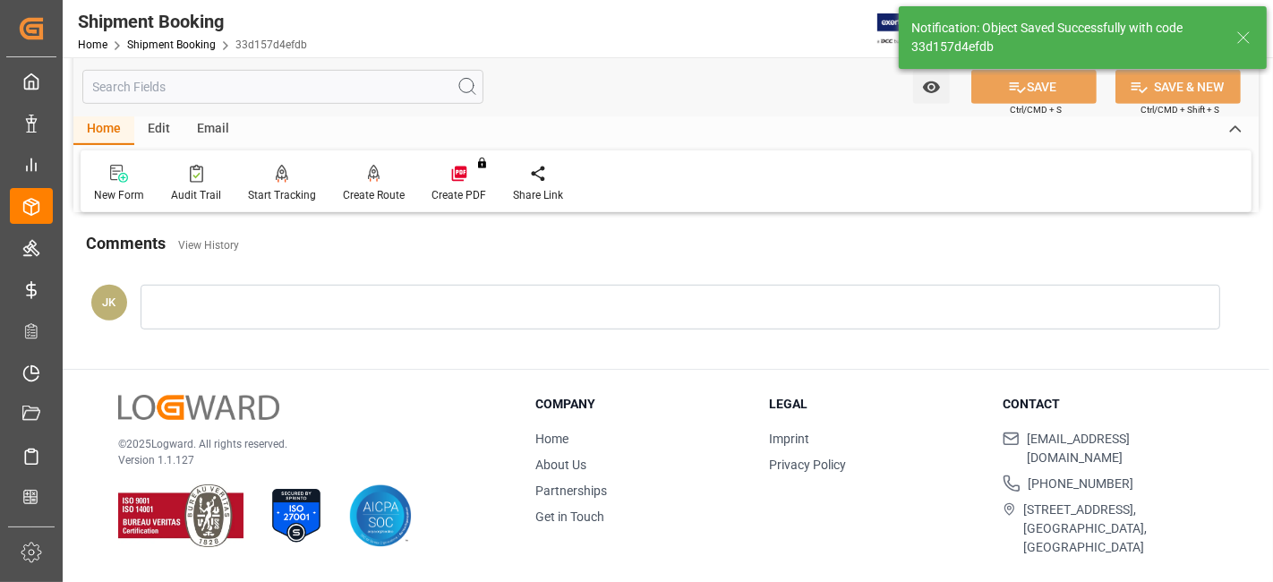
scroll to position [757, 0]
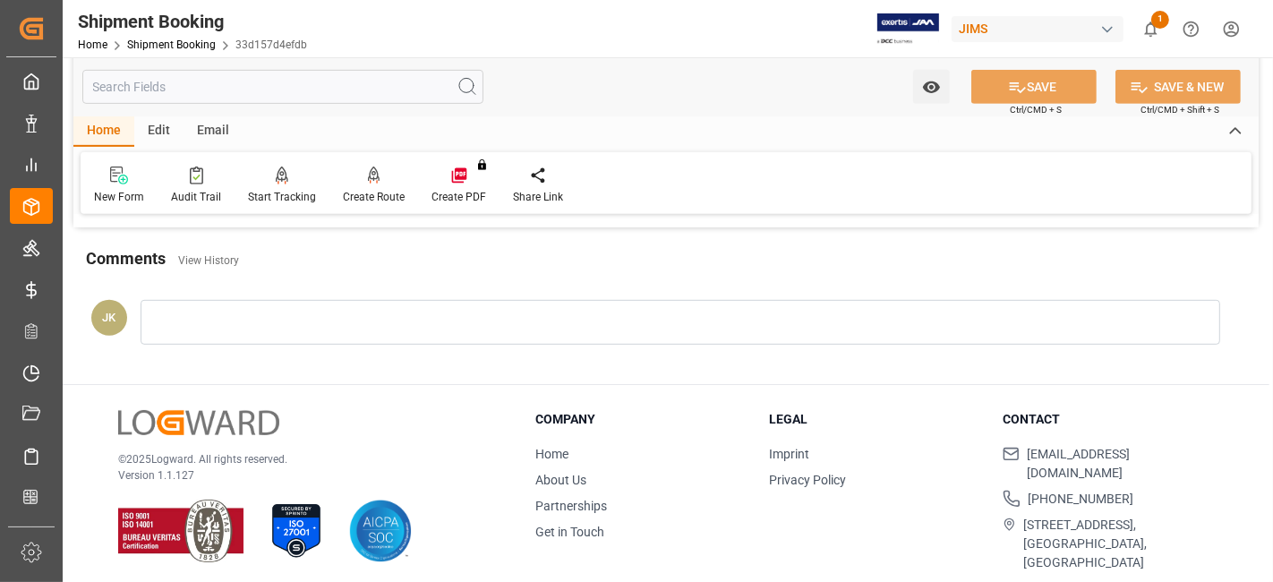
click at [404, 410] on div "© 2025 Logward. All rights reserved. Version 1.1.127" at bounding box center [304, 486] width 372 height 153
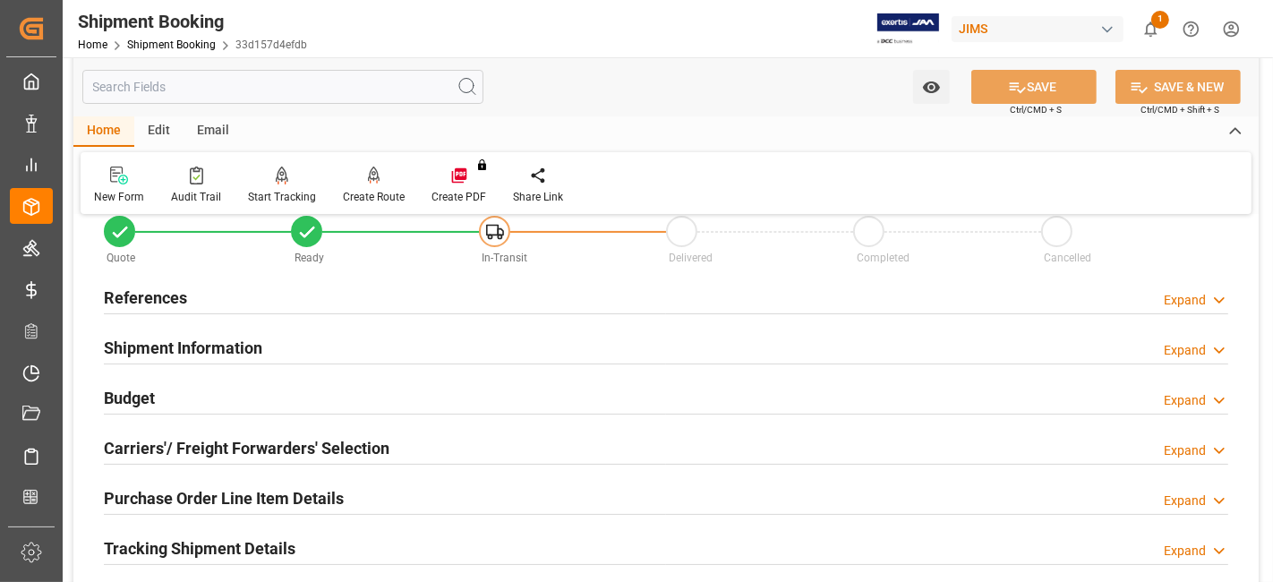
scroll to position [0, 0]
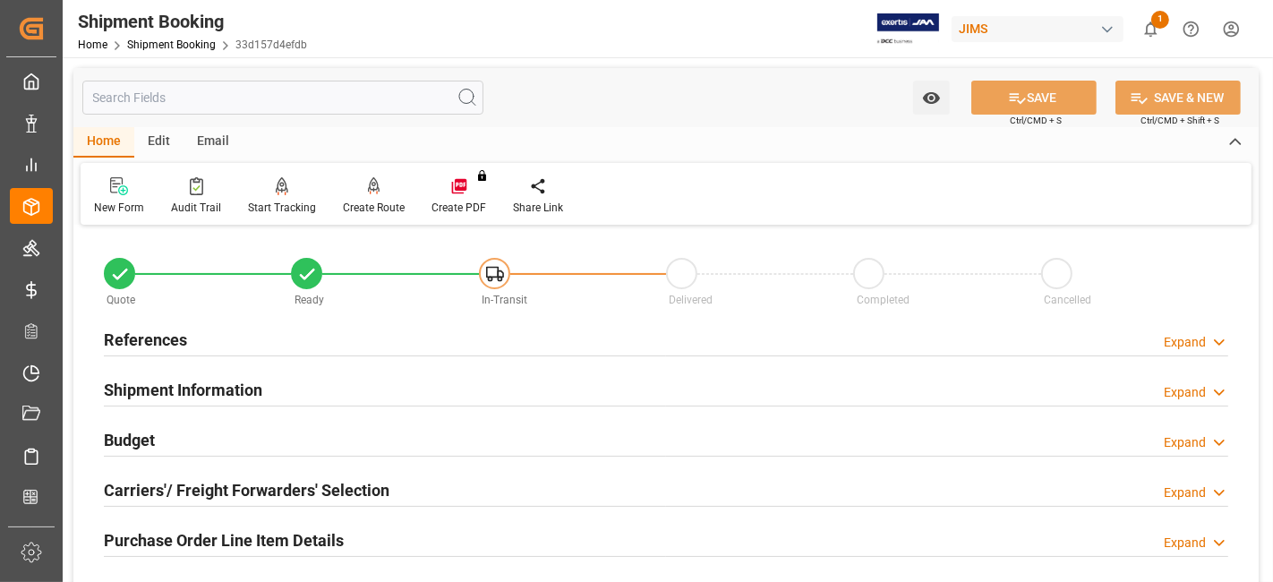
click at [163, 348] on h2 "References" at bounding box center [145, 340] width 83 height 24
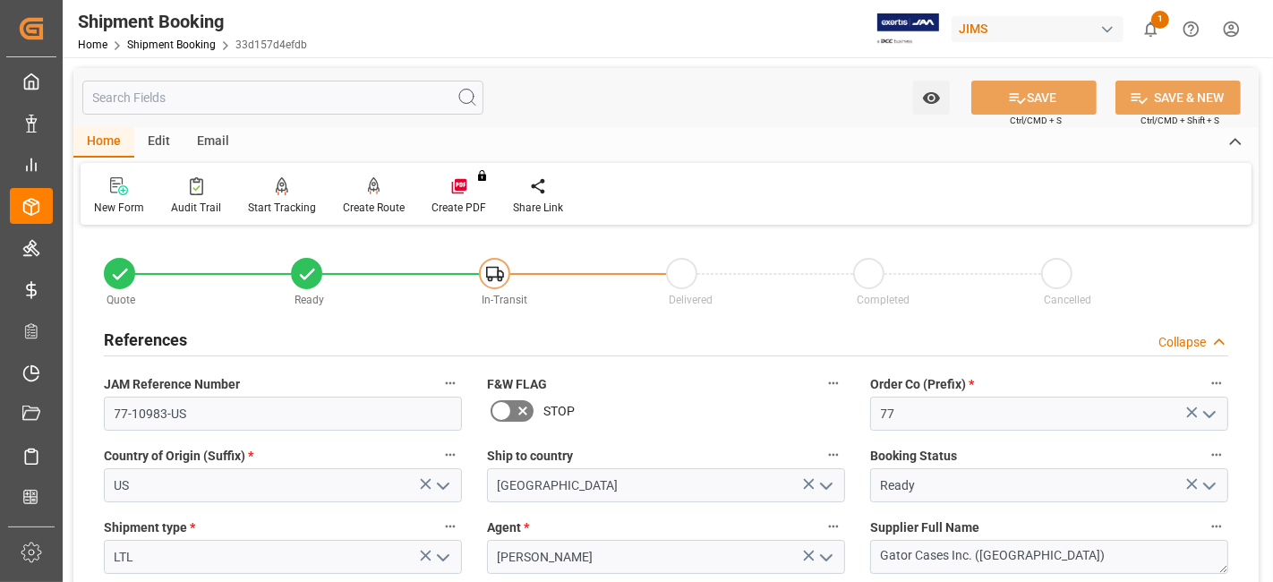
click at [196, 340] on div "References Collapse" at bounding box center [666, 338] width 1124 height 34
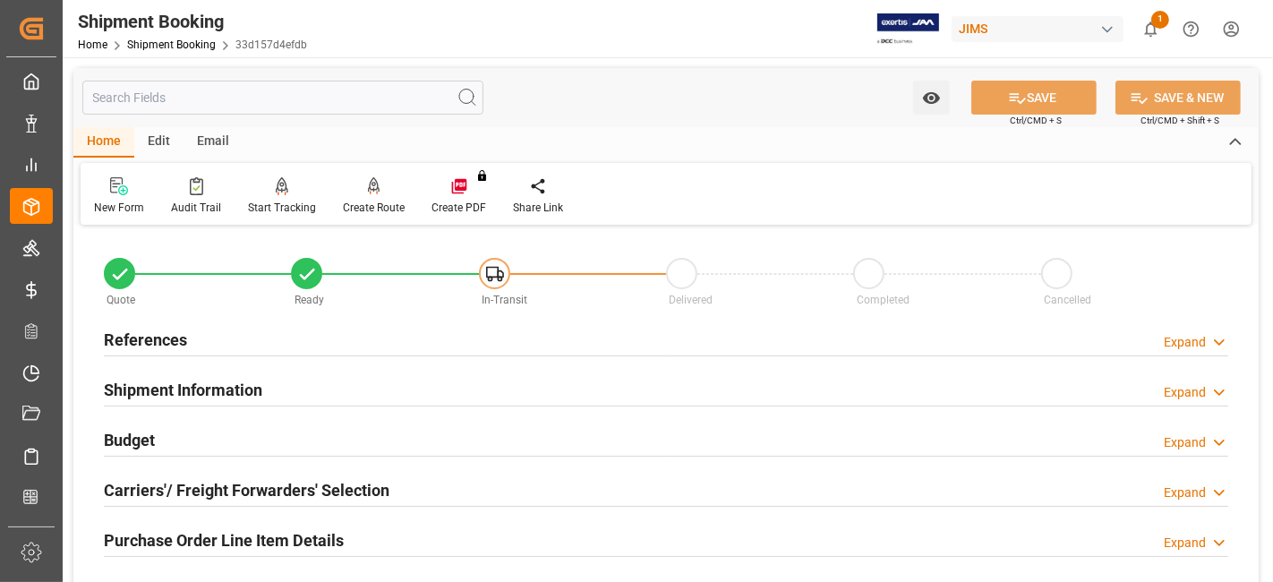
click at [176, 435] on div "Budget Expand" at bounding box center [666, 439] width 1124 height 34
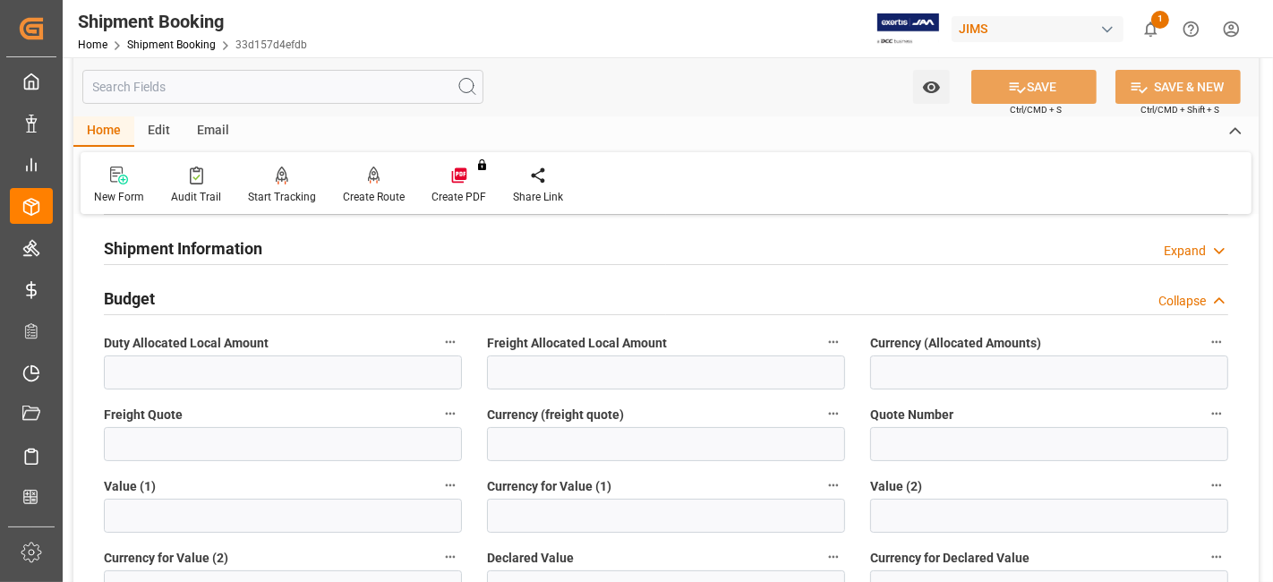
scroll to position [158, 0]
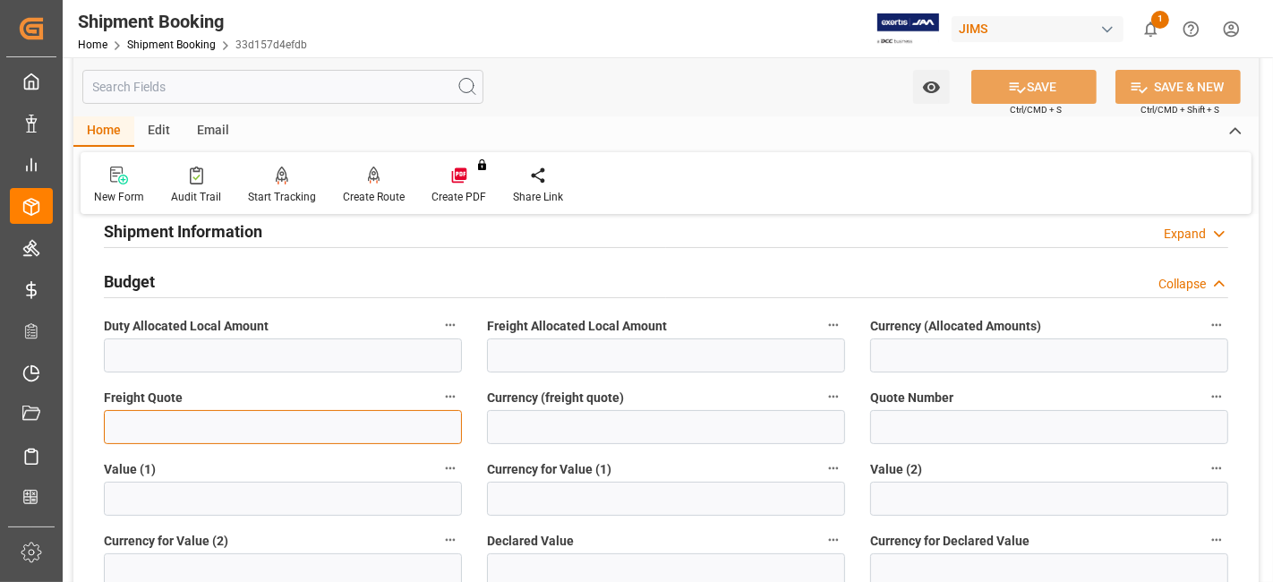
drag, startPoint x: 153, startPoint y: 429, endPoint x: 153, endPoint y: 419, distance: 9.8
click at [153, 428] on input "text" at bounding box center [283, 427] width 358 height 34
type input "1625"
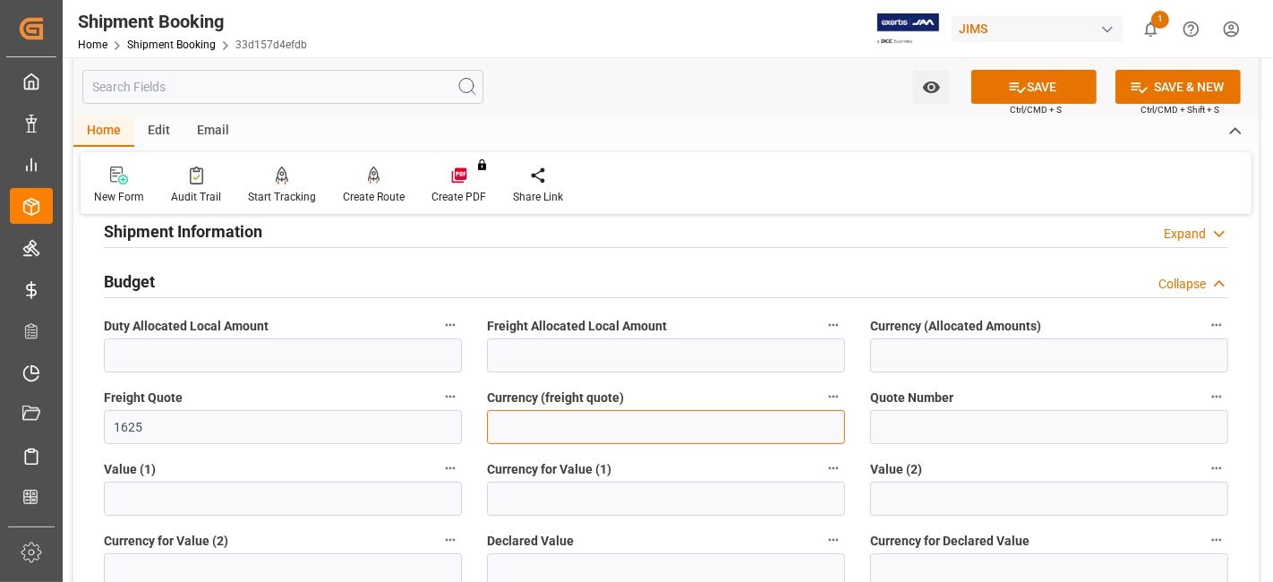
click at [527, 430] on input at bounding box center [666, 427] width 358 height 34
type input "CAD"
click at [995, 86] on button "SAVE" at bounding box center [1033, 87] width 125 height 34
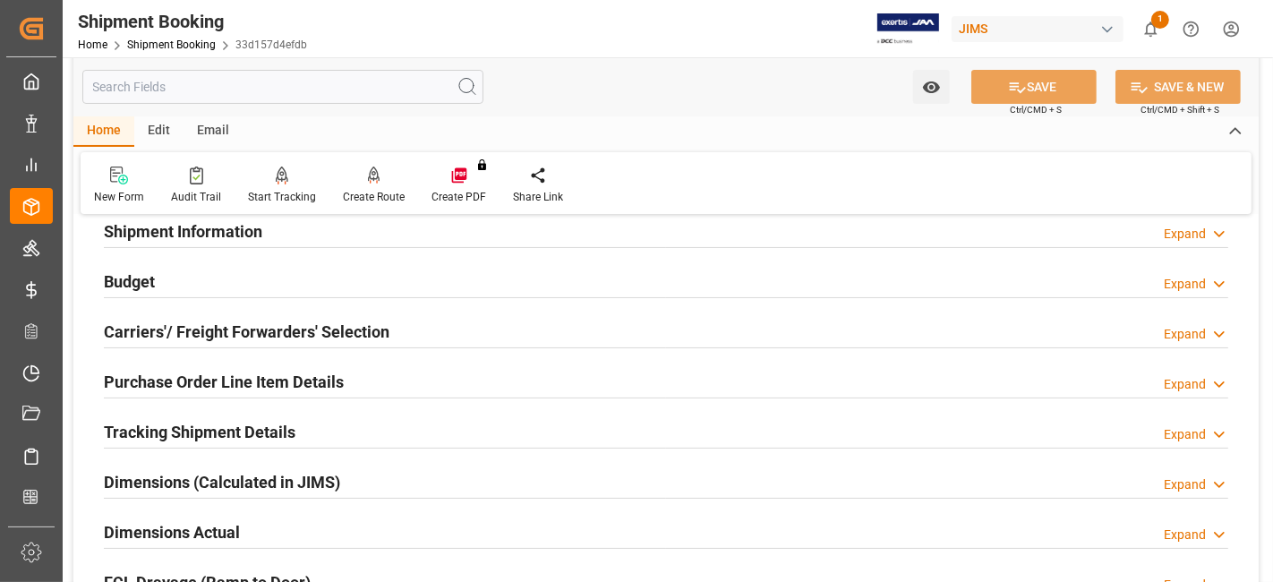
click at [216, 269] on div "Budget Expand" at bounding box center [666, 280] width 1124 height 34
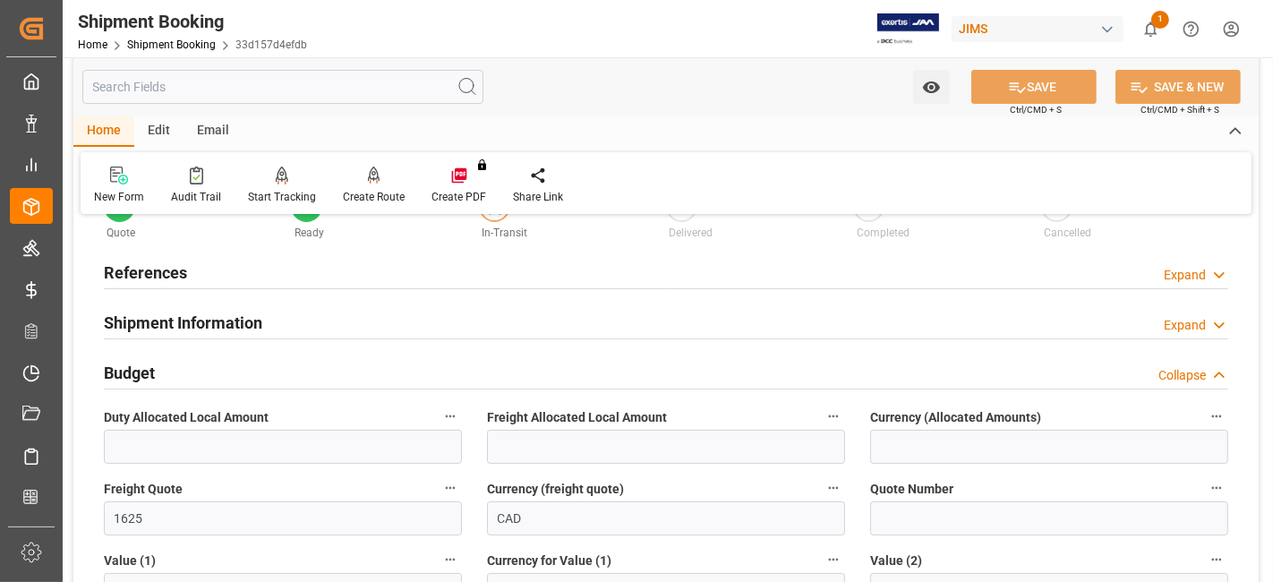
scroll to position [0, 0]
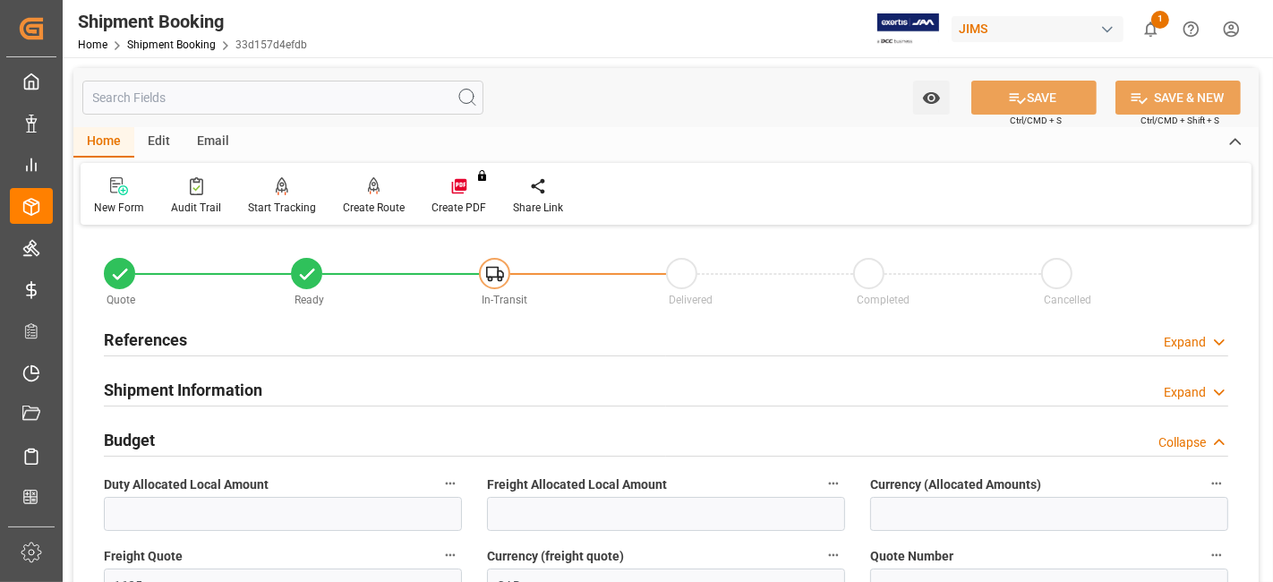
click at [157, 333] on h2 "References" at bounding box center [145, 340] width 83 height 24
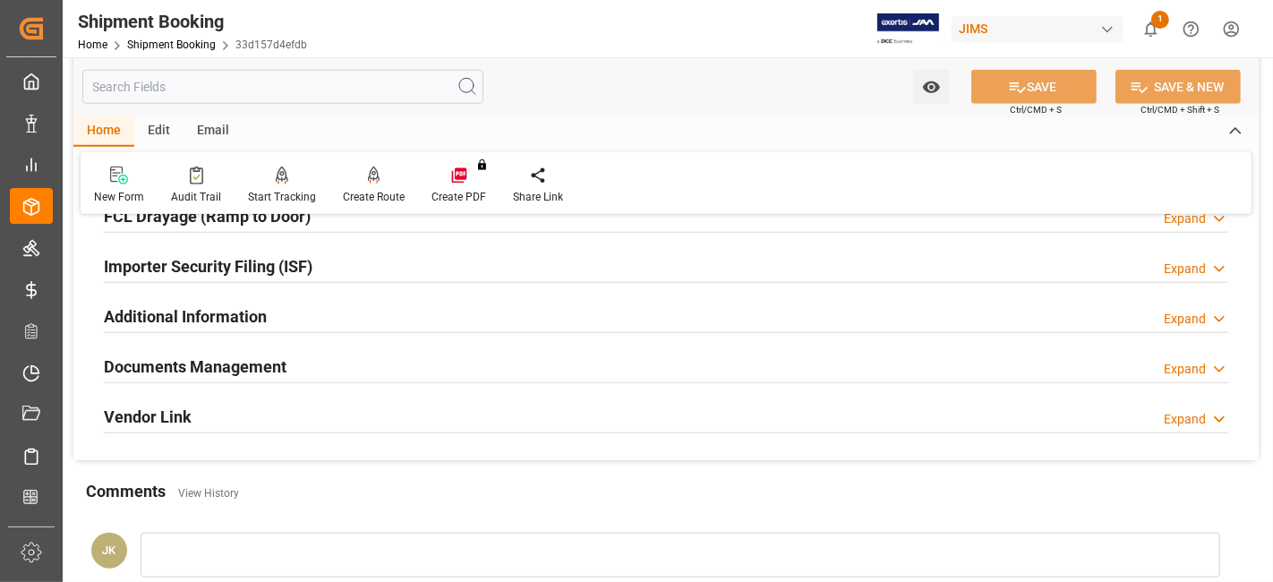
click at [158, 354] on h2 "Documents Management" at bounding box center [195, 366] width 183 height 24
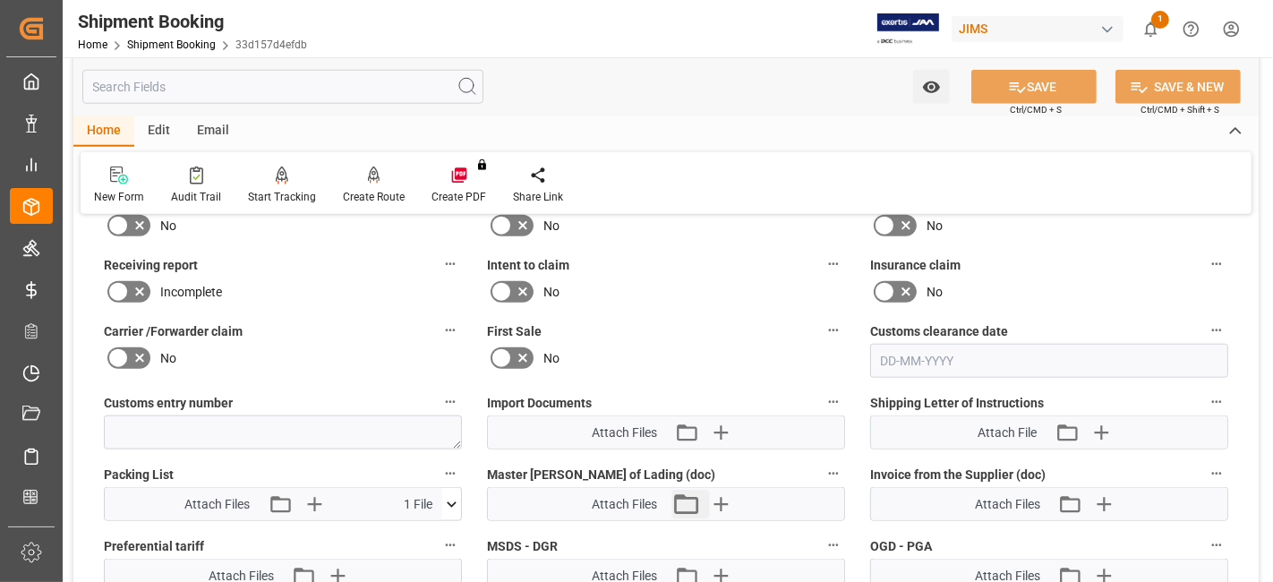
scroll to position [1631, 0]
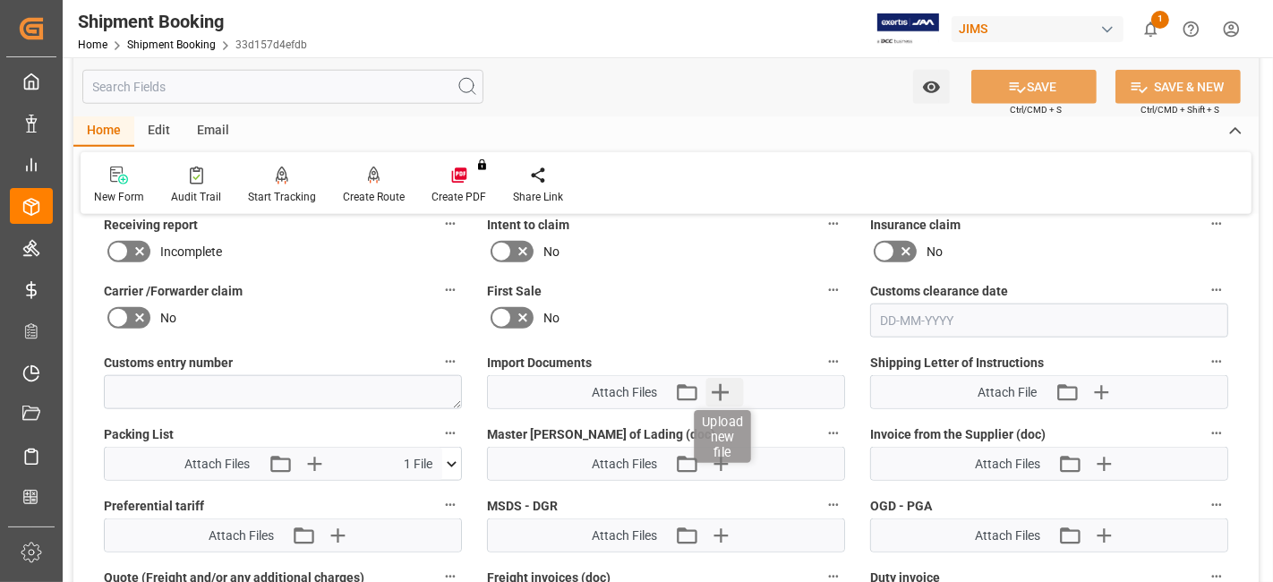
click at [711, 388] on icon "button" at bounding box center [720, 392] width 29 height 29
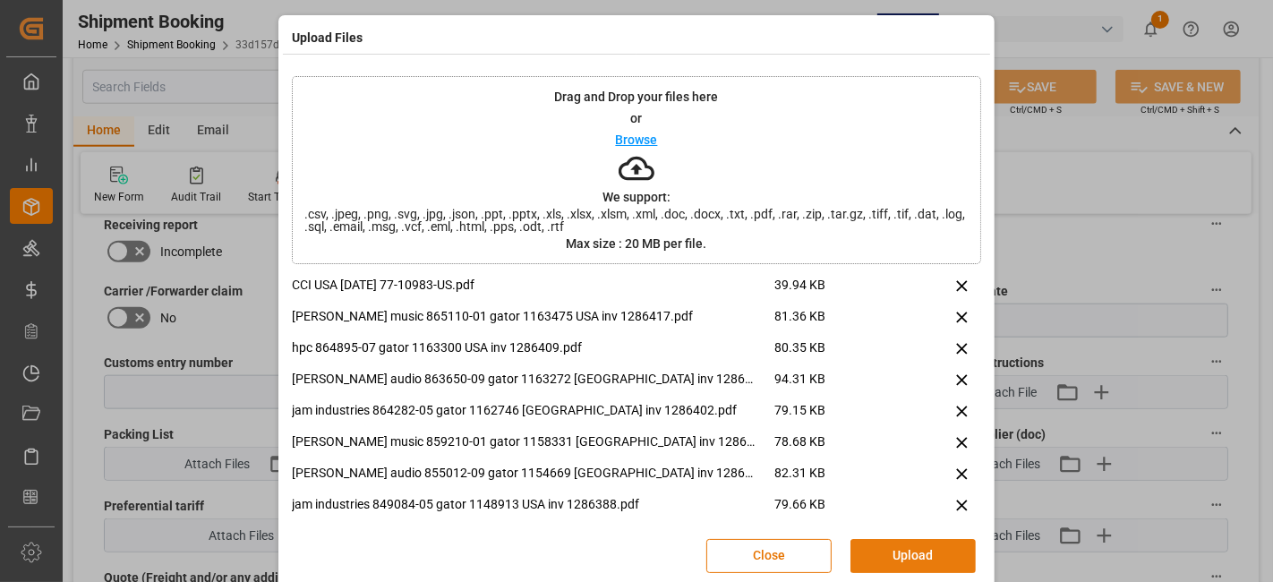
click at [891, 555] on button "Upload" at bounding box center [912, 556] width 125 height 34
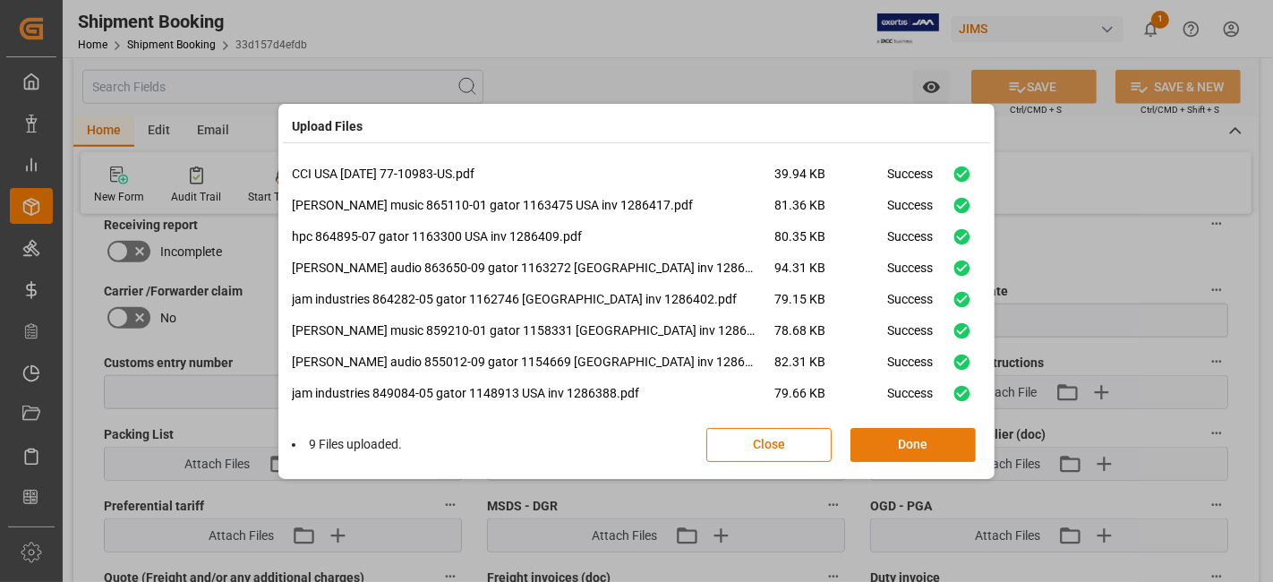
click at [881, 448] on button "Done" at bounding box center [912, 445] width 125 height 34
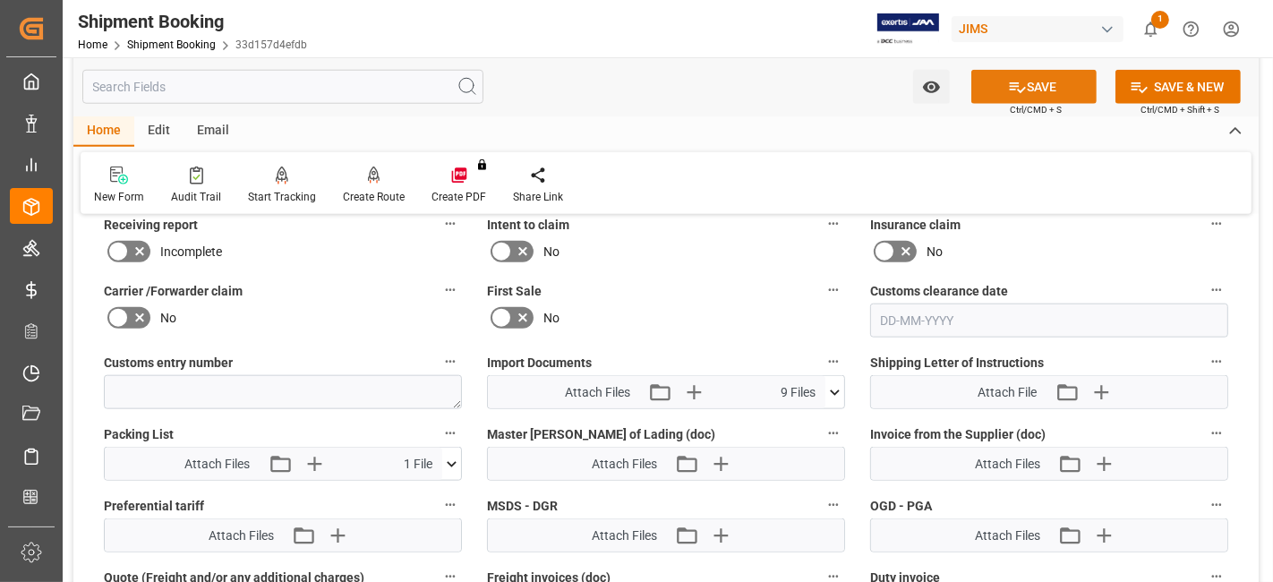
click at [1000, 87] on button "SAVE" at bounding box center [1033, 87] width 125 height 34
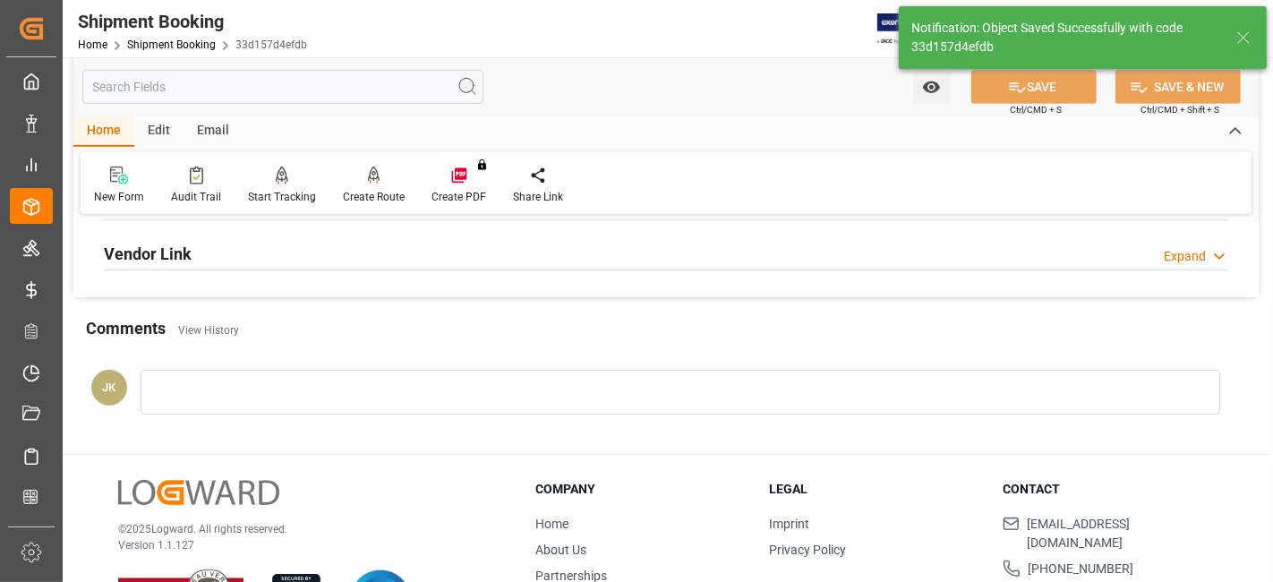
scroll to position [658, 0]
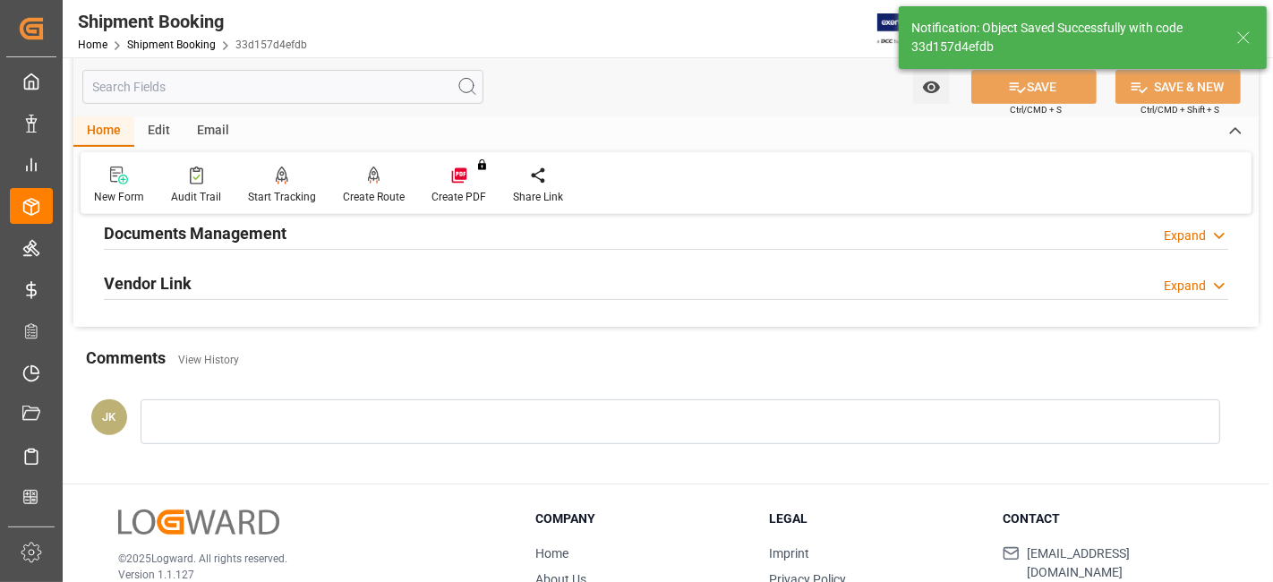
click at [304, 236] on div "Documents Management Expand" at bounding box center [666, 232] width 1124 height 34
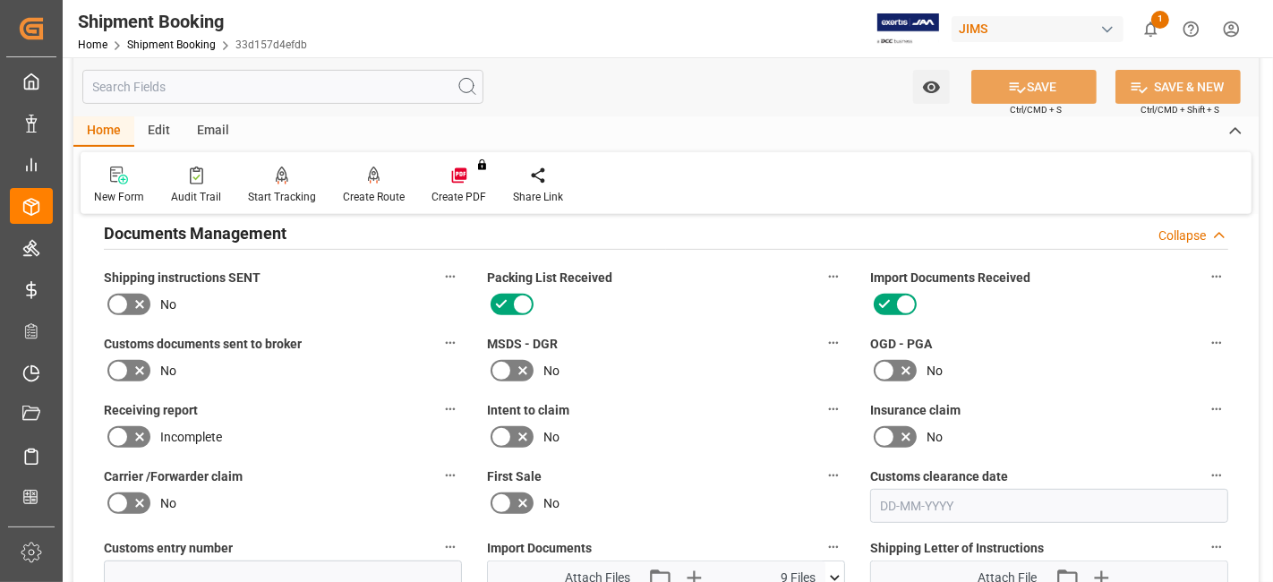
scroll to position [757, 0]
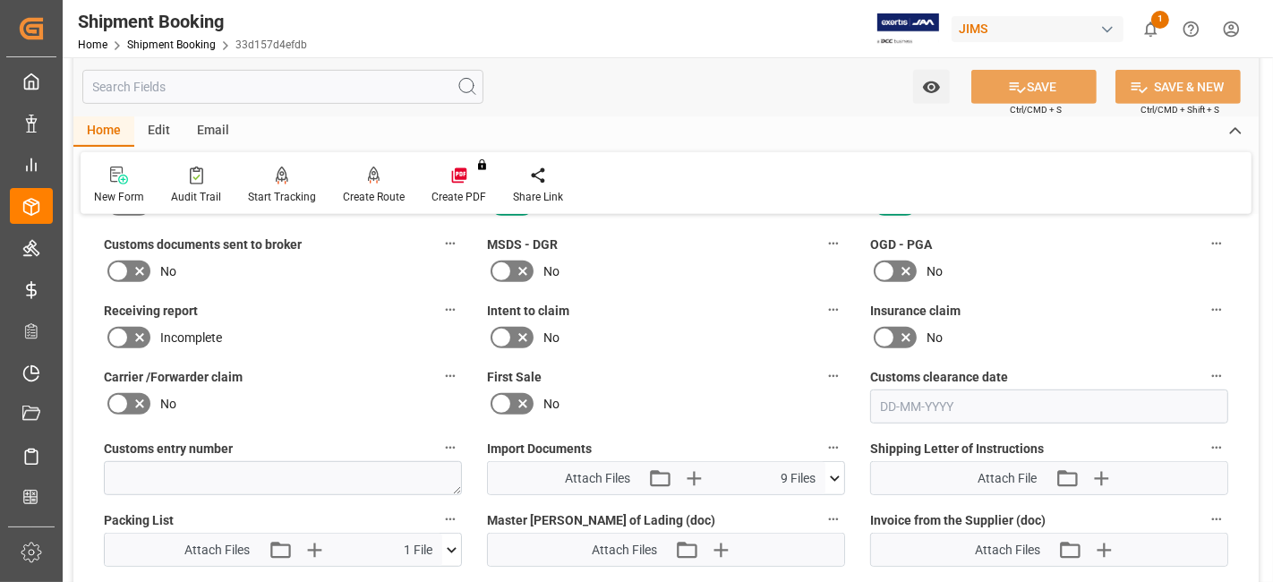
drag, startPoint x: 352, startPoint y: 362, endPoint x: 354, endPoint y: 350, distance: 11.9
click at [354, 358] on div "Carrier /Forwarder claim No" at bounding box center [282, 394] width 383 height 72
click at [418, 367] on label "Carrier /Forwarder claim" at bounding box center [283, 376] width 358 height 25
click at [439, 367] on button "Carrier /Forwarder claim" at bounding box center [450, 375] width 23 height 23
click at [342, 371] on div at bounding box center [636, 291] width 1273 height 582
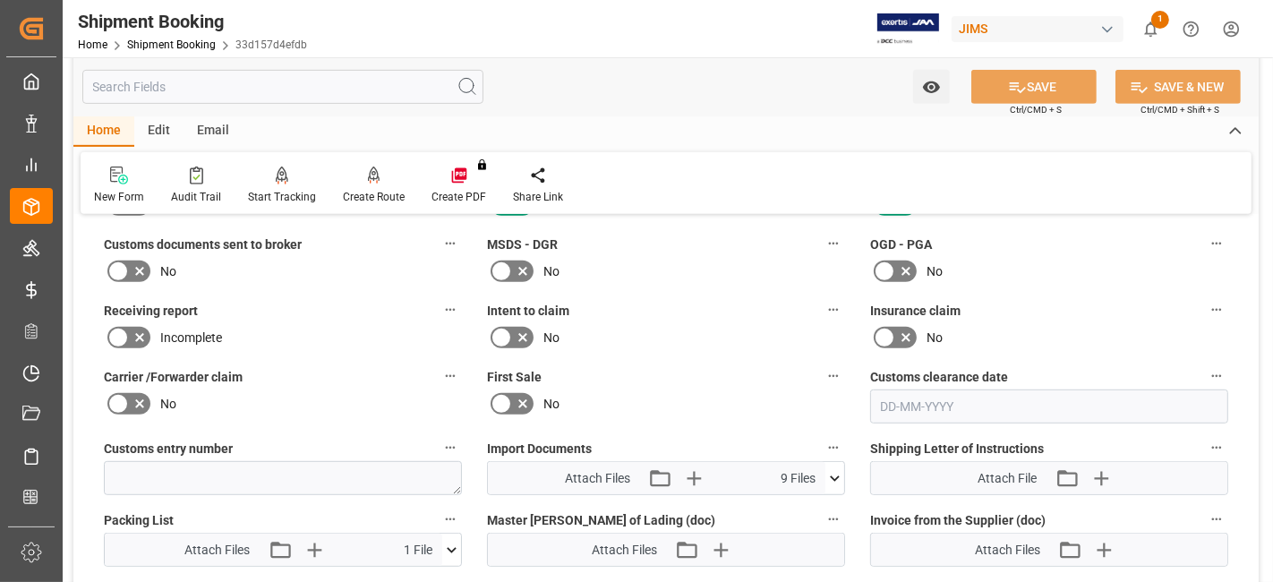
click at [318, 334] on div "Incomplete" at bounding box center [283, 337] width 358 height 29
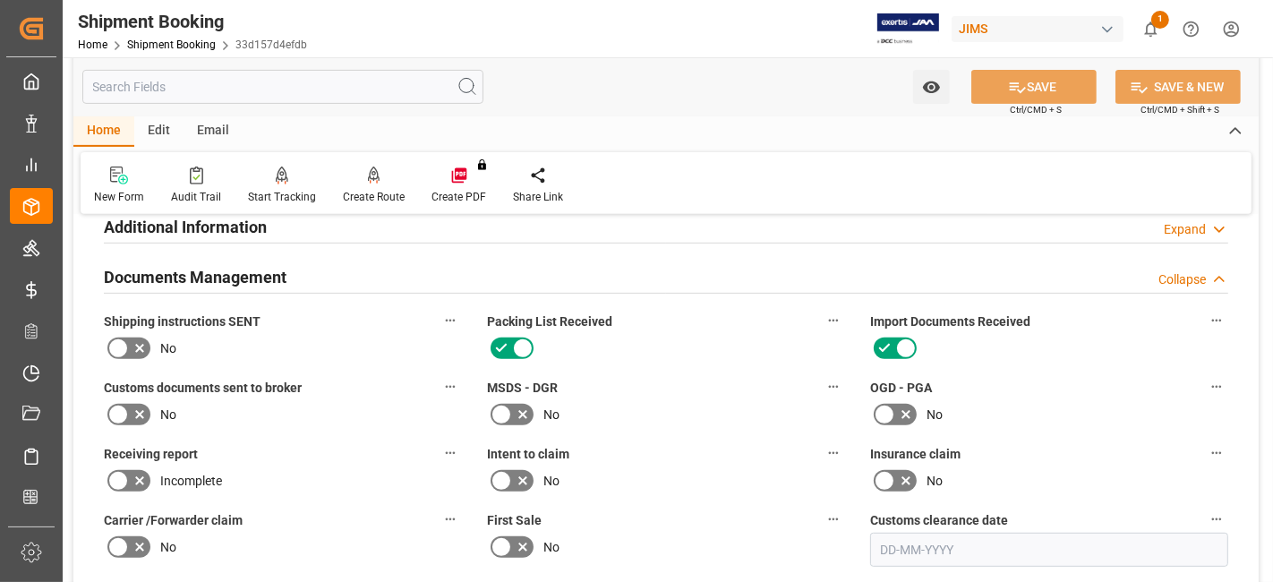
scroll to position [611, 0]
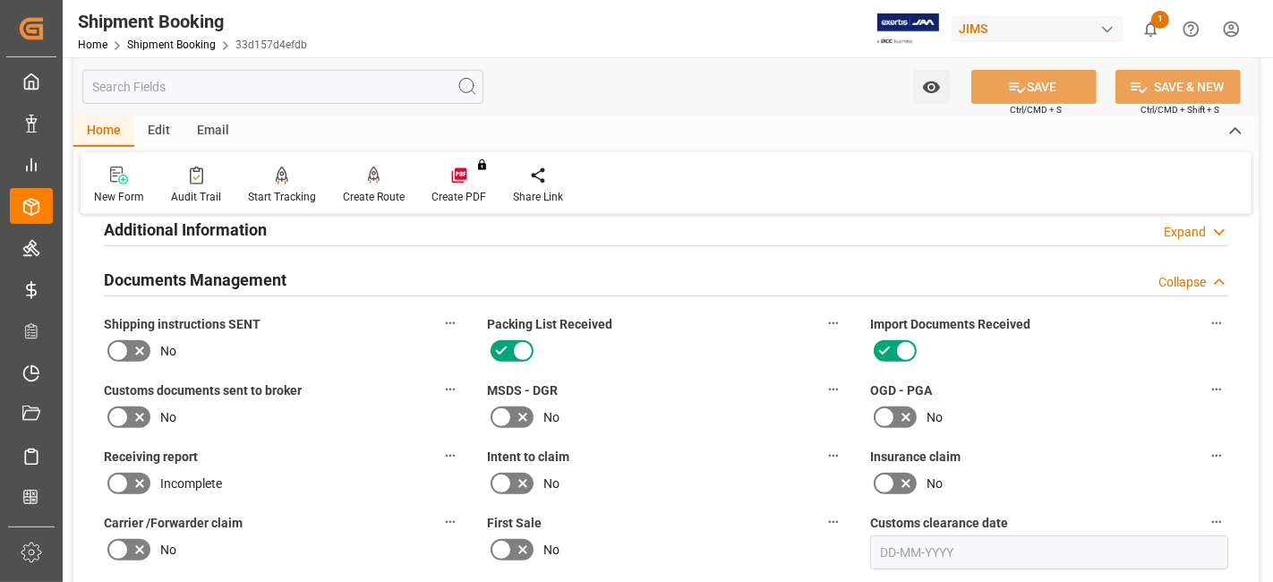
click at [141, 347] on icon at bounding box center [139, 351] width 9 height 9
click at [0, 0] on input "checkbox" at bounding box center [0, 0] width 0 height 0
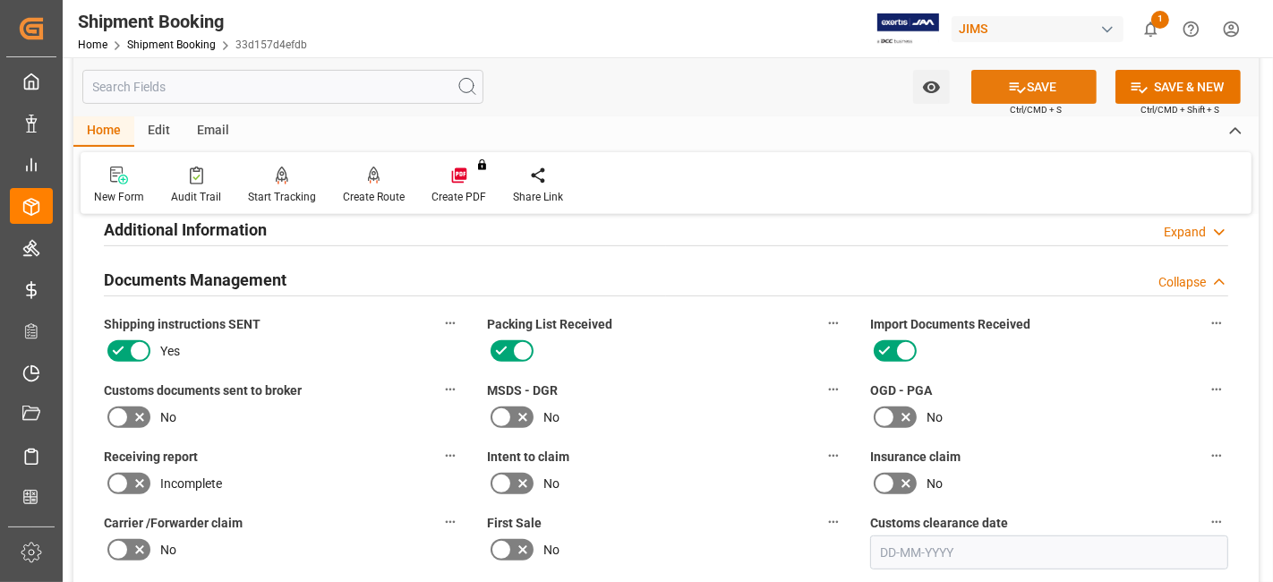
click at [1024, 98] on button "SAVE" at bounding box center [1033, 87] width 125 height 34
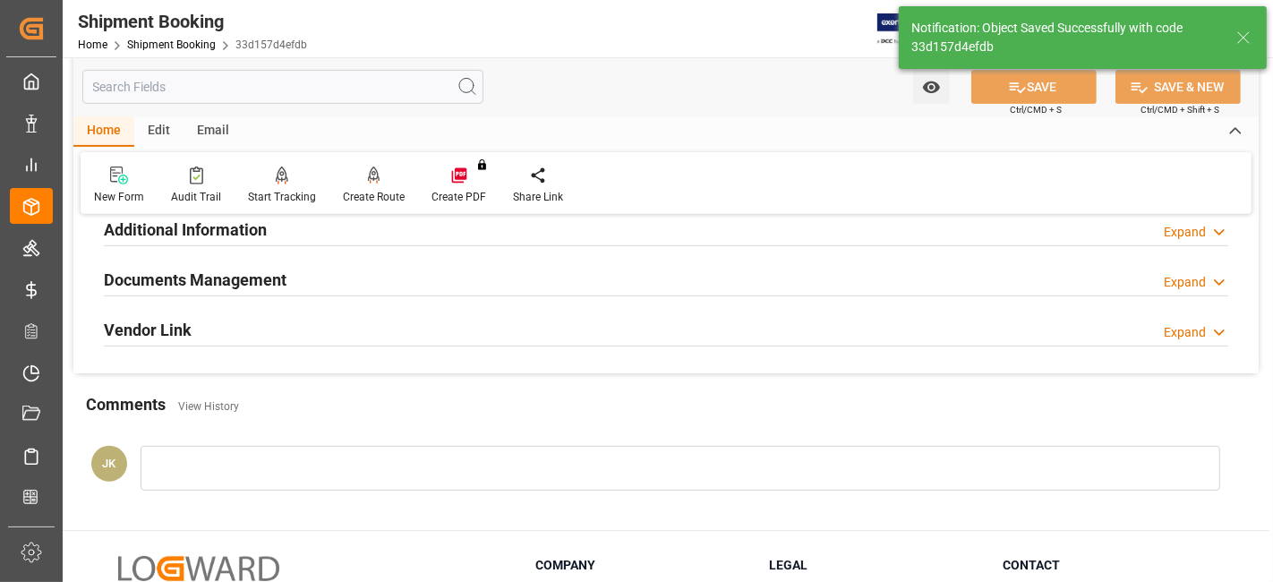
click at [319, 277] on div "Documents Management Expand" at bounding box center [666, 278] width 1124 height 34
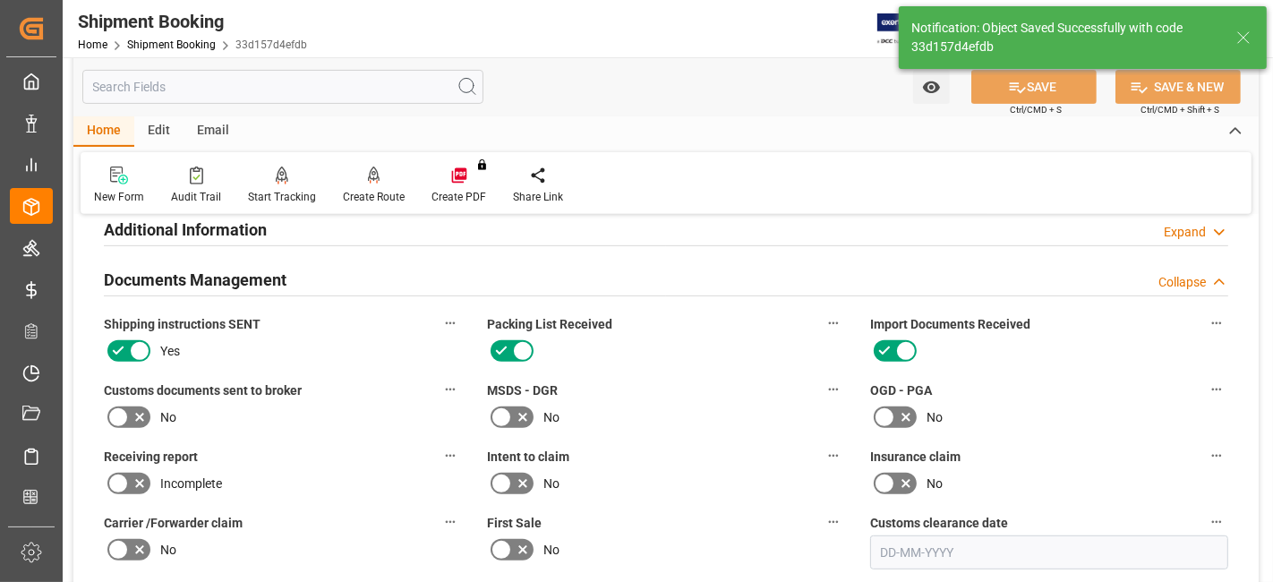
click at [687, 484] on div "No" at bounding box center [666, 483] width 358 height 29
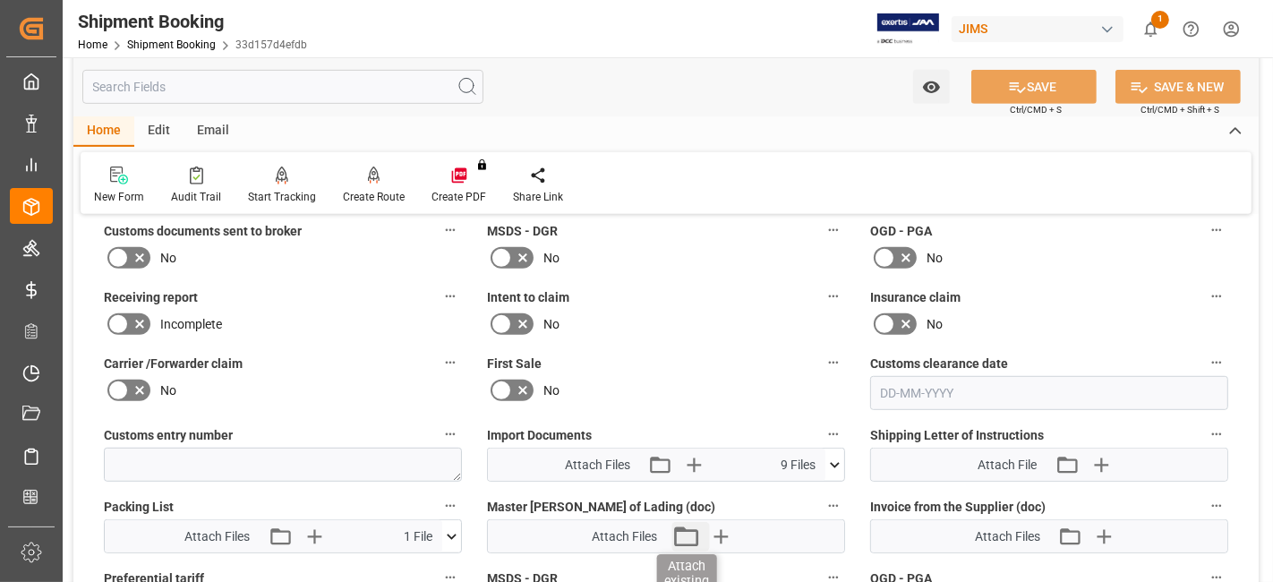
scroll to position [810, 0]
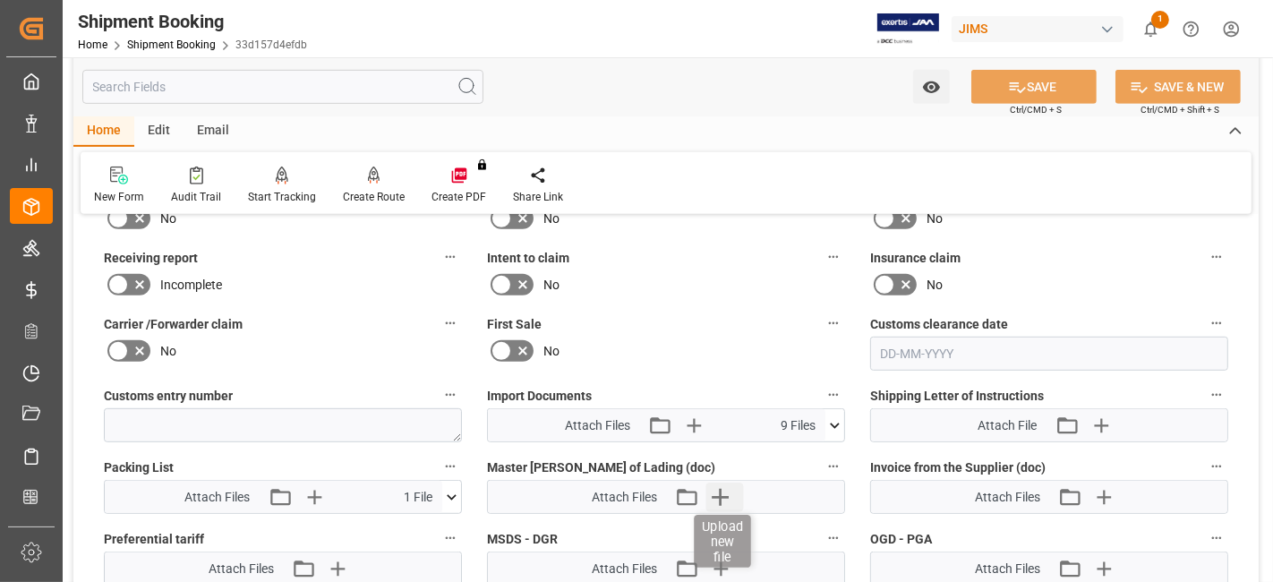
click at [728, 489] on icon "button" at bounding box center [719, 497] width 17 height 17
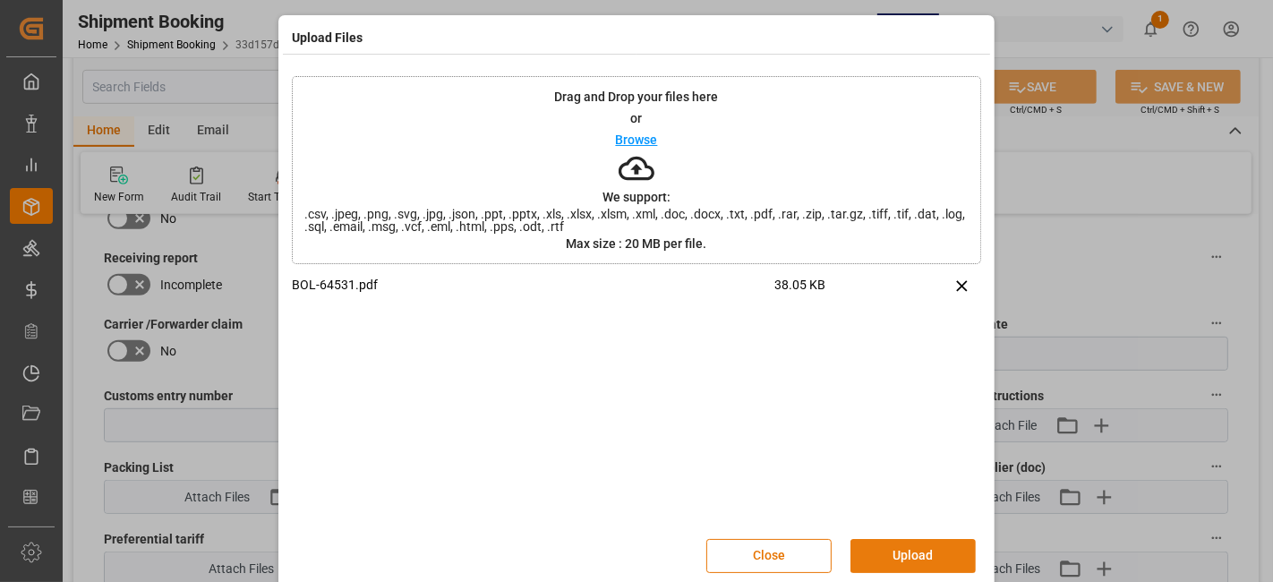
click at [911, 546] on button "Upload" at bounding box center [912, 556] width 125 height 34
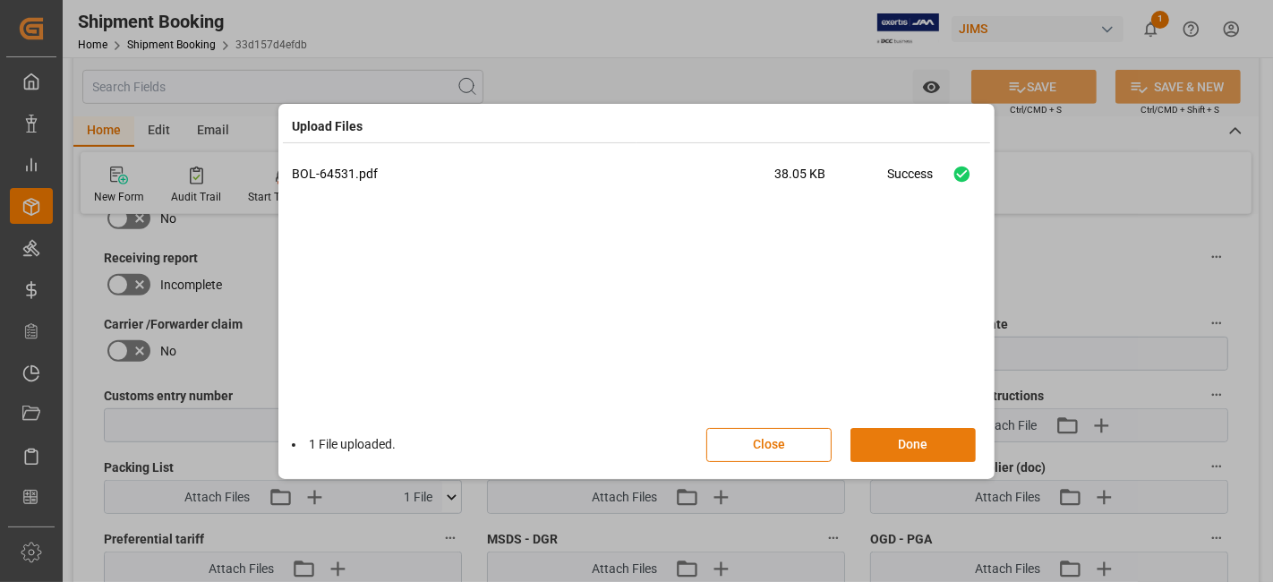
click at [903, 449] on button "Done" at bounding box center [912, 445] width 125 height 34
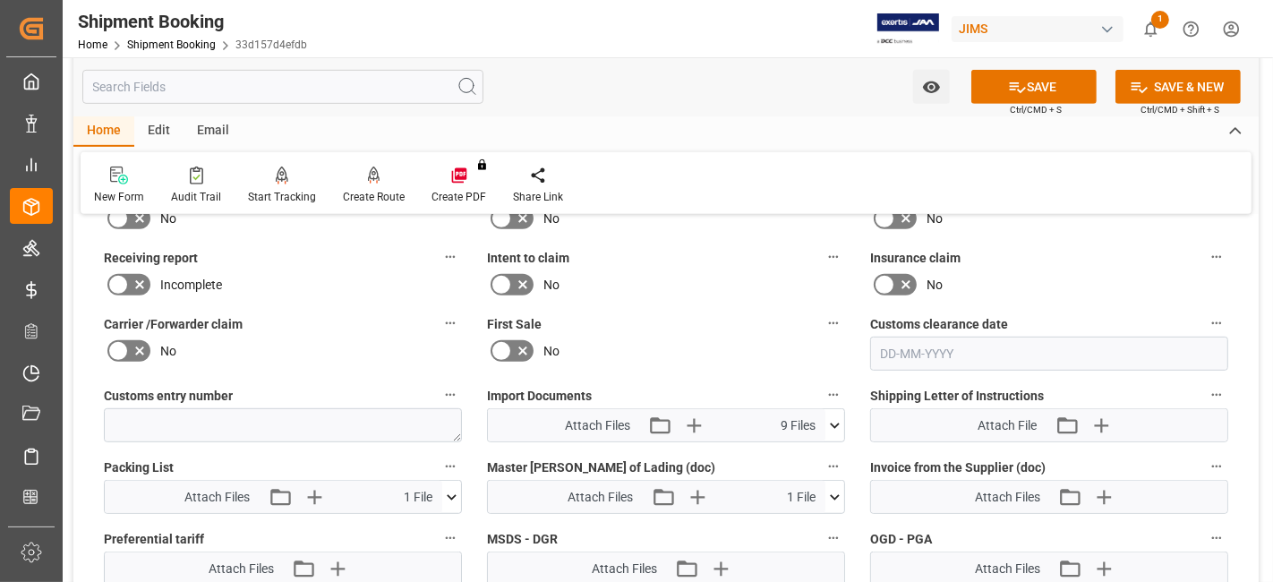
click at [1039, 87] on button "SAVE" at bounding box center [1033, 87] width 125 height 34
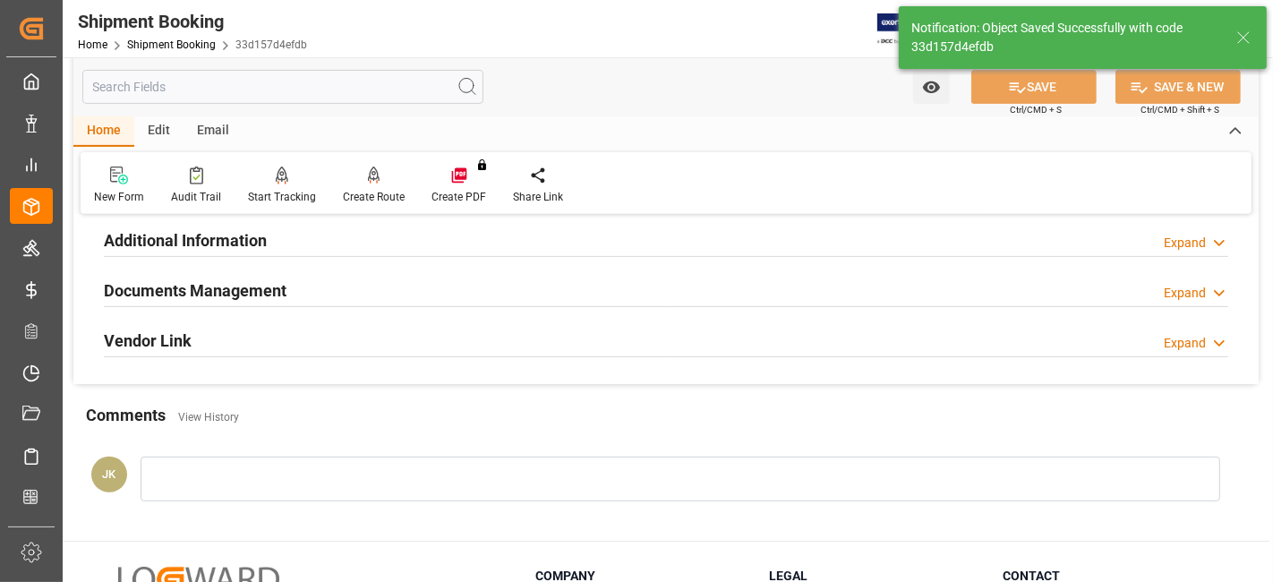
scroll to position [598, 0]
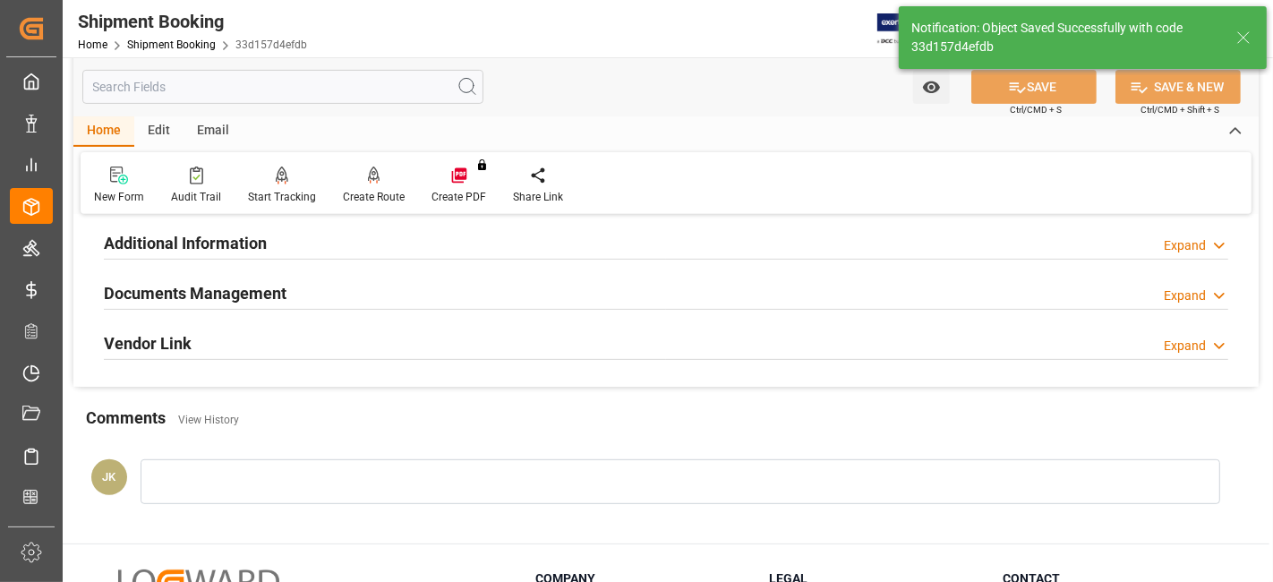
click at [204, 284] on h2 "Documents Management" at bounding box center [195, 293] width 183 height 24
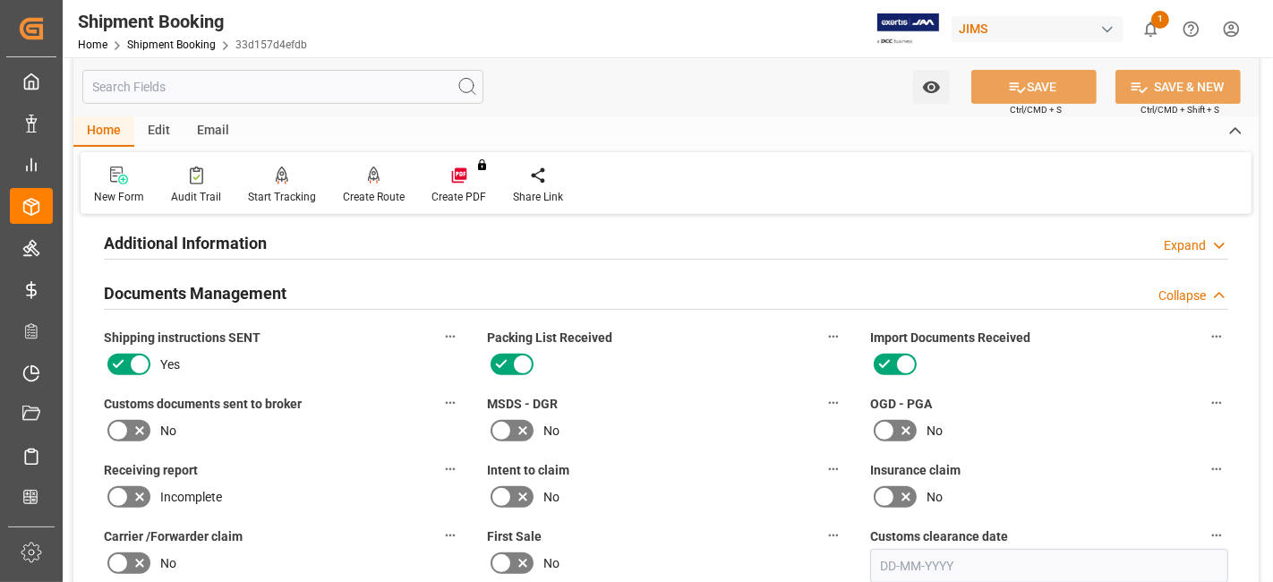
click at [327, 492] on div "Incomplete" at bounding box center [283, 496] width 358 height 29
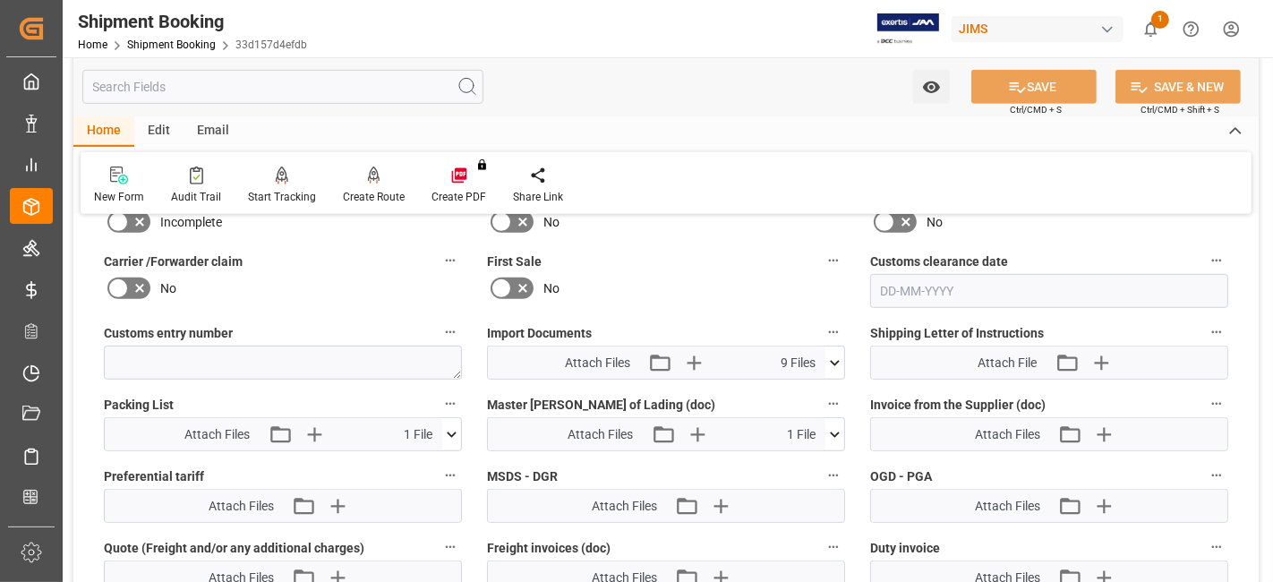
scroll to position [956, 0]
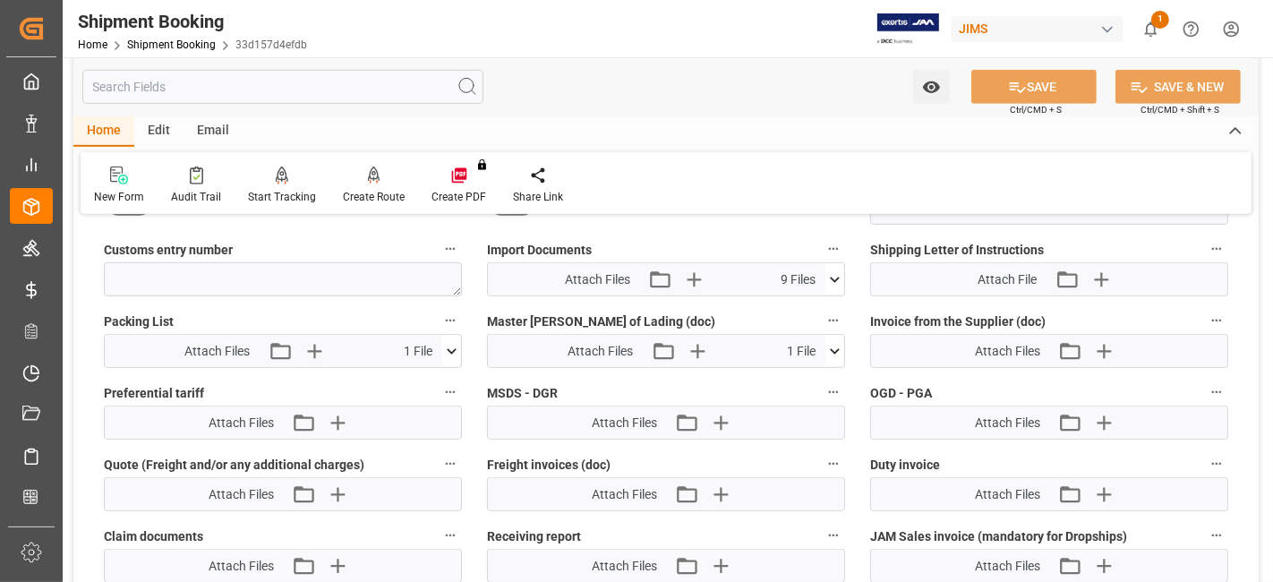
click at [299, 244] on label "Customs entry number" at bounding box center [283, 249] width 358 height 25
click at [439, 244] on button "Customs entry number" at bounding box center [450, 248] width 23 height 23
click at [300, 246] on div at bounding box center [636, 291] width 1273 height 582
click at [300, 246] on label "Customs entry number" at bounding box center [283, 249] width 358 height 25
click at [439, 246] on button "Customs entry number" at bounding box center [450, 248] width 23 height 23
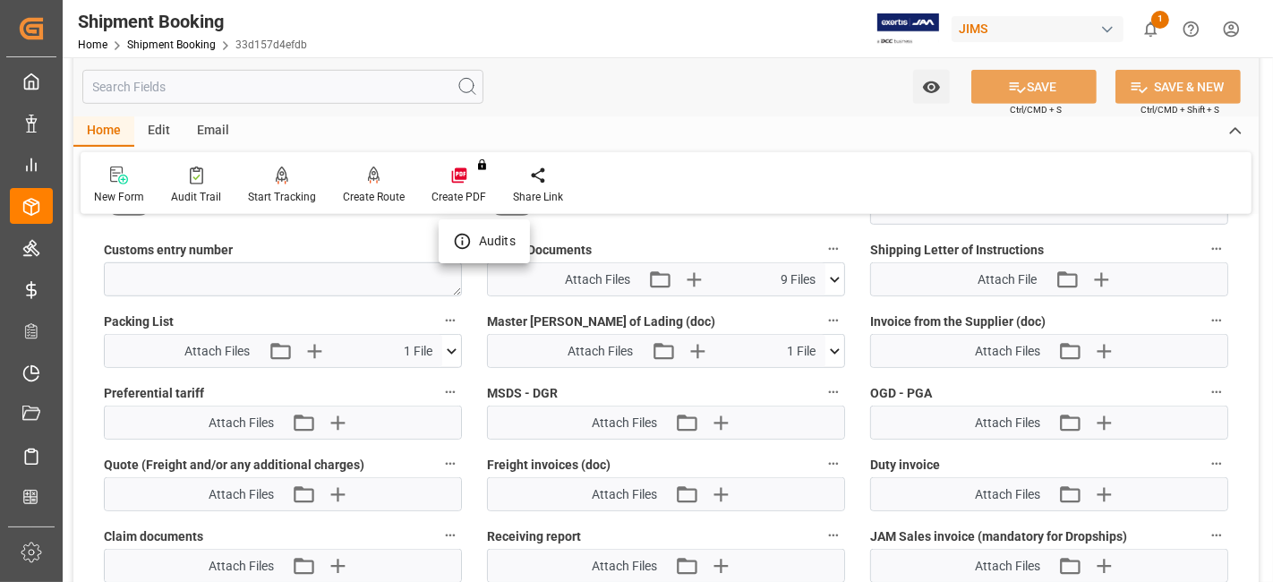
click at [300, 246] on div at bounding box center [636, 291] width 1273 height 582
click at [300, 246] on div "Audits" at bounding box center [636, 291] width 1273 height 582
click at [359, 311] on label "Packing List" at bounding box center [283, 321] width 358 height 25
click at [439, 311] on button "Packing List" at bounding box center [450, 320] width 23 height 23
click at [355, 308] on div at bounding box center [636, 291] width 1273 height 582
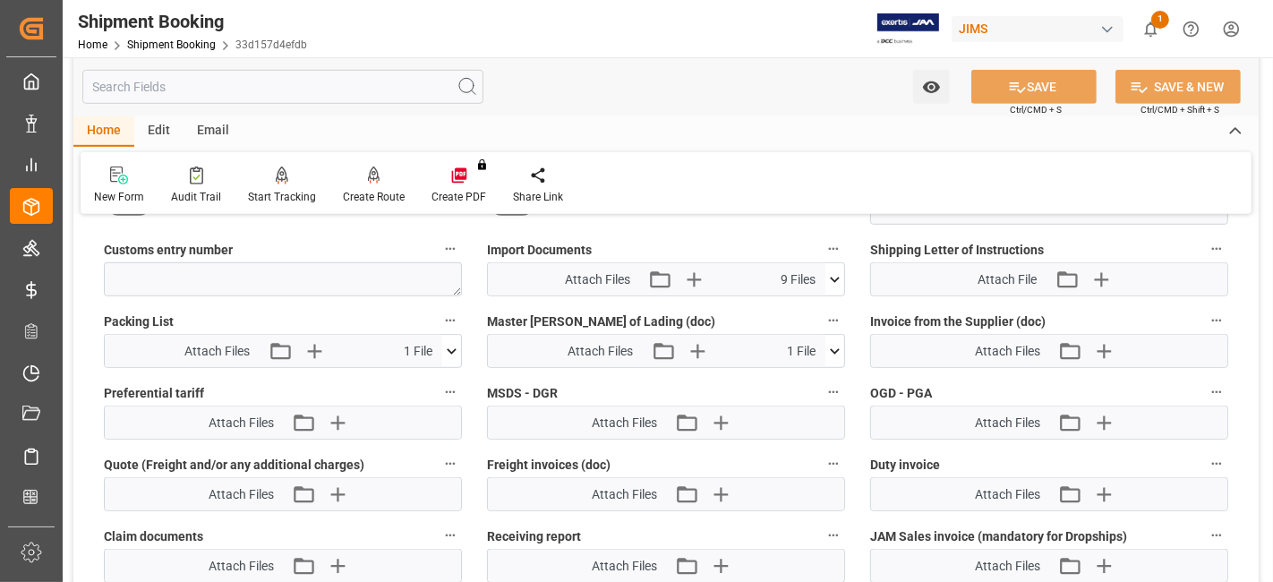
click at [355, 308] on body "Created by potrace 1.15, written by Peter Selinger 2001-2017 Created by potrace…" at bounding box center [636, 291] width 1273 height 582
click at [355, 309] on label "Packing List" at bounding box center [283, 321] width 358 height 25
click at [439, 309] on button "Packing List" at bounding box center [450, 320] width 23 height 23
click at [355, 308] on div at bounding box center [636, 291] width 1273 height 582
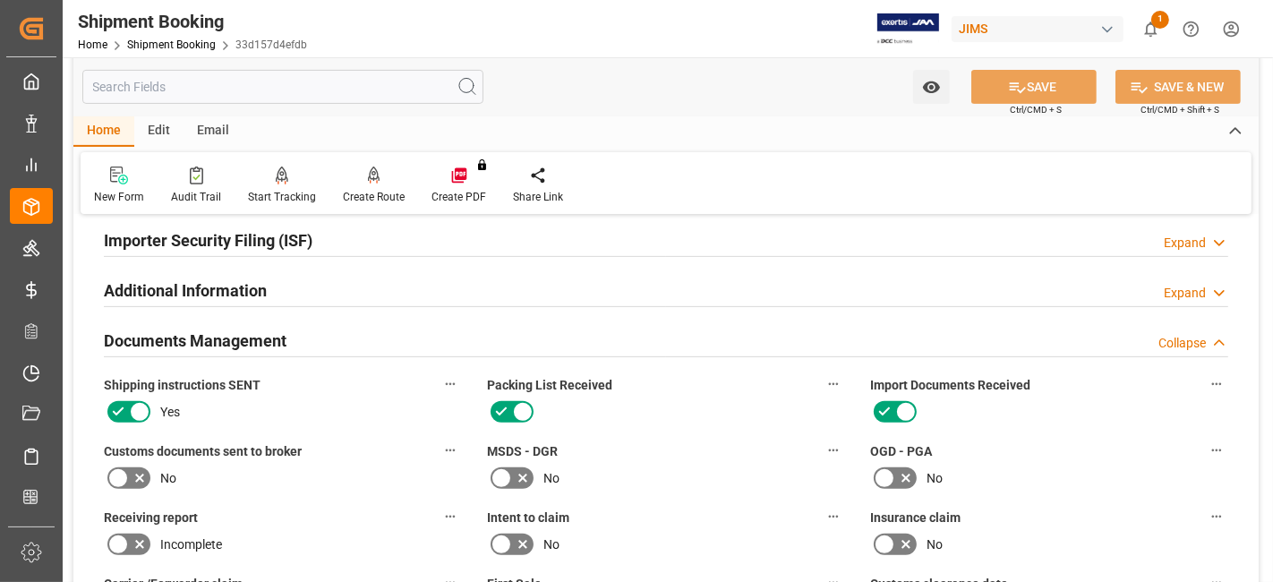
scroll to position [519, 0]
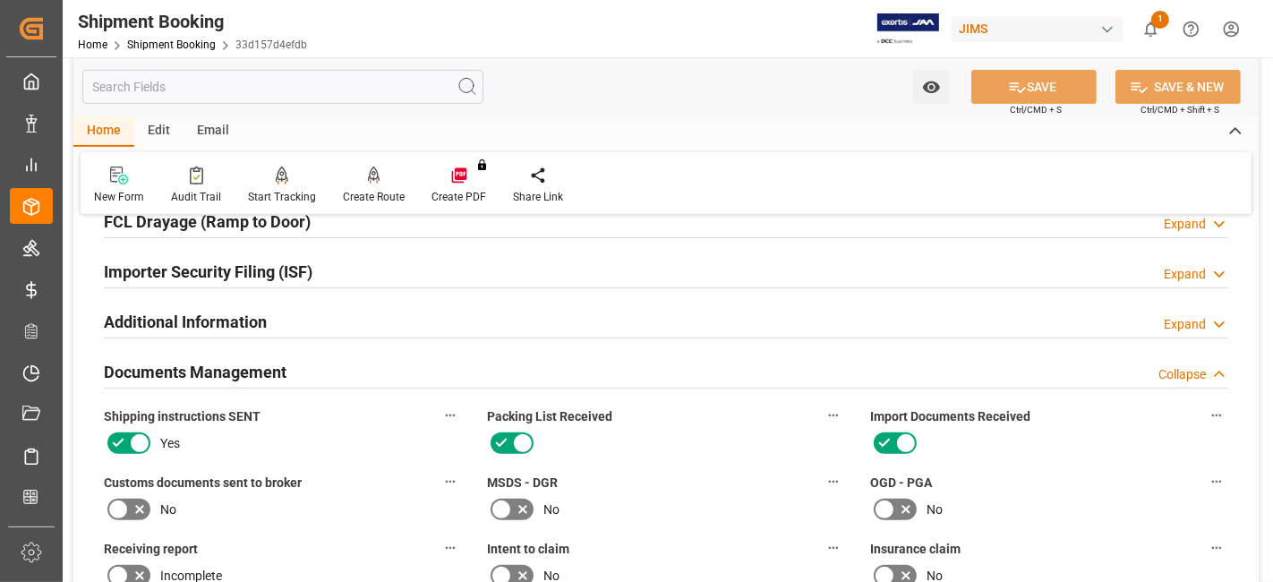
click at [255, 373] on h2 "Documents Management" at bounding box center [195, 372] width 183 height 24
